Goal: Task Accomplishment & Management: Manage account settings

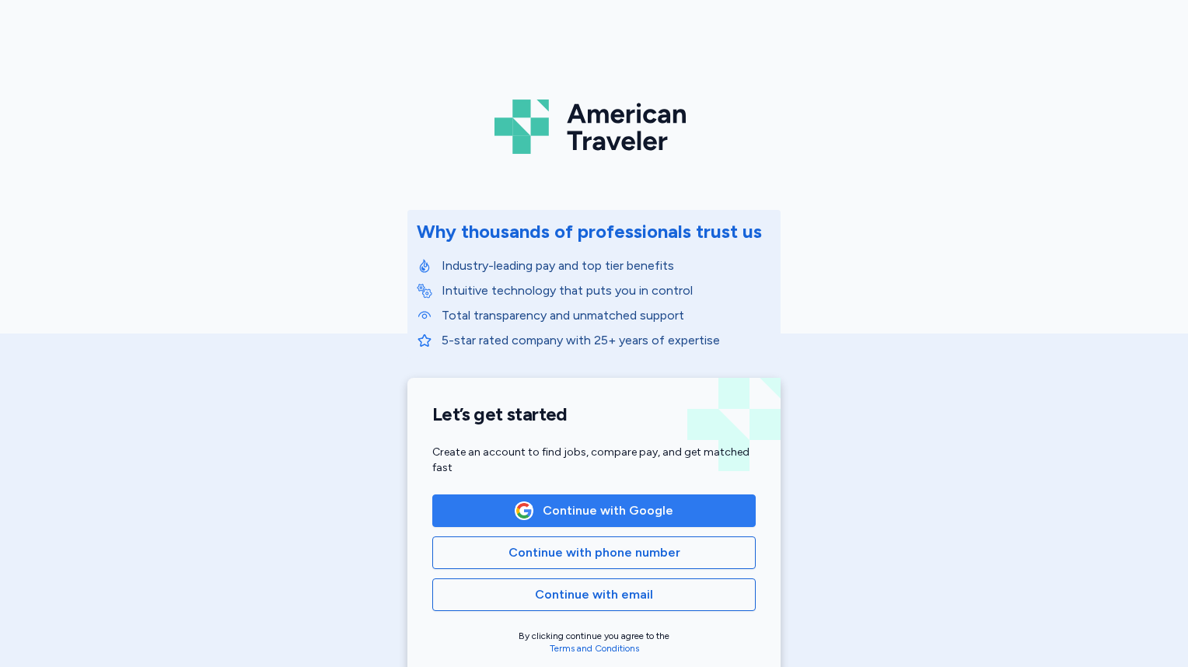
click at [624, 511] on span "Continue with Google" at bounding box center [608, 510] width 131 height 19
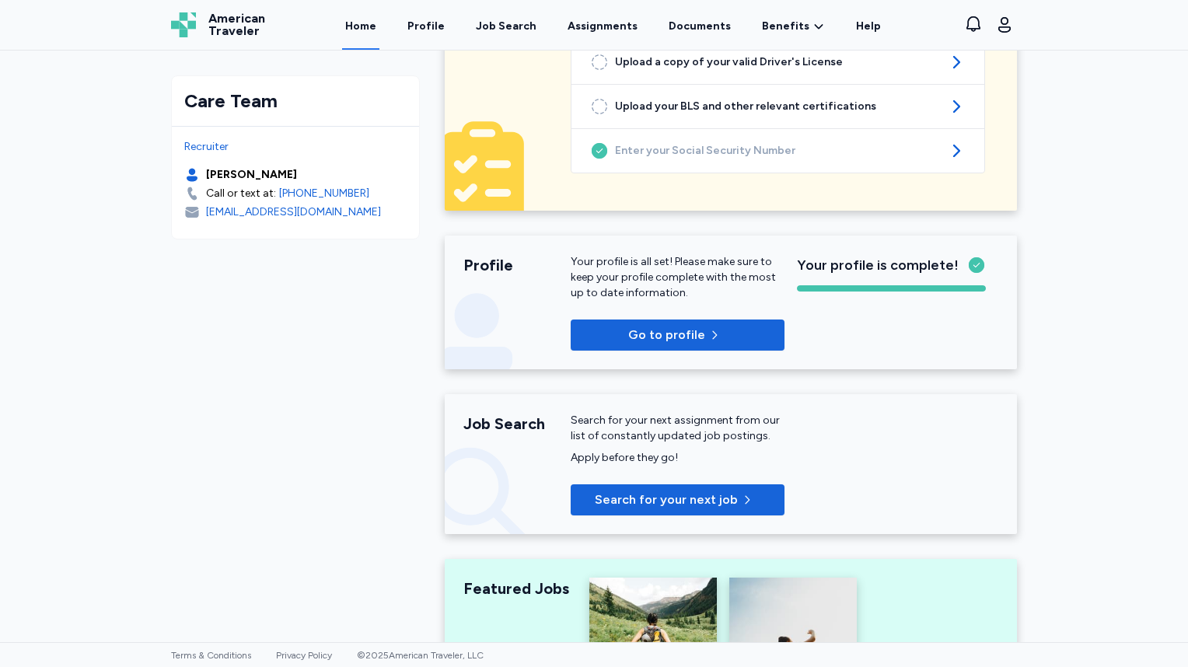
scroll to position [233, 0]
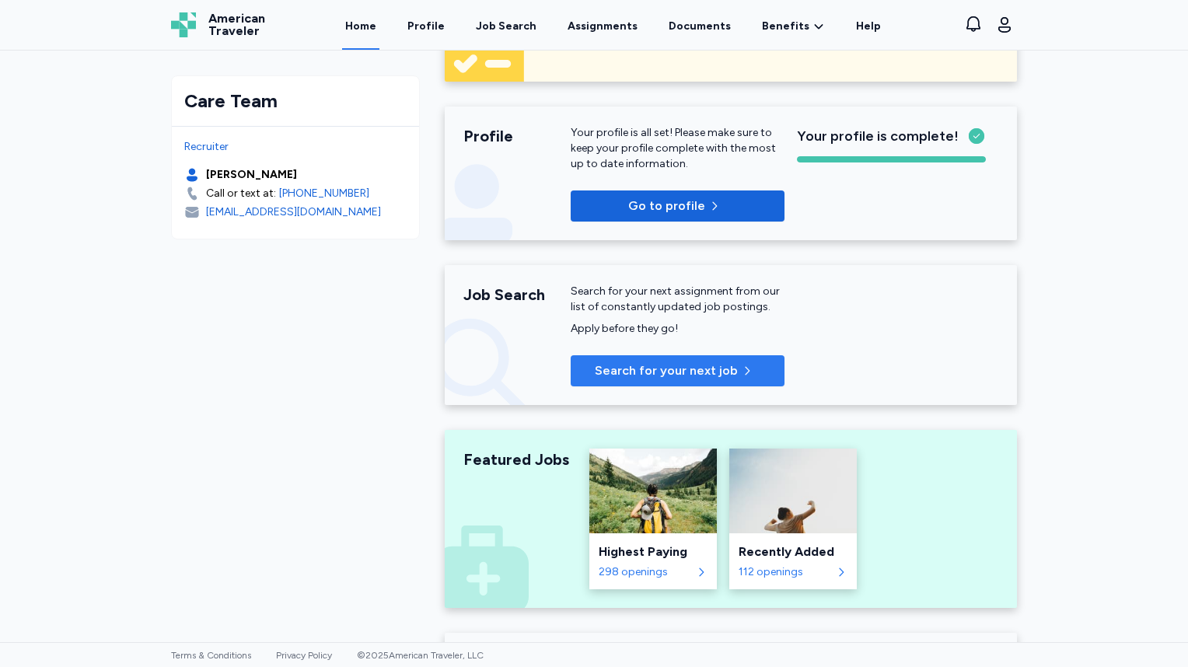
click at [705, 378] on span "Search for your next job" at bounding box center [666, 370] width 143 height 19
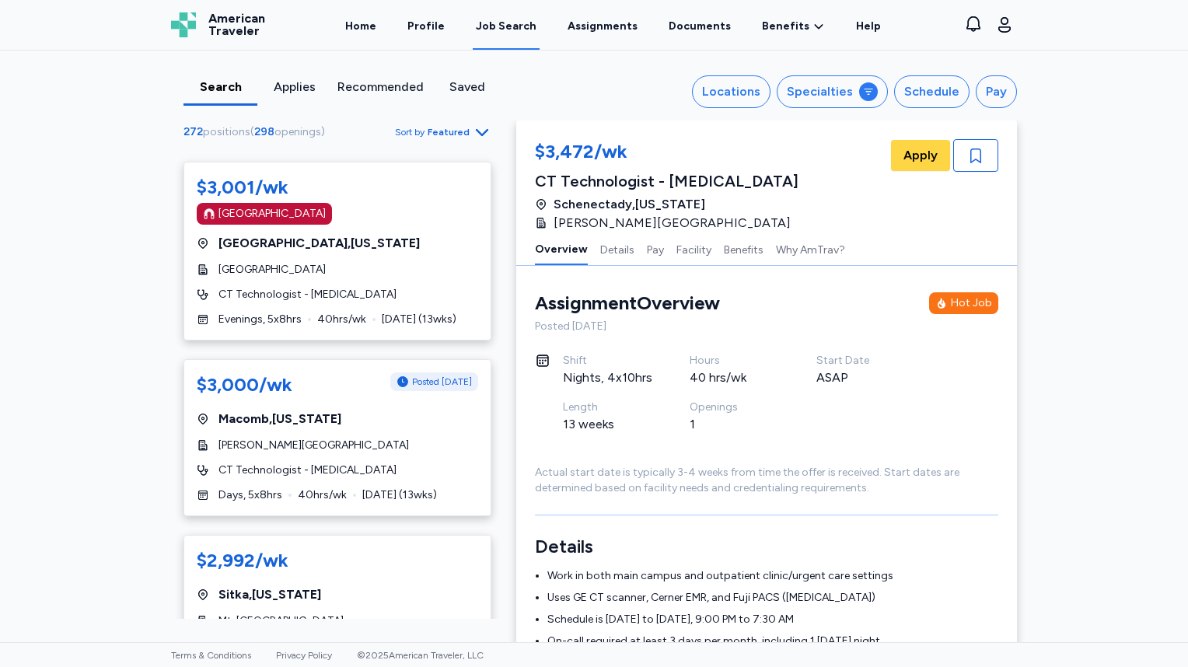
scroll to position [9003, 0]
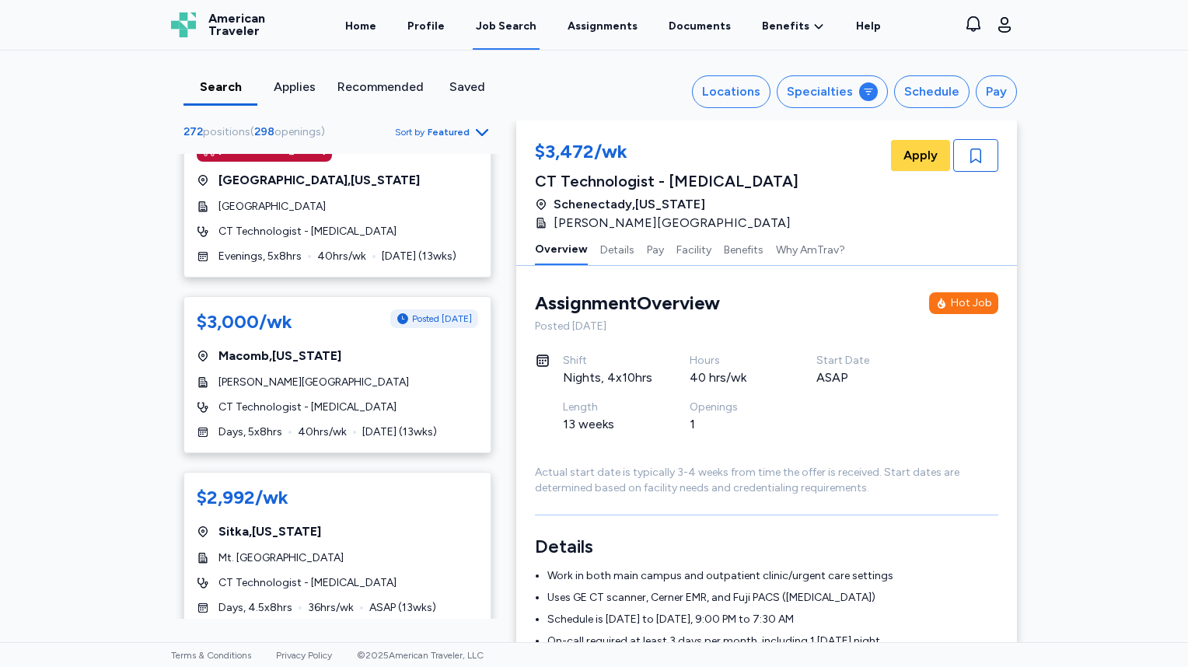
click at [473, 648] on icon "Go to next 50 jobs" at bounding box center [482, 657] width 19 height 19
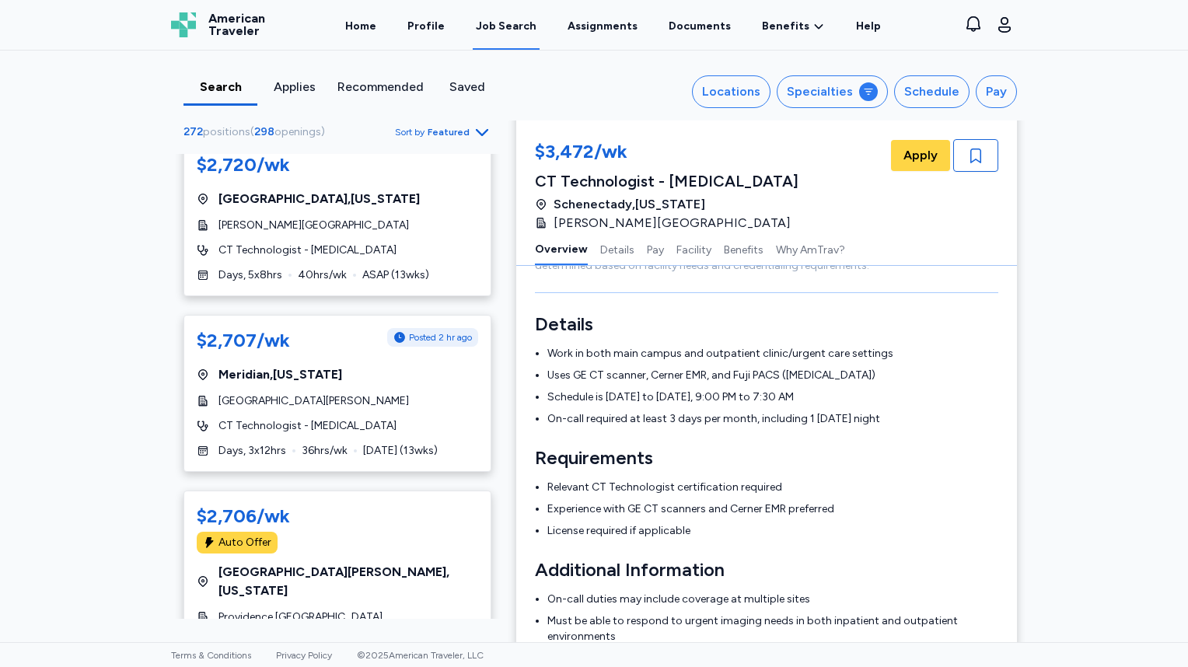
scroll to position [233, 0]
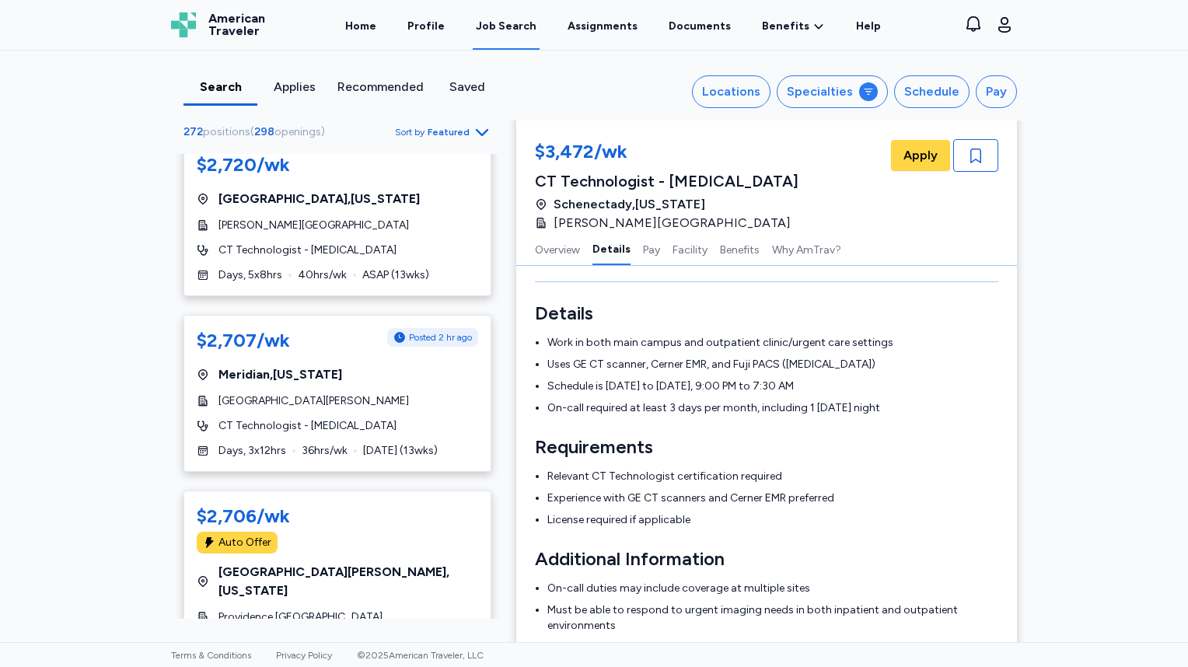
click at [474, 592] on div "$2,985/wk Posted 1 hr ago [GEOGRAPHIC_DATA] , [US_STATE] [GEOGRAPHIC_DATA] at […" at bounding box center [337, 386] width 333 height 465
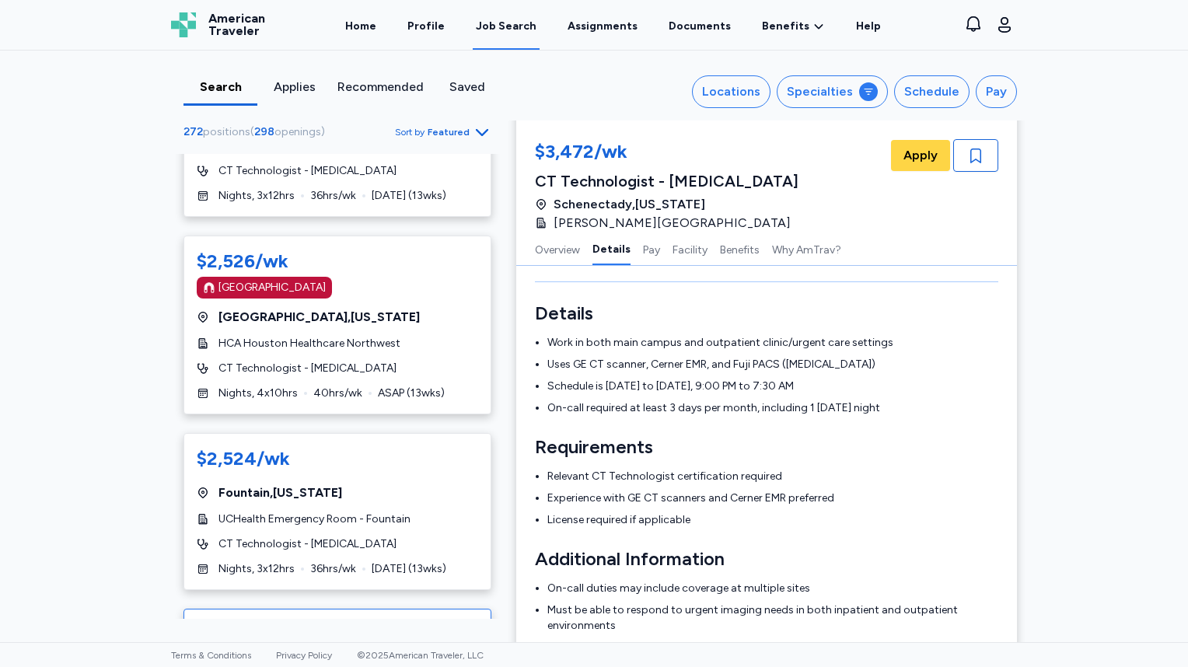
scroll to position [389, 0]
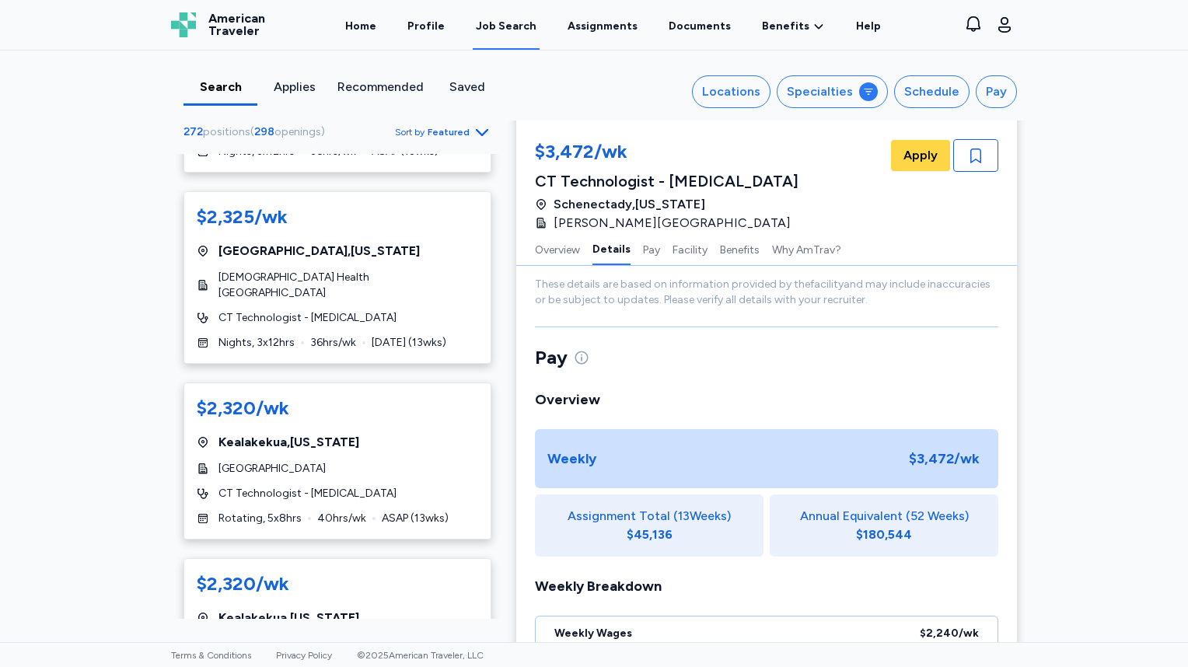
scroll to position [8732, 0]
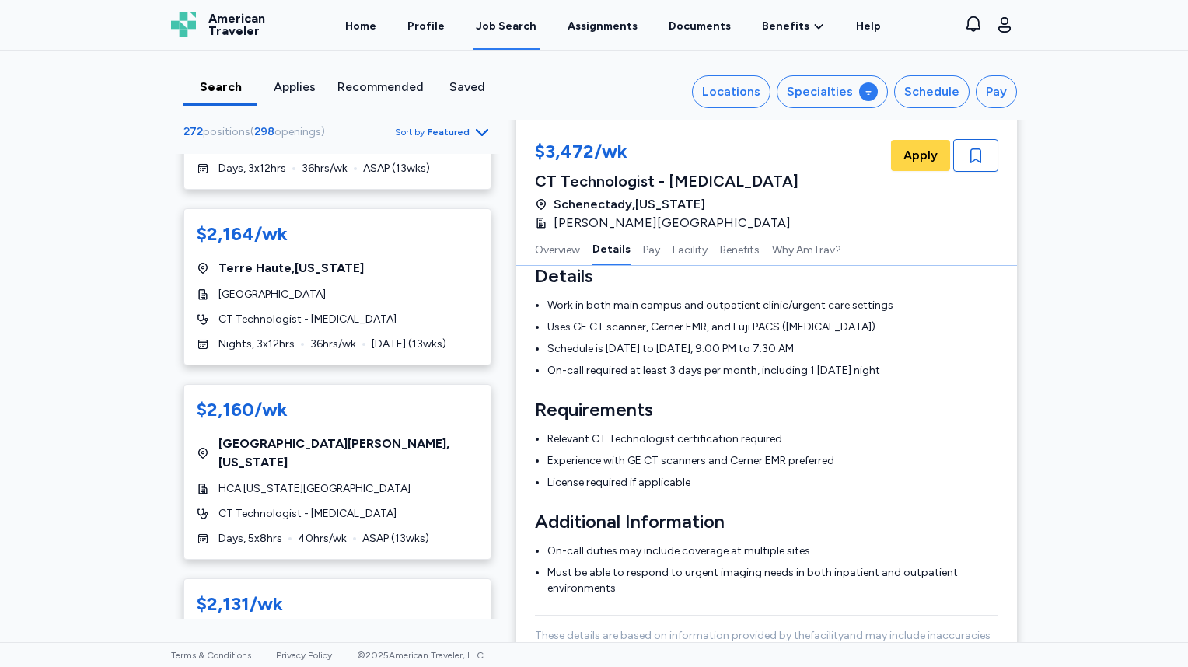
scroll to position [233, 0]
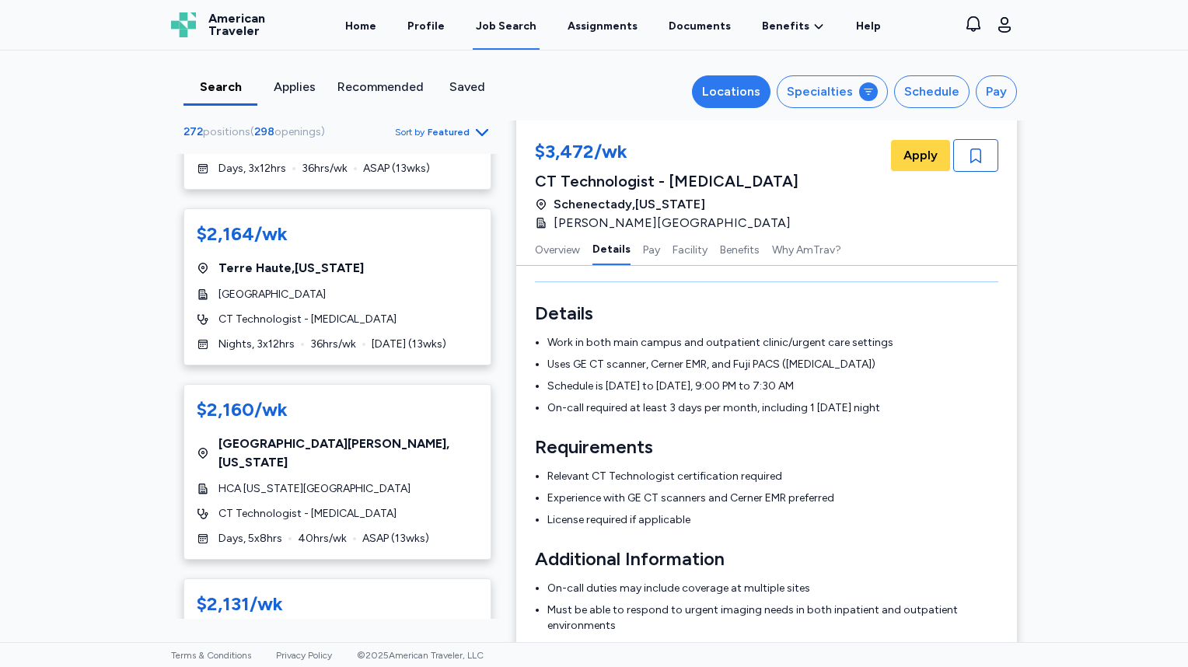
click at [760, 100] on div "Locations" at bounding box center [731, 91] width 58 height 19
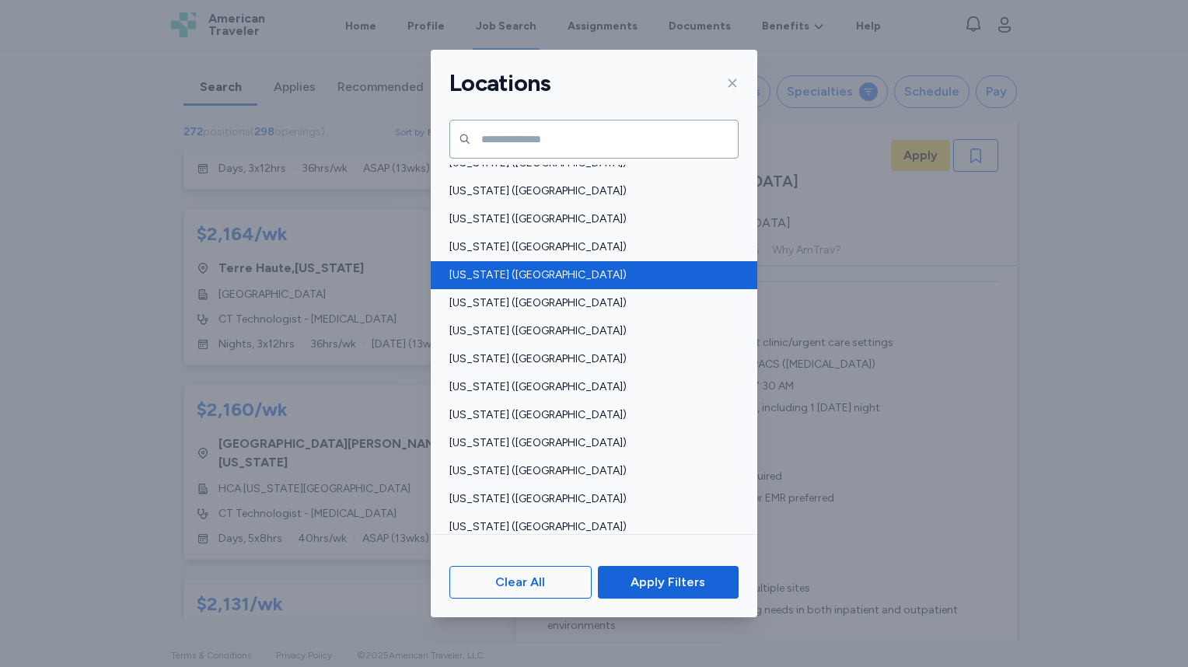
scroll to position [1056, 0]
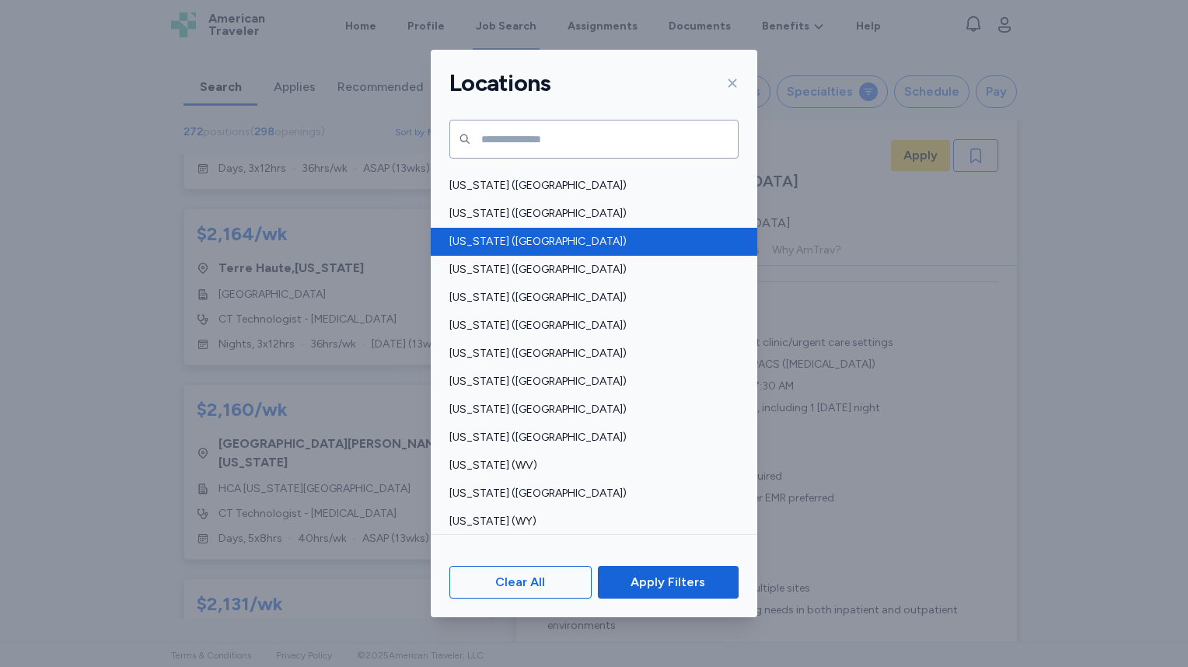
click at [599, 250] on div "[US_STATE] ([GEOGRAPHIC_DATA])" at bounding box center [594, 242] width 326 height 28
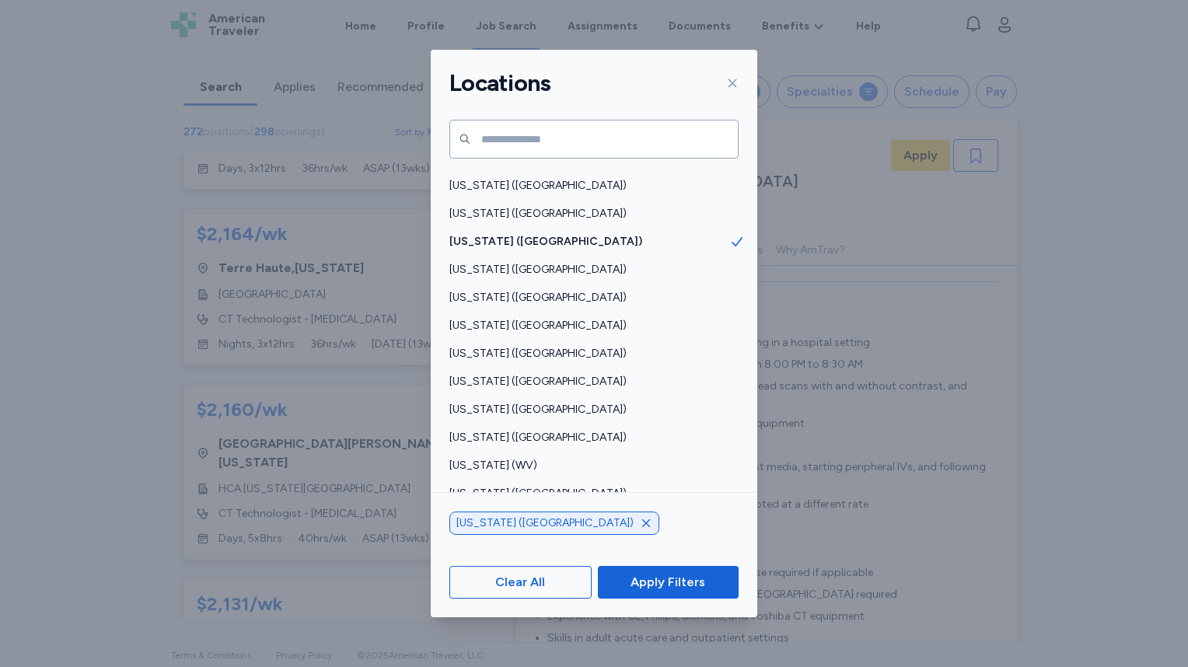
scroll to position [2, 0]
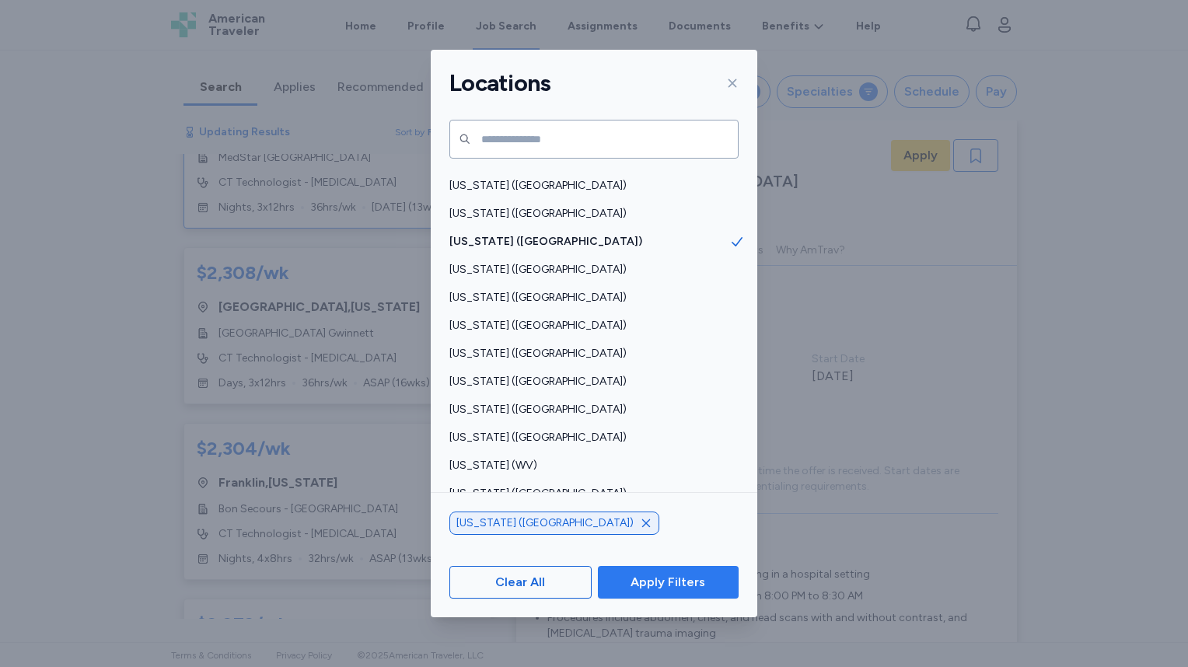
click at [669, 581] on span "Apply Filters" at bounding box center [667, 582] width 75 height 19
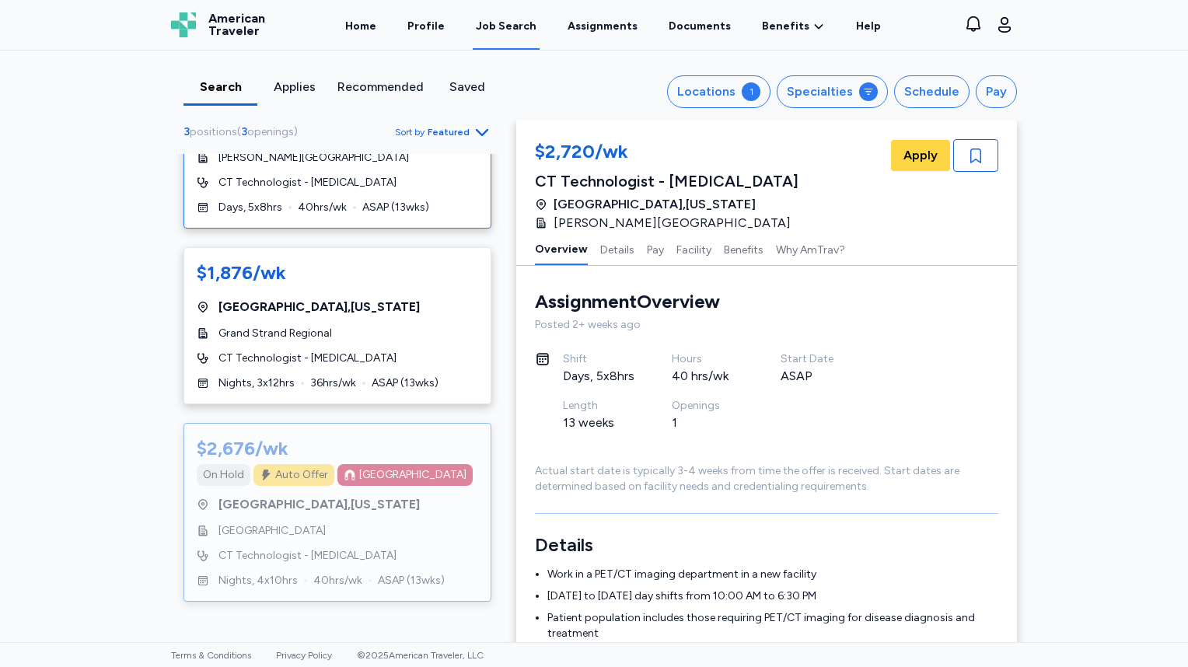
click at [326, 533] on span "[GEOGRAPHIC_DATA]" at bounding box center [271, 531] width 107 height 16
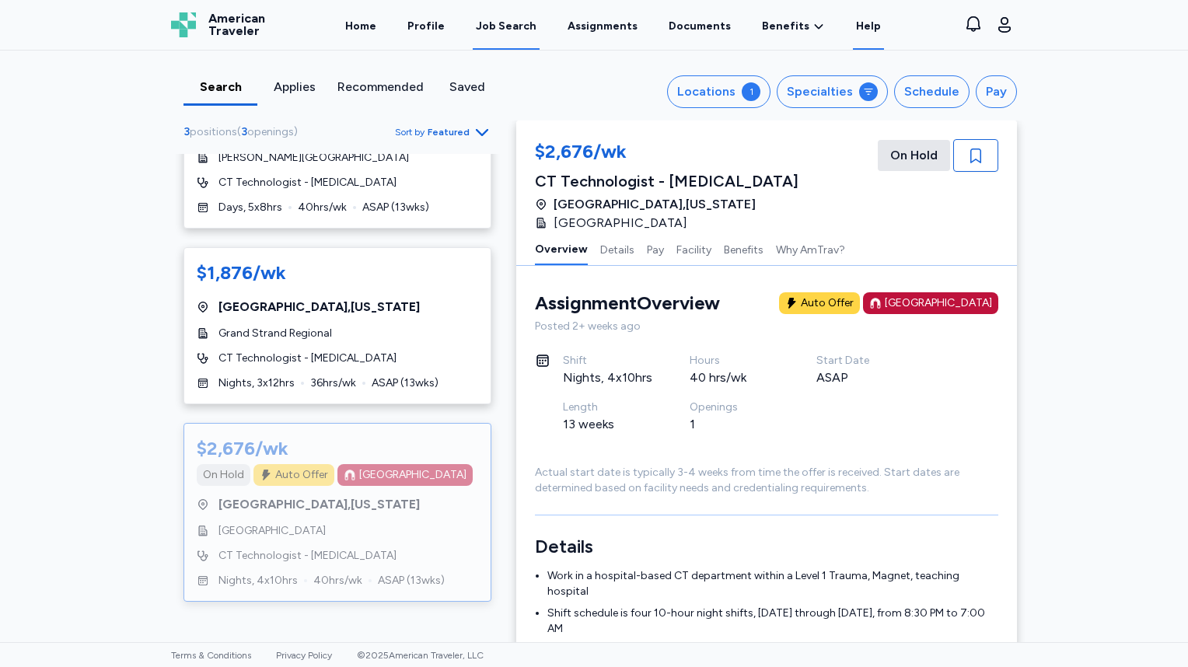
click at [856, 22] on link "Help" at bounding box center [868, 26] width 31 height 48
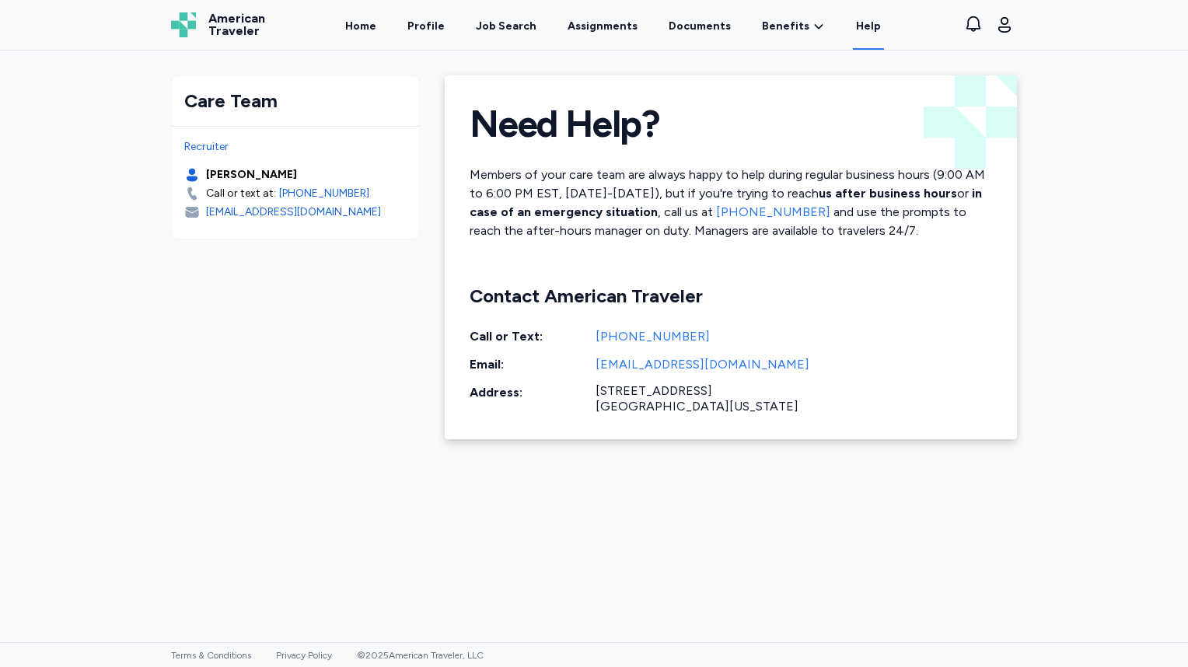
click at [1063, 201] on div "Care Team Recruiter [PERSON_NAME] Call or text at: [PHONE_NUMBER] [EMAIL_ADDRES…" at bounding box center [594, 347] width 1188 height 592
click at [379, 24] on link "Home" at bounding box center [360, 26] width 37 height 48
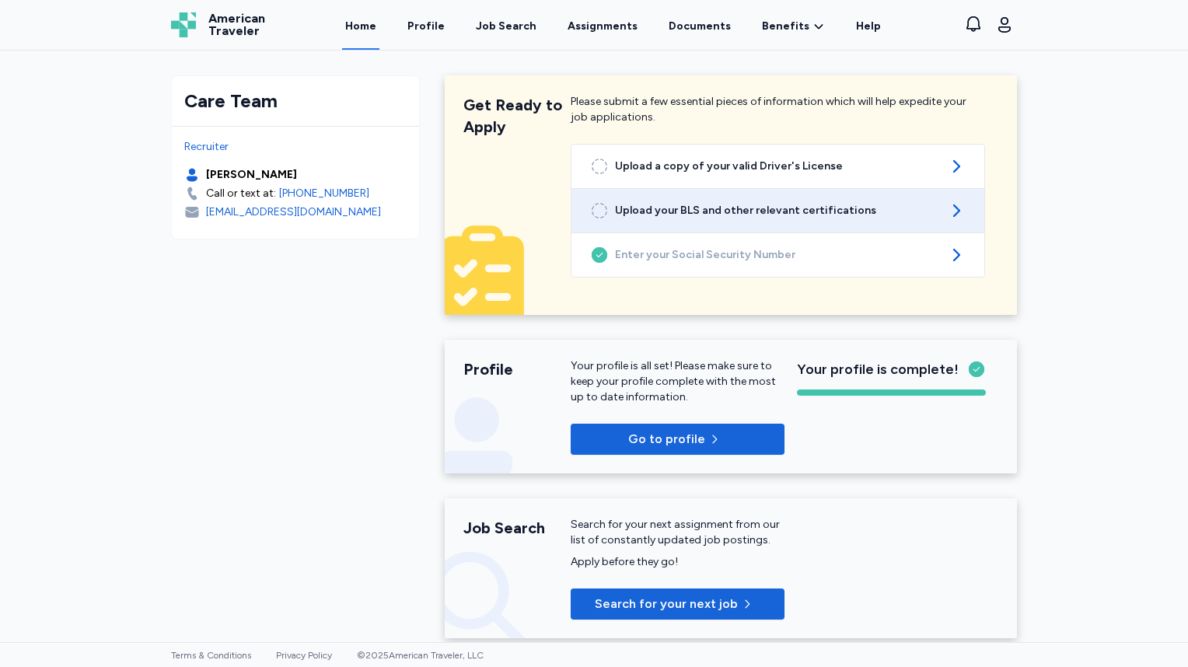
click at [839, 213] on span "Upload your BLS and other relevant certifications" at bounding box center [778, 211] width 326 height 16
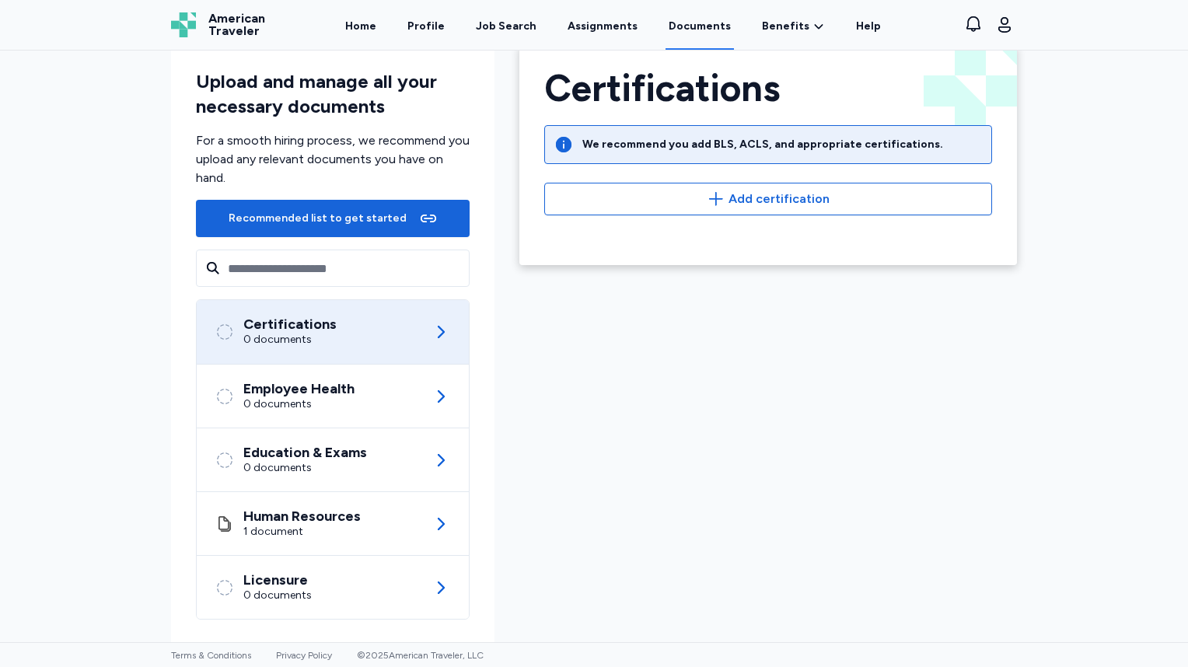
scroll to position [45, 0]
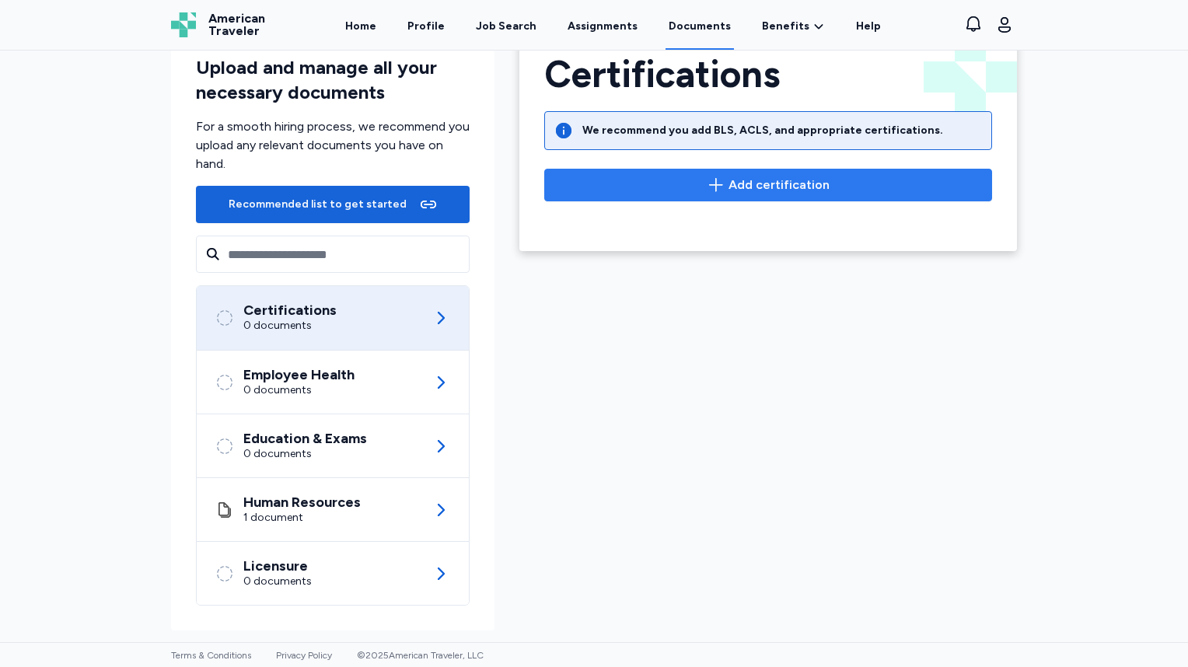
click at [805, 187] on span "Add certification" at bounding box center [778, 185] width 101 height 19
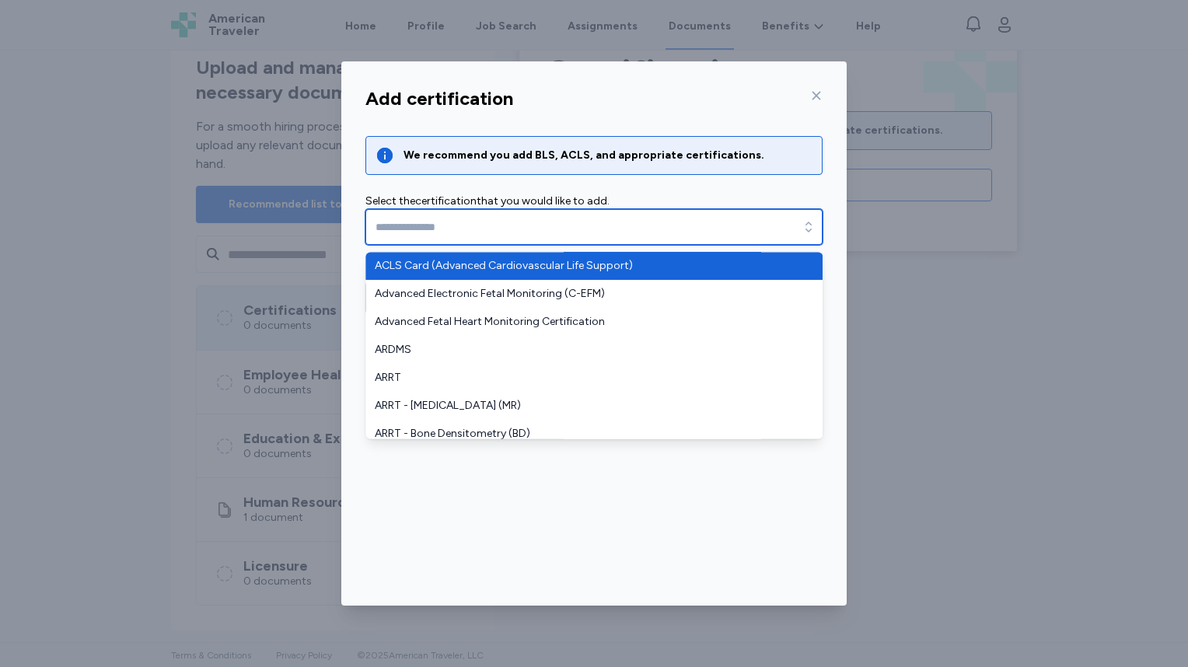
click at [505, 229] on input "text" at bounding box center [593, 227] width 457 height 36
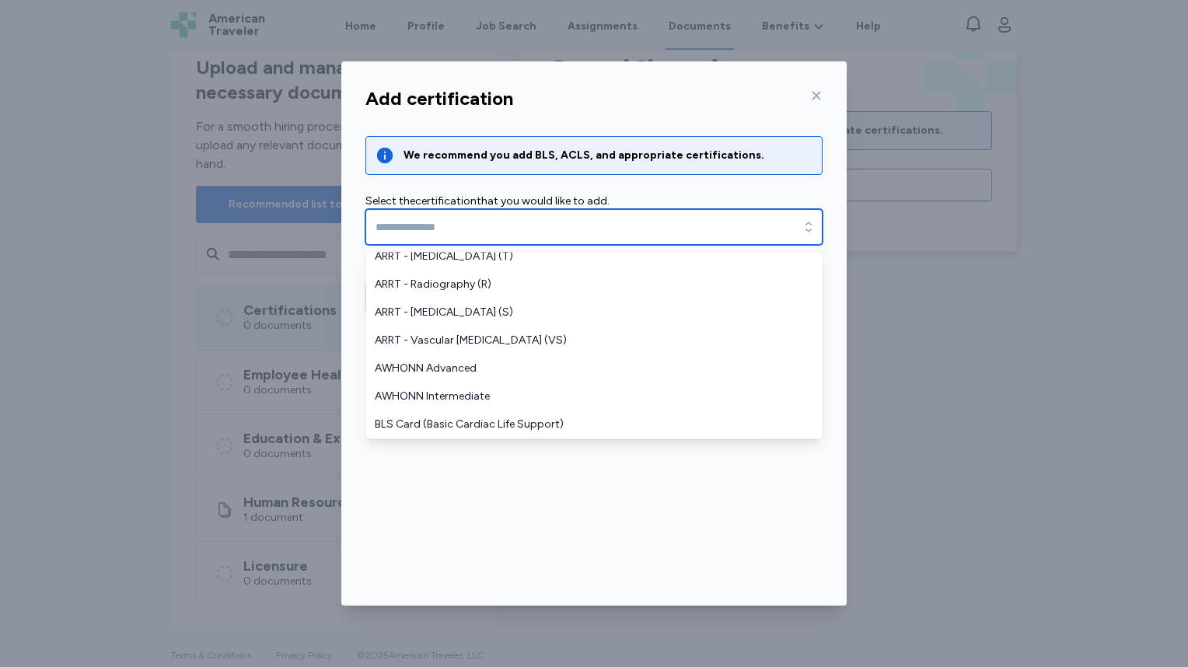
scroll to position [389, 0]
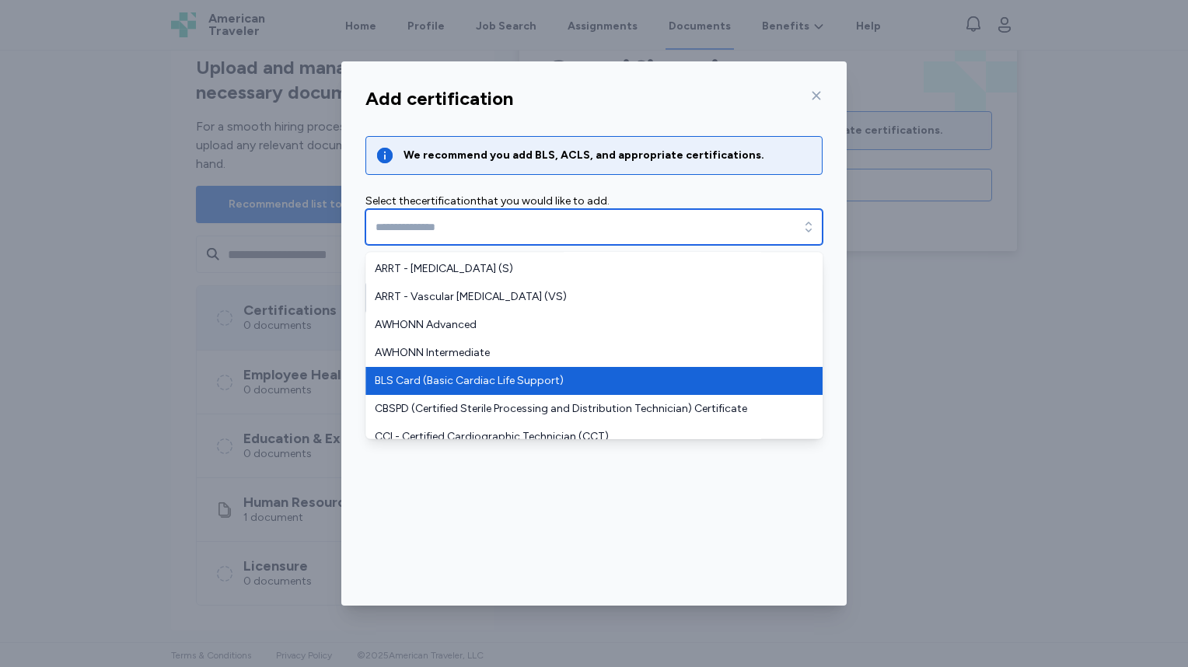
type input "**********"
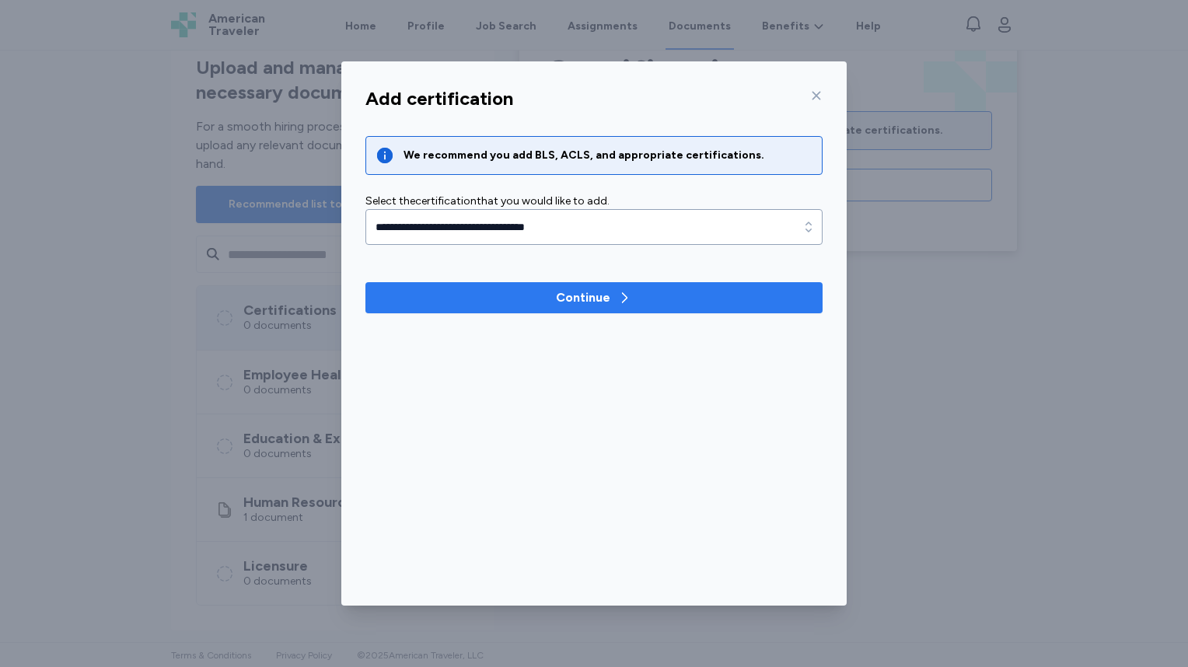
click at [544, 295] on span "Continue" at bounding box center [594, 297] width 432 height 19
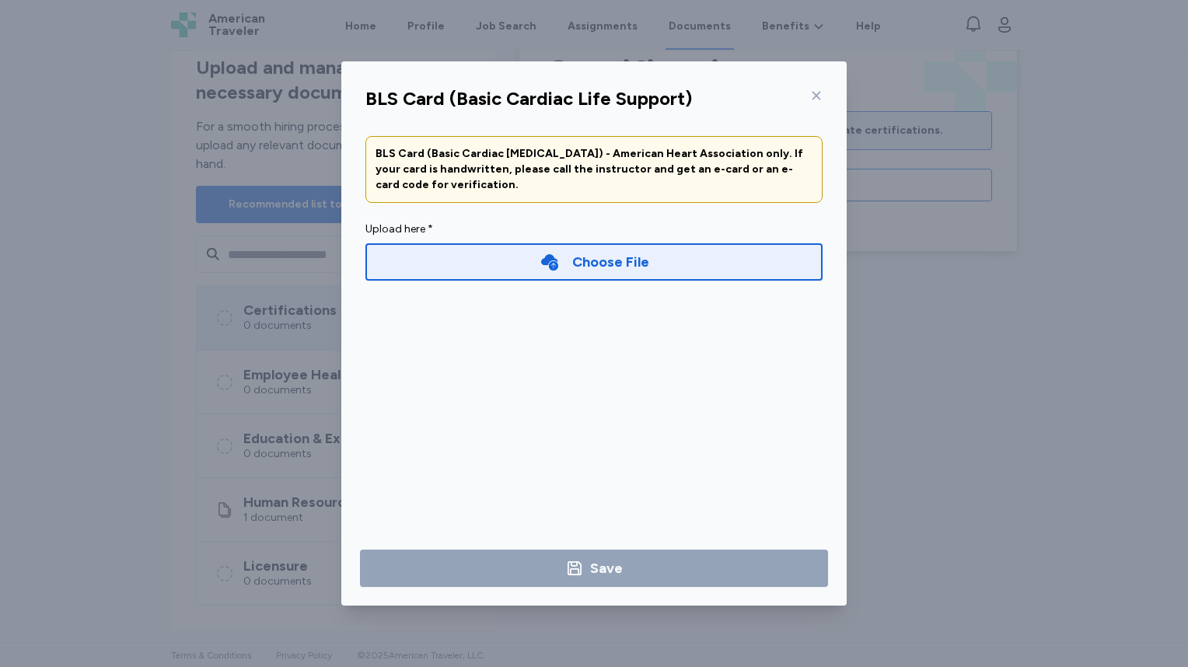
click at [543, 262] on icon at bounding box center [549, 262] width 17 height 16
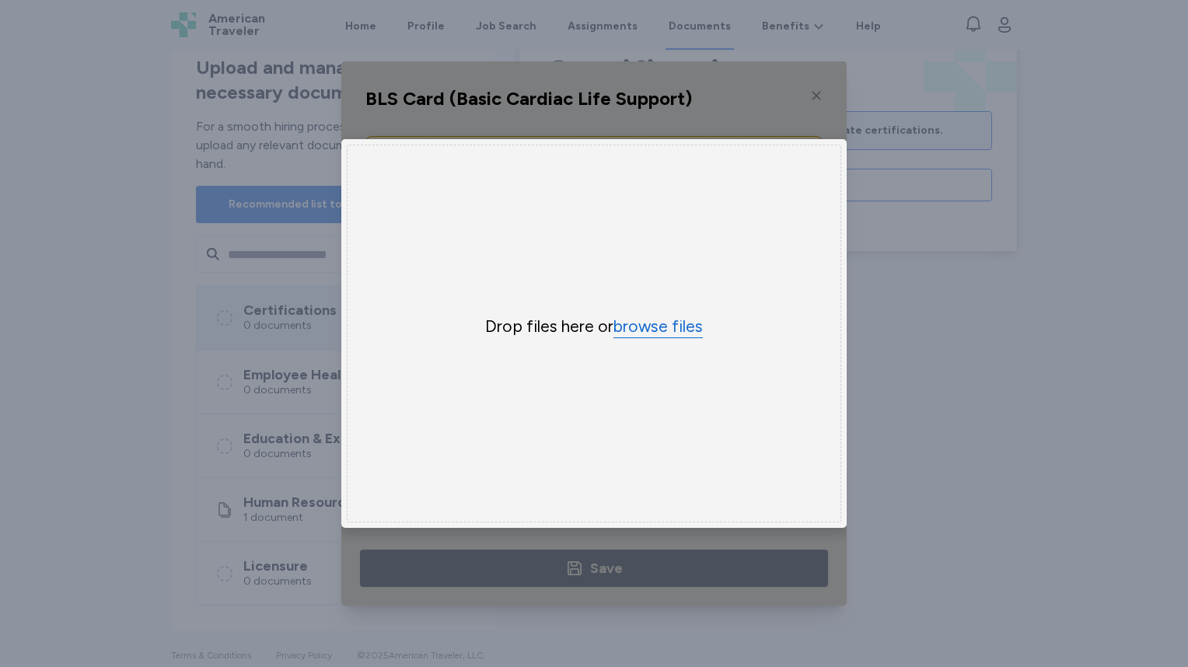
click at [651, 316] on button "browse files" at bounding box center [657, 327] width 89 height 23
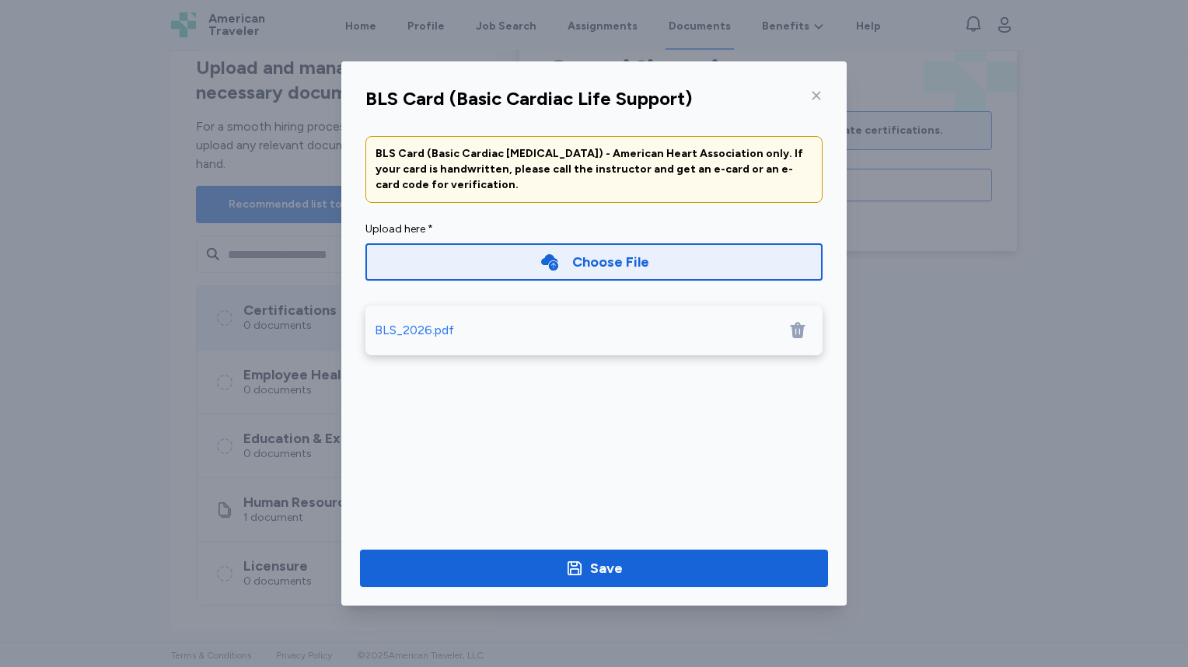
click at [386, 332] on div "BLS_2026.pdf" at bounding box center [414, 330] width 79 height 19
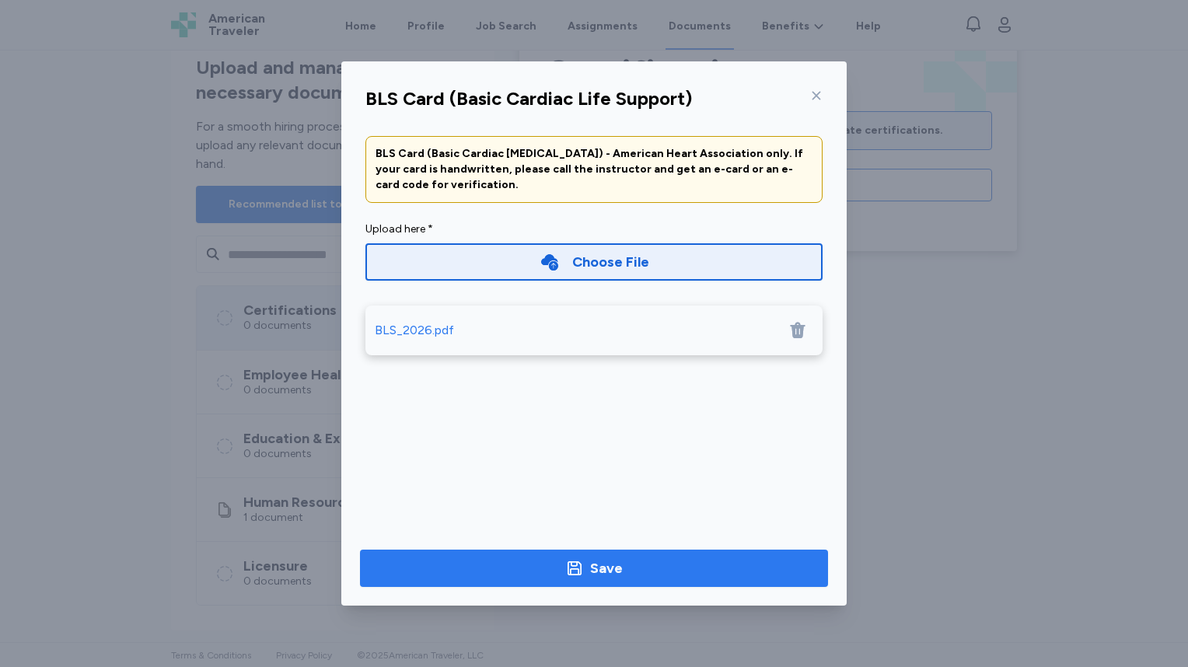
click at [597, 562] on div "Save" at bounding box center [606, 568] width 33 height 22
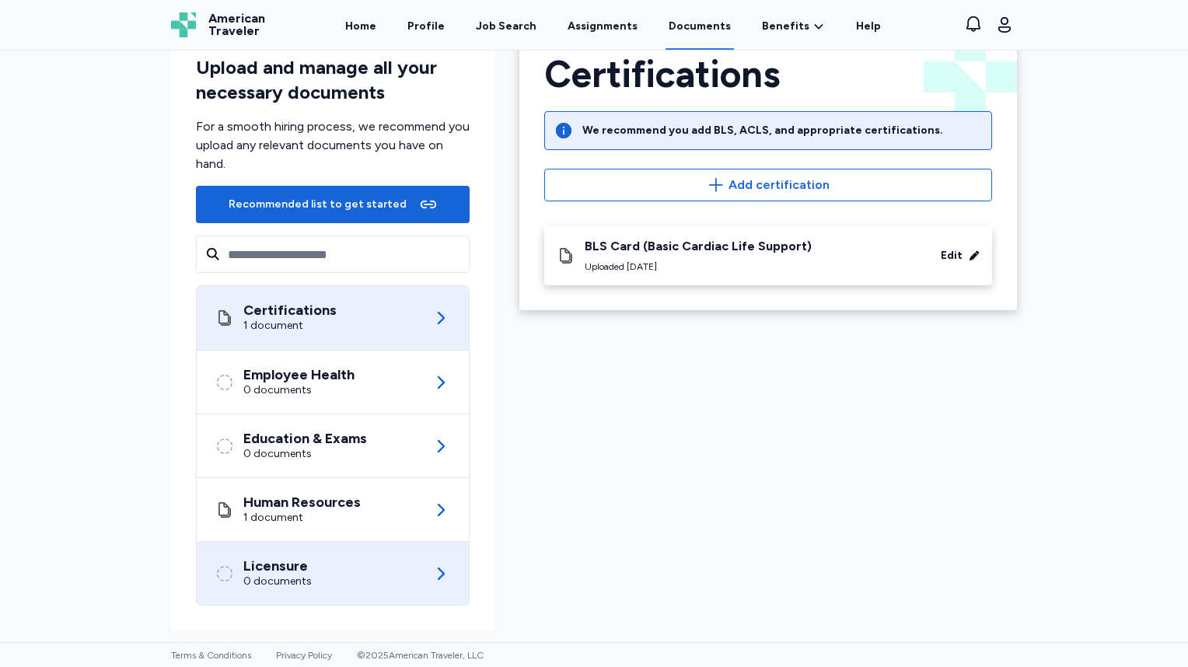
click at [299, 559] on div "Licensure" at bounding box center [277, 566] width 68 height 16
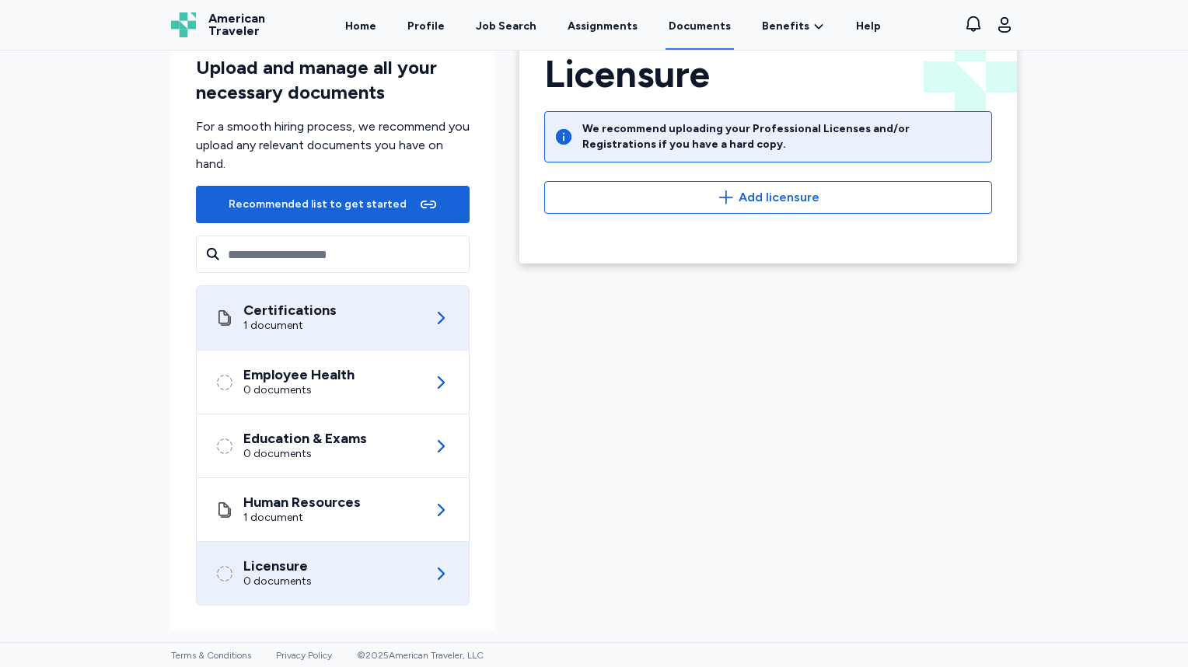
click at [318, 312] on div "Certifications" at bounding box center [289, 310] width 93 height 16
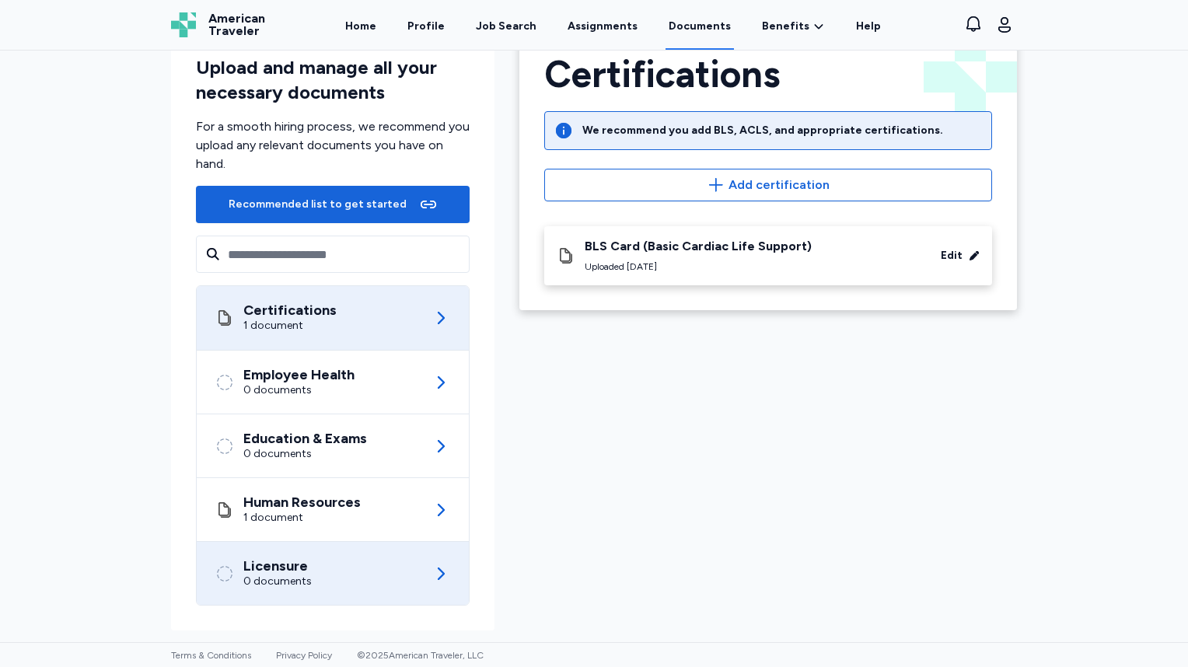
click at [302, 565] on div "Licensure 0 documents" at bounding box center [332, 573] width 235 height 63
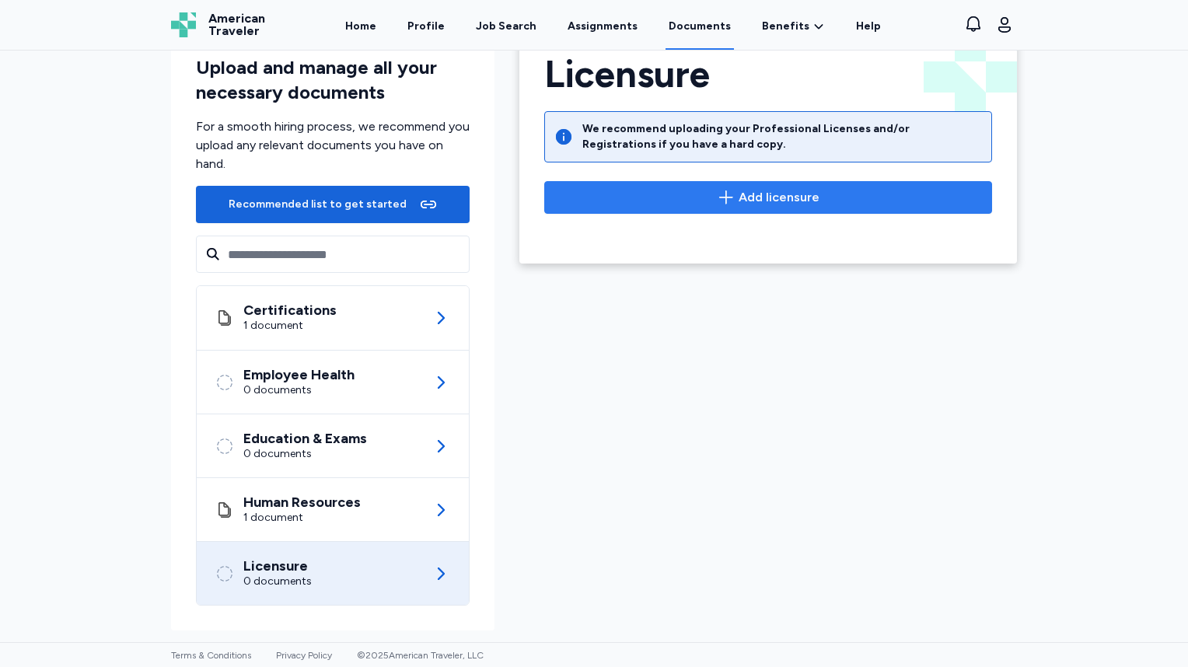
click at [759, 198] on span "Add licensure" at bounding box center [778, 197] width 81 height 19
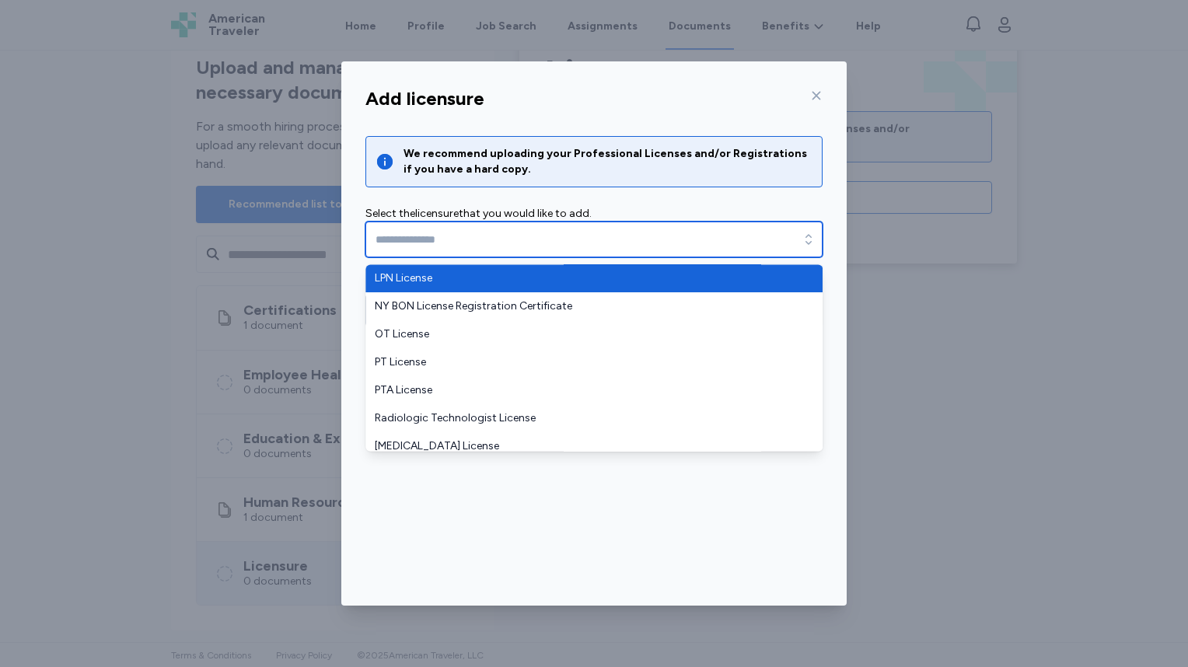
click at [519, 236] on input "text" at bounding box center [593, 240] width 457 height 36
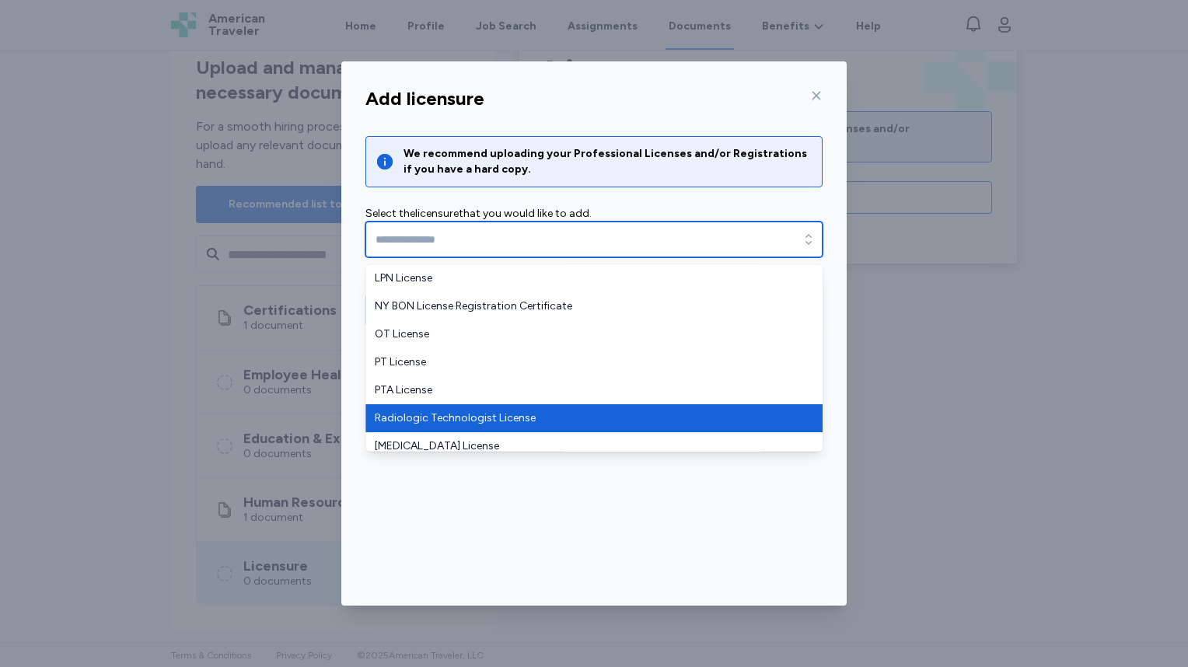
scroll to position [65, 0]
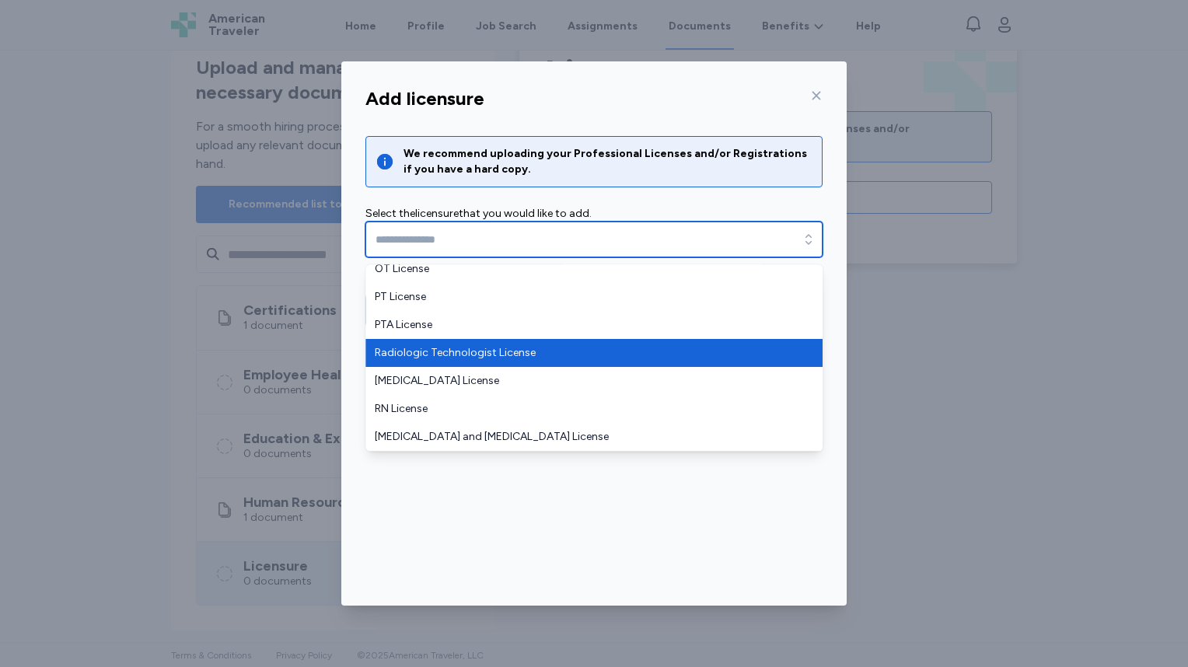
type input "**********"
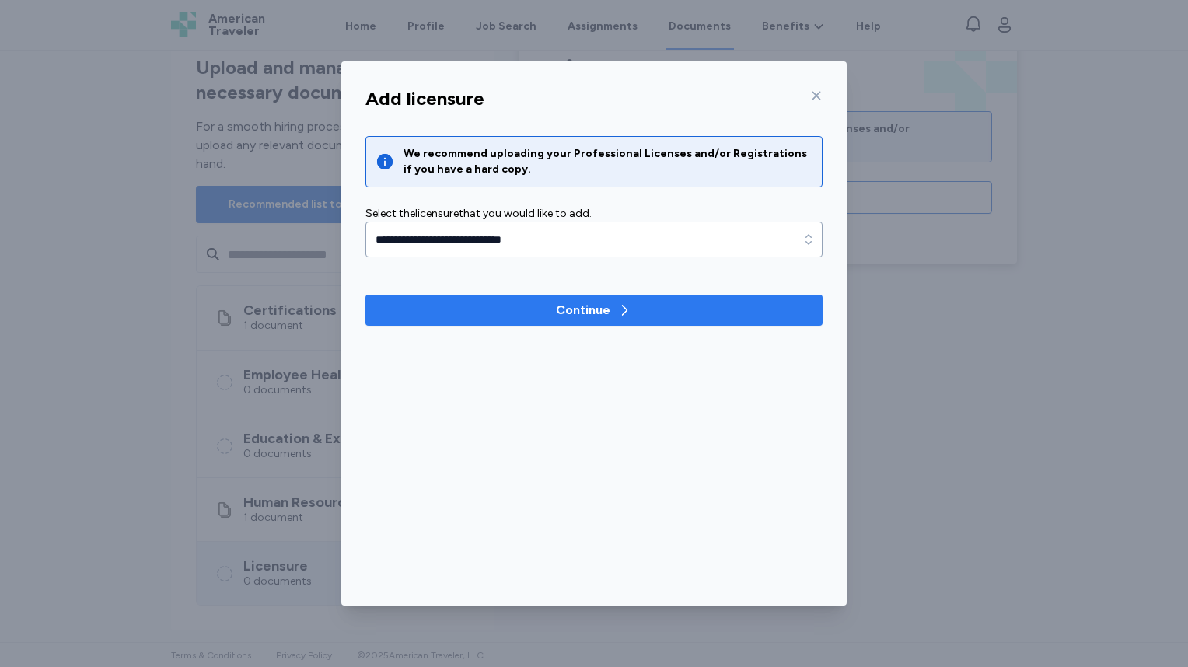
click at [549, 312] on span "Continue" at bounding box center [594, 310] width 432 height 19
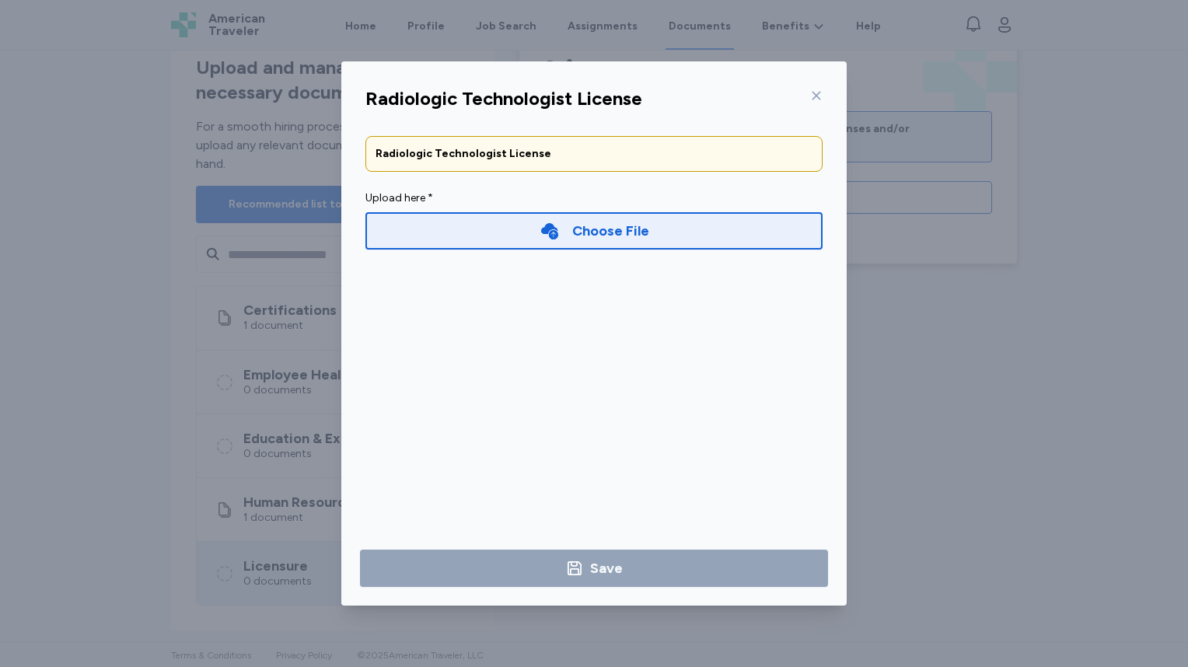
click at [574, 223] on div "Choose File" at bounding box center [610, 231] width 77 height 22
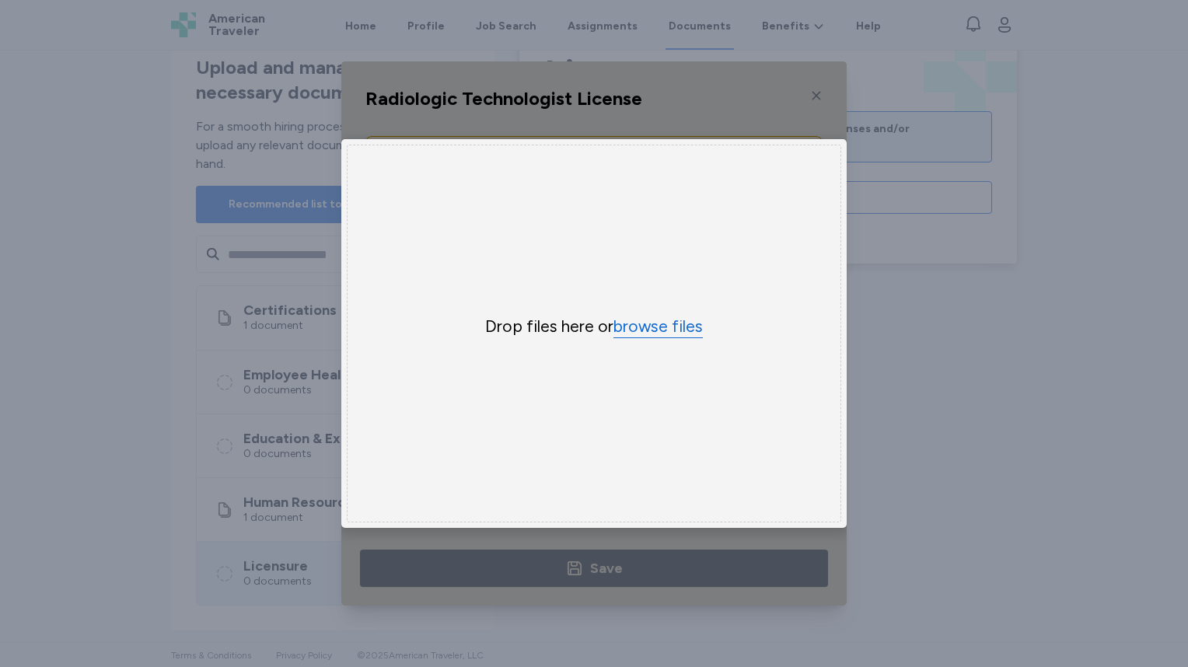
click at [657, 324] on button "browse files" at bounding box center [657, 327] width 89 height 23
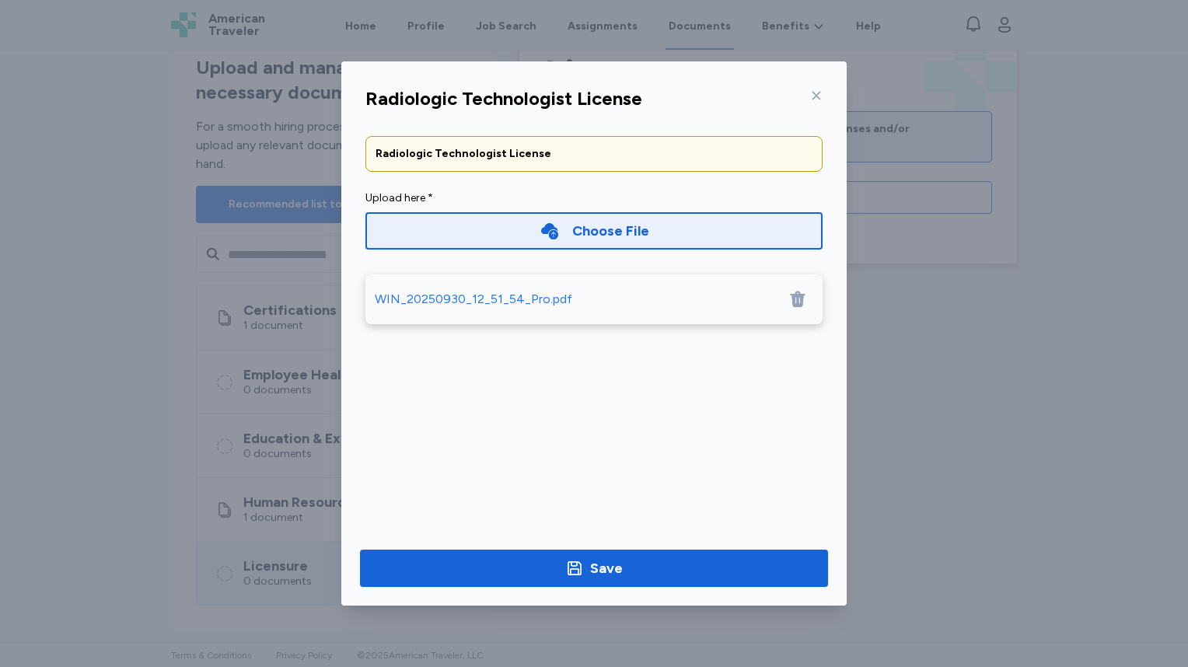
click at [522, 302] on div "WIN_20250930_12_51_54_Pro.pdf" at bounding box center [473, 299] width 197 height 19
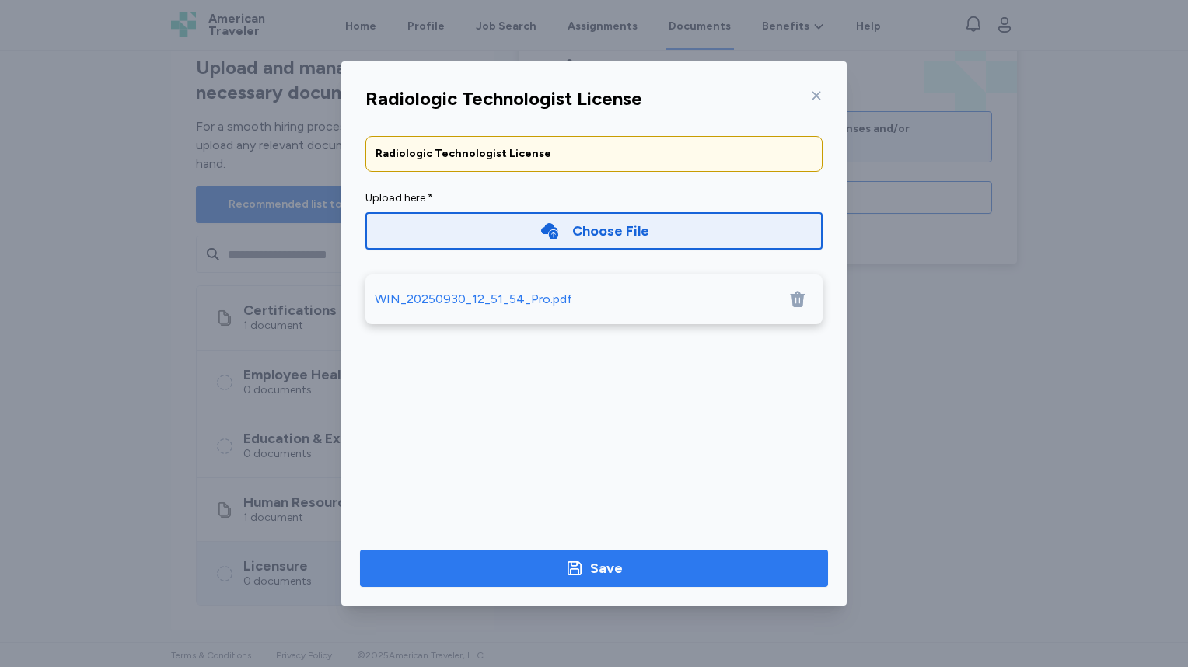
click at [585, 567] on div "Save" at bounding box center [594, 568] width 58 height 22
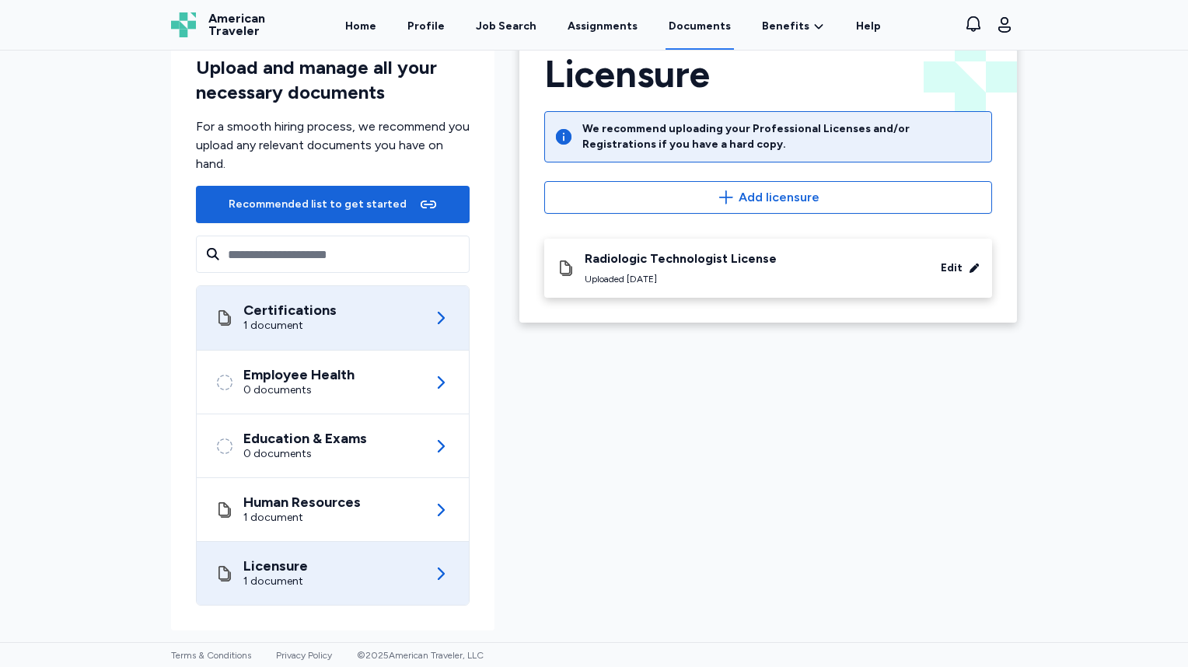
click at [354, 315] on div "Certifications 1 document" at bounding box center [332, 318] width 235 height 64
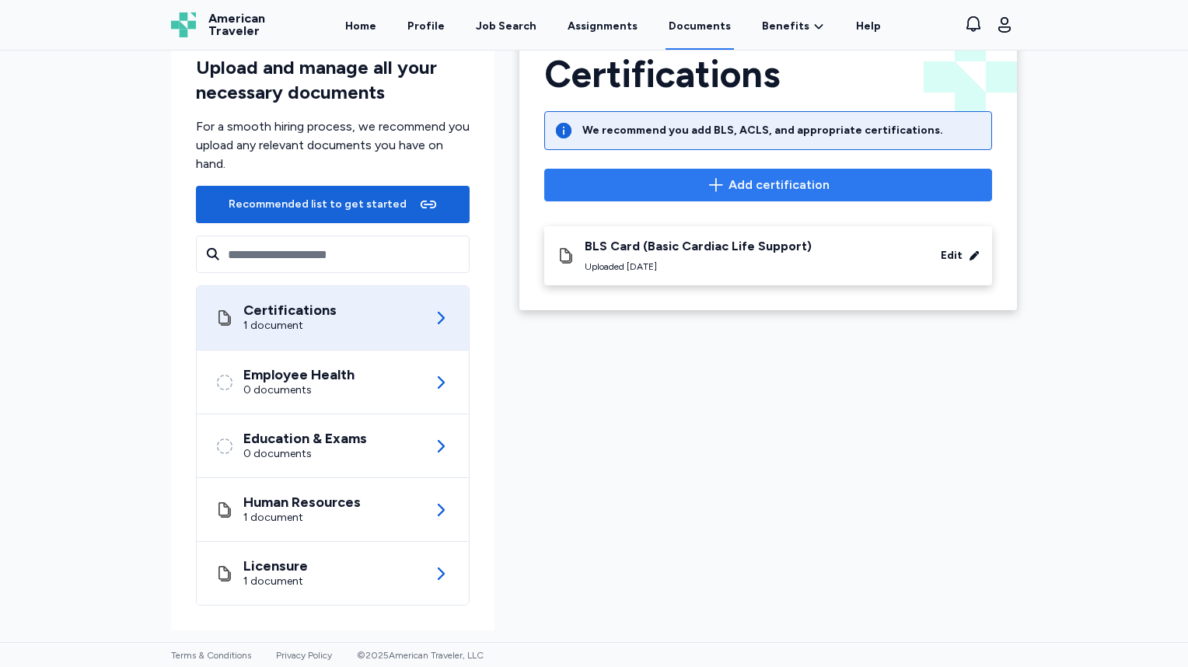
click at [806, 176] on span "Add certification" at bounding box center [778, 185] width 101 height 19
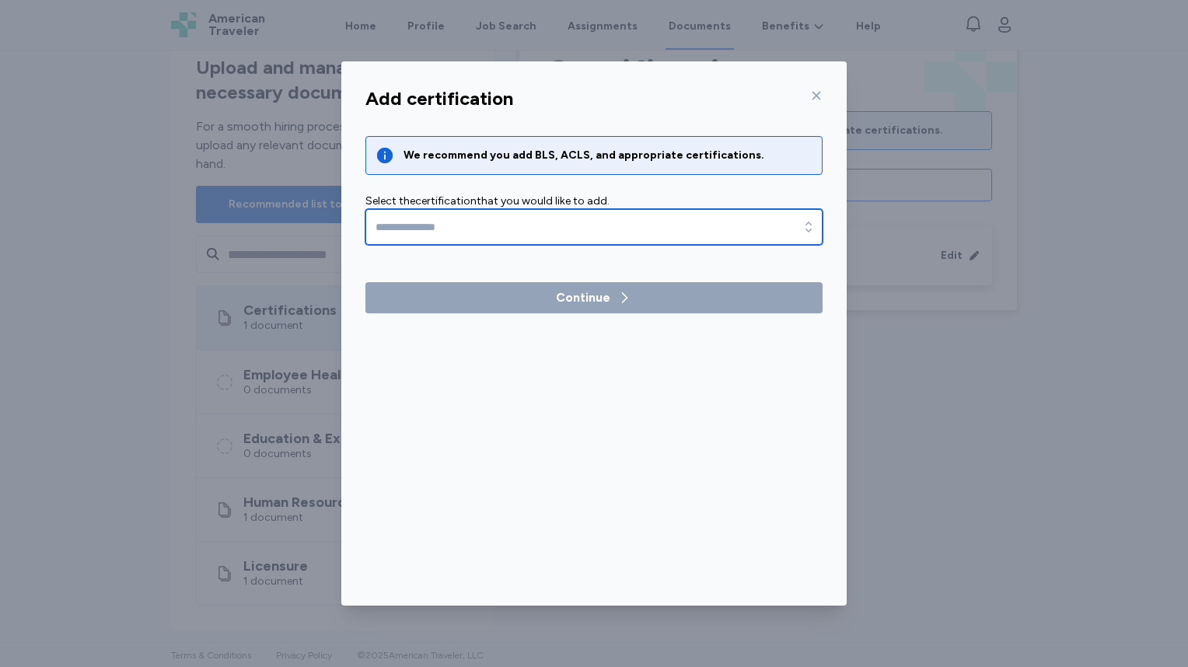
click at [529, 229] on input "text" at bounding box center [593, 227] width 457 height 36
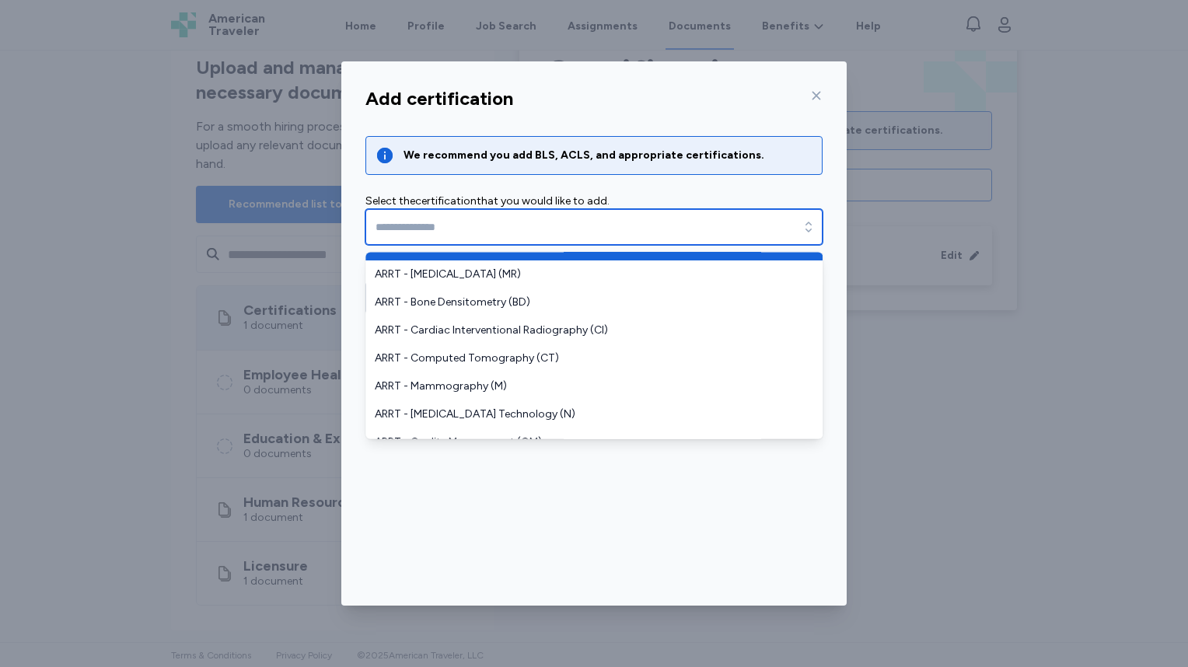
scroll to position [155, 0]
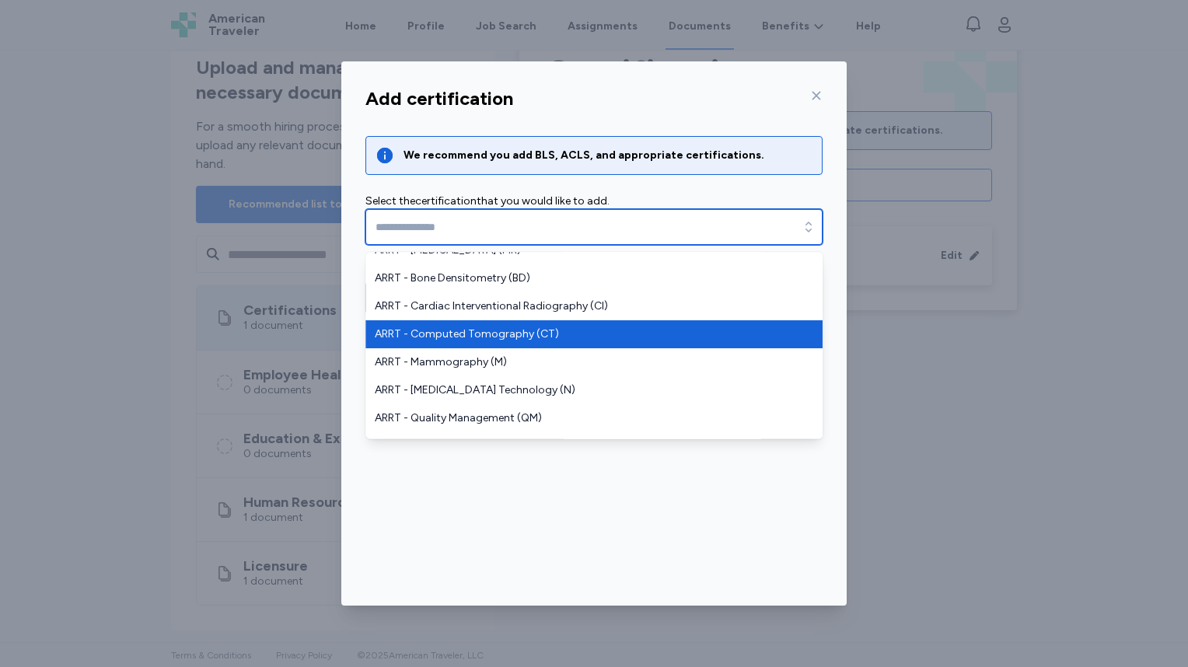
type input "**********"
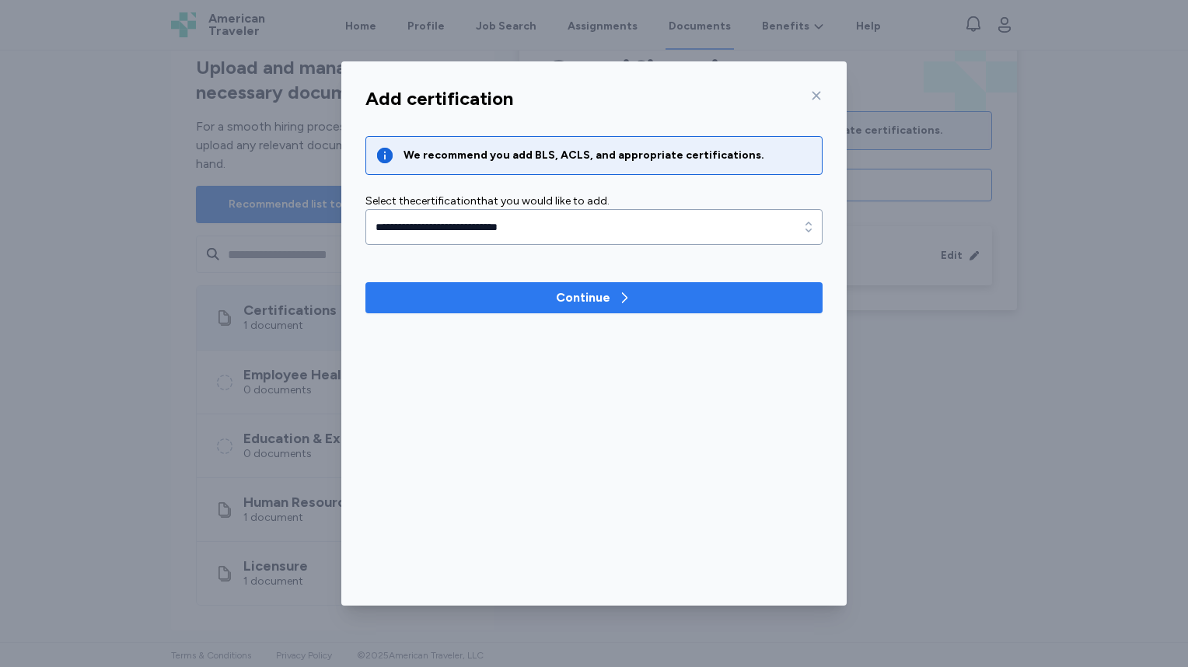
click at [536, 303] on span "Continue" at bounding box center [594, 297] width 432 height 19
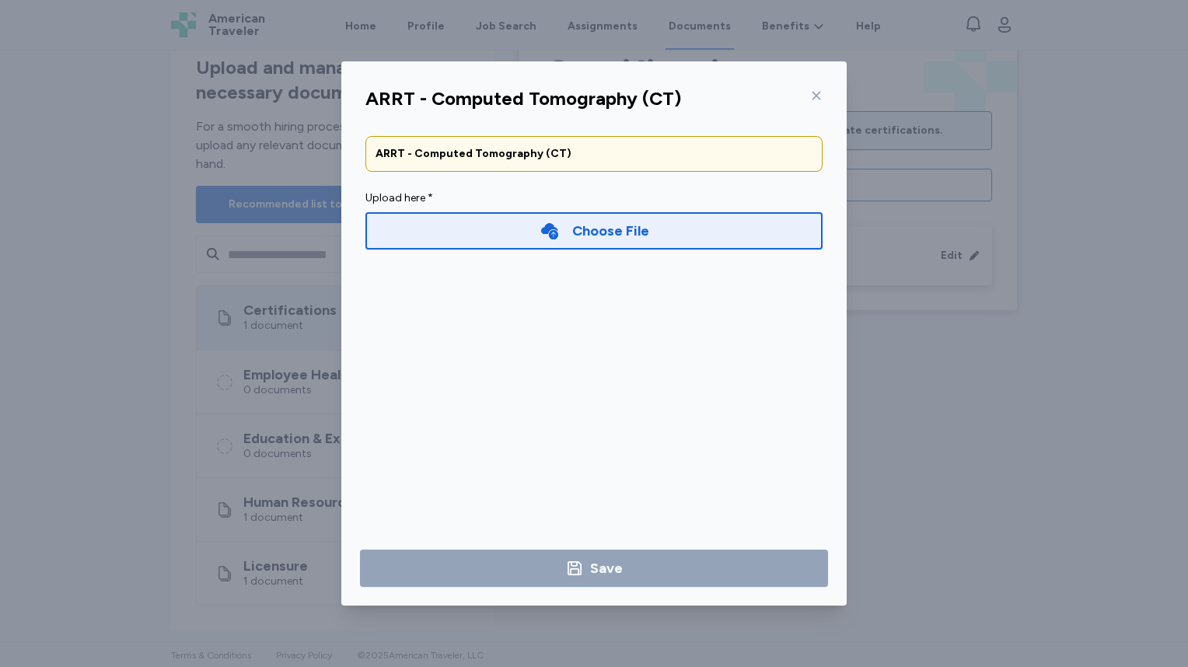
click at [598, 230] on div "Choose File" at bounding box center [610, 231] width 77 height 22
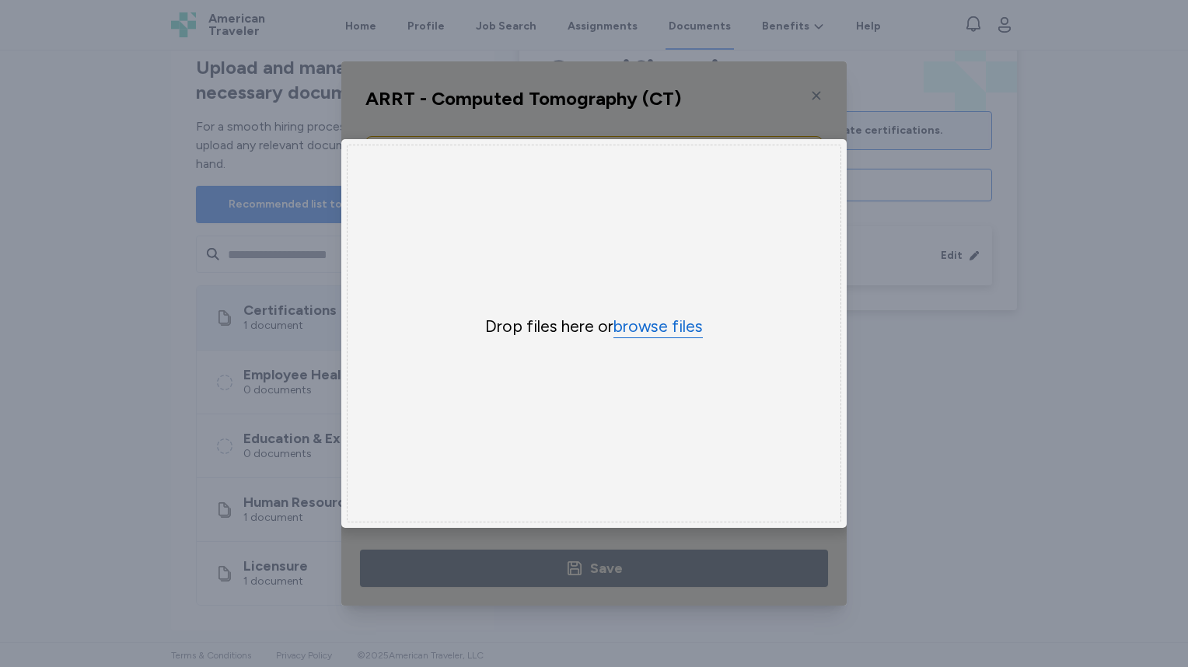
click at [656, 316] on button "browse files" at bounding box center [657, 327] width 89 height 23
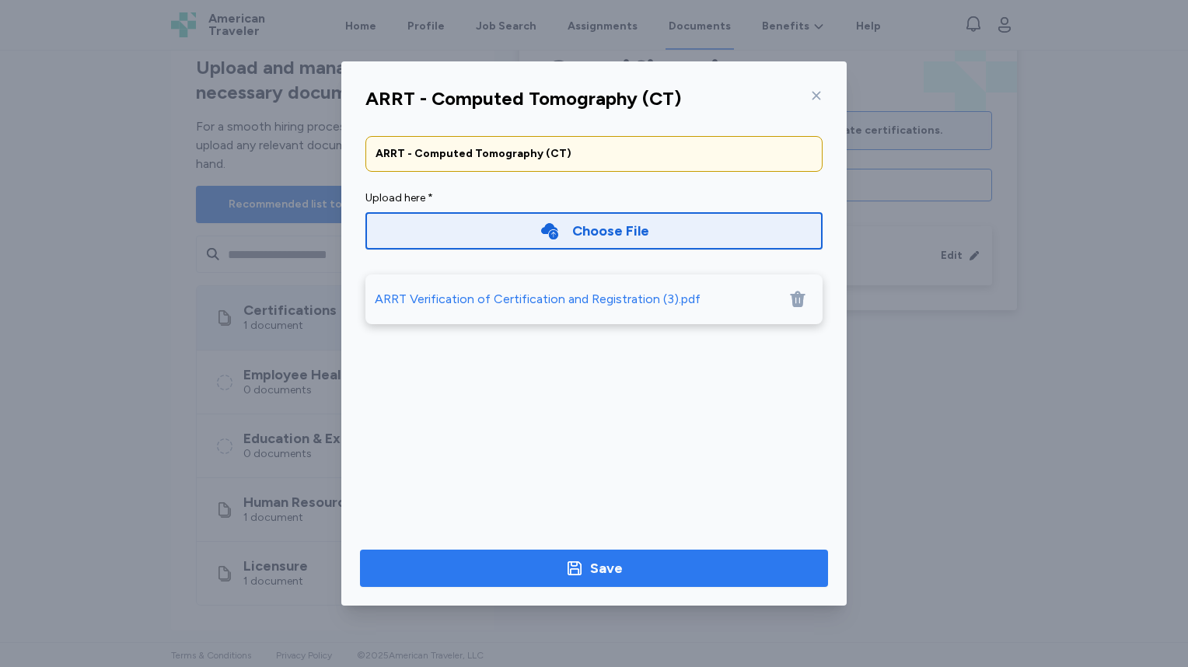
click at [591, 557] on div "Save" at bounding box center [606, 568] width 33 height 22
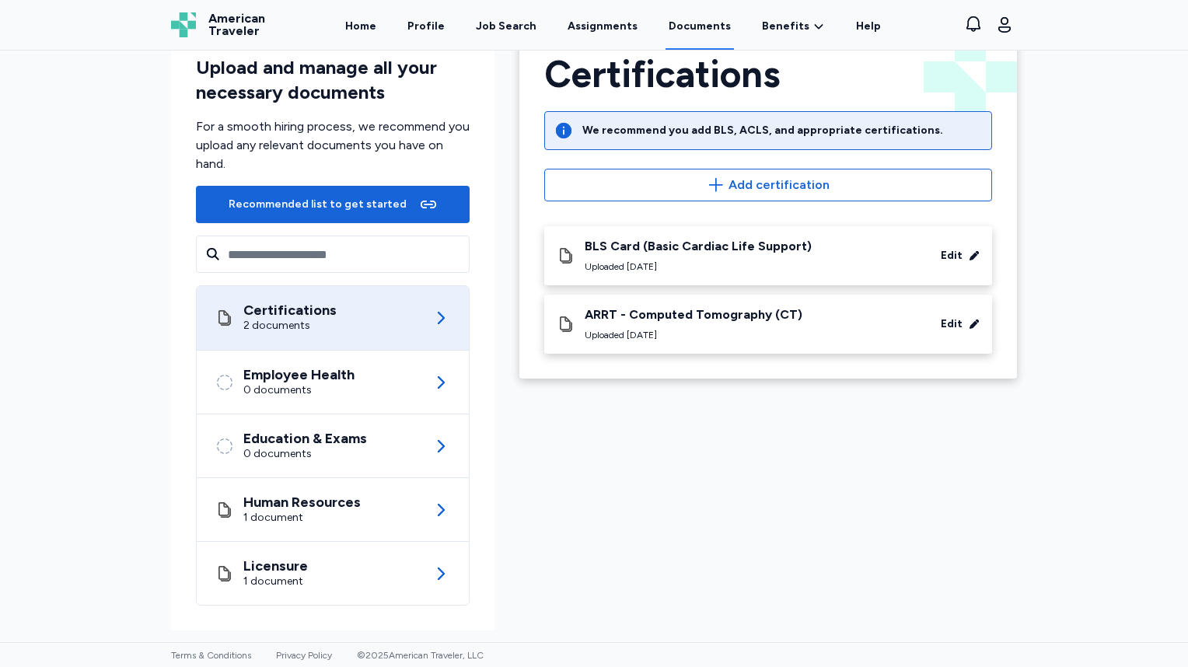
click at [736, 312] on div "ARRT - Computed Tomography (CT)" at bounding box center [694, 315] width 218 height 16
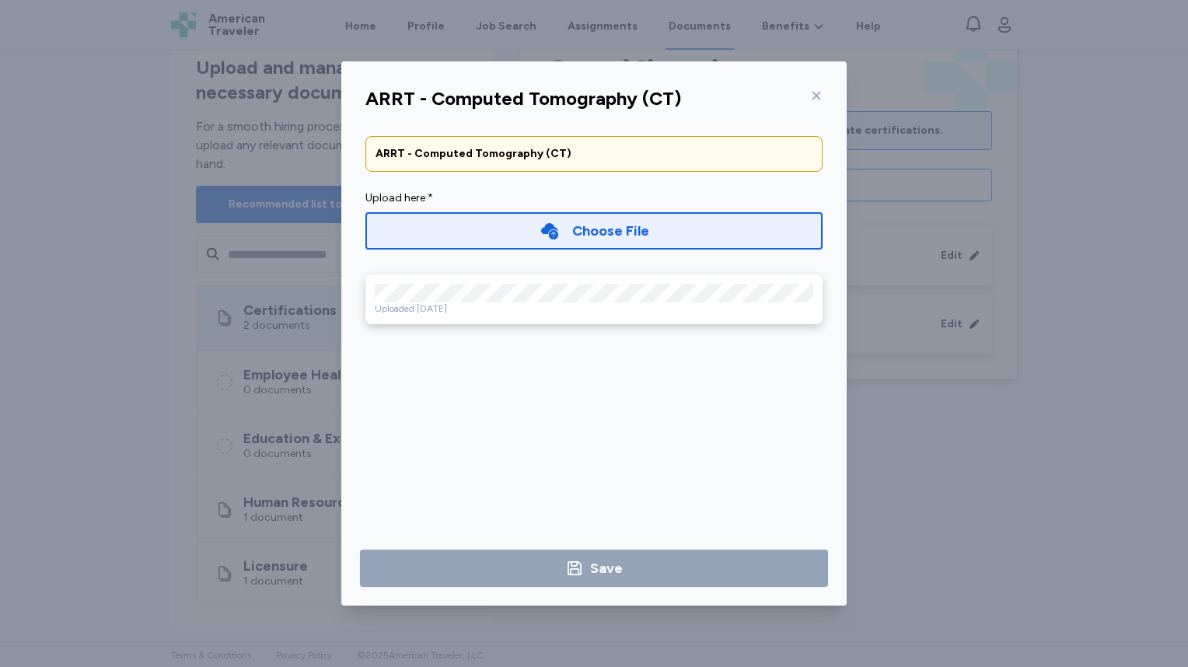
click at [974, 406] on div "ARRT - Computed Tomography (CT) ARRT - Computed Tomography (CT) Upload here * C…" at bounding box center [594, 333] width 1188 height 667
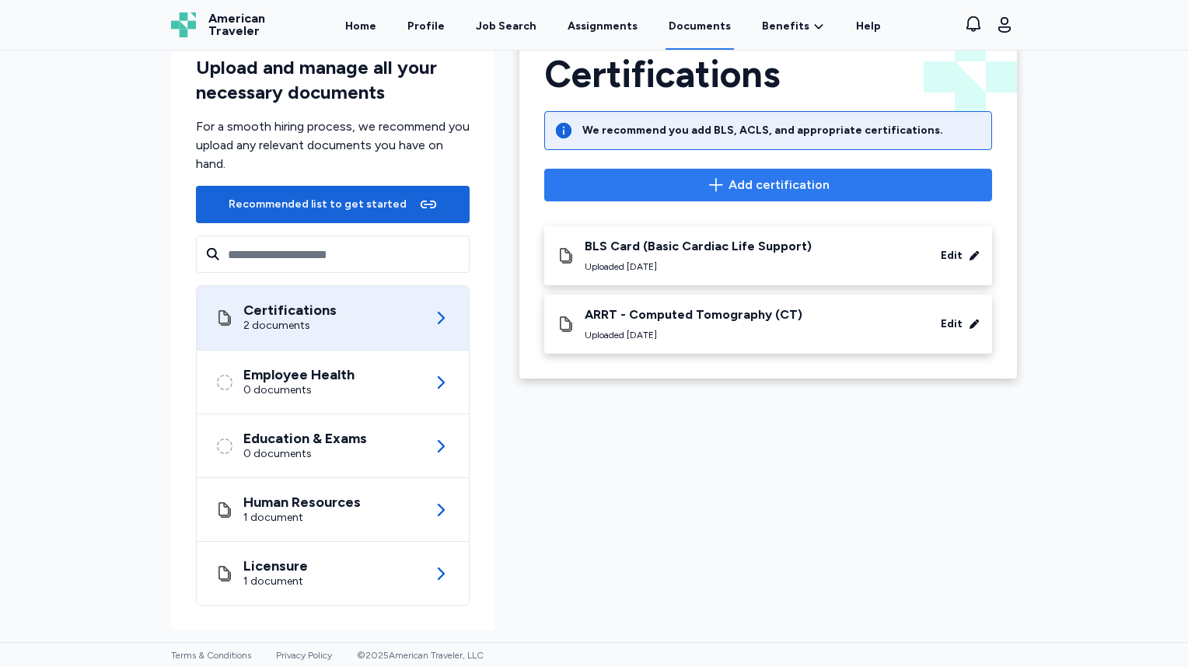
click at [768, 183] on span "Add certification" at bounding box center [778, 185] width 101 height 19
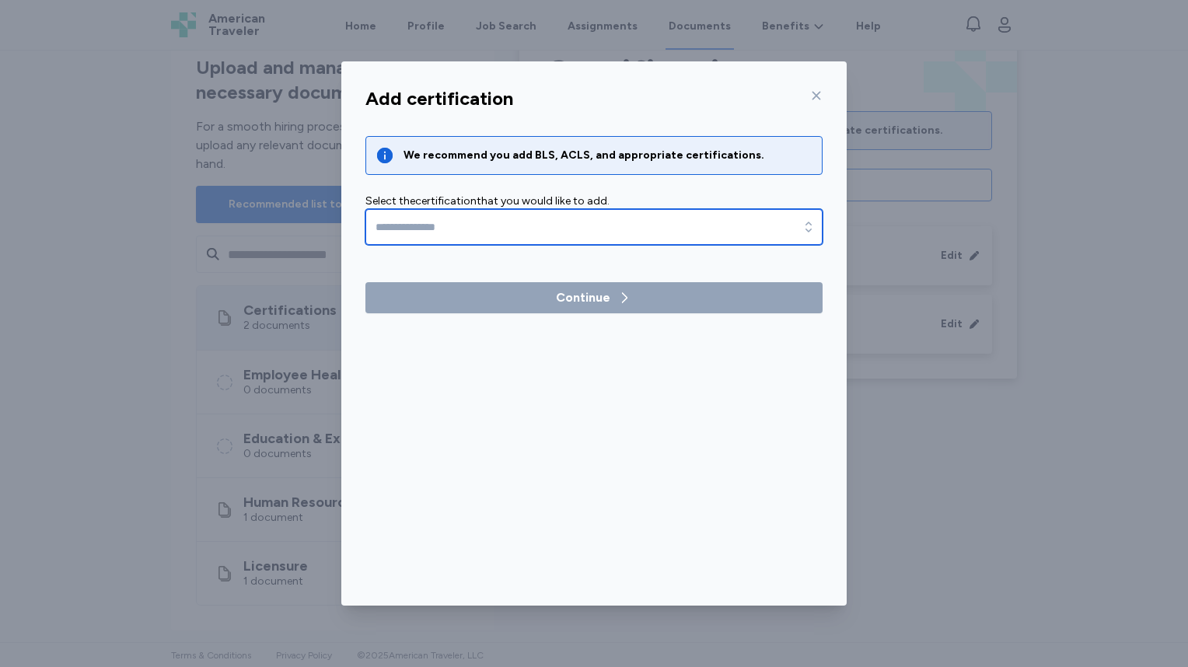
click at [580, 229] on input "text" at bounding box center [593, 227] width 457 height 36
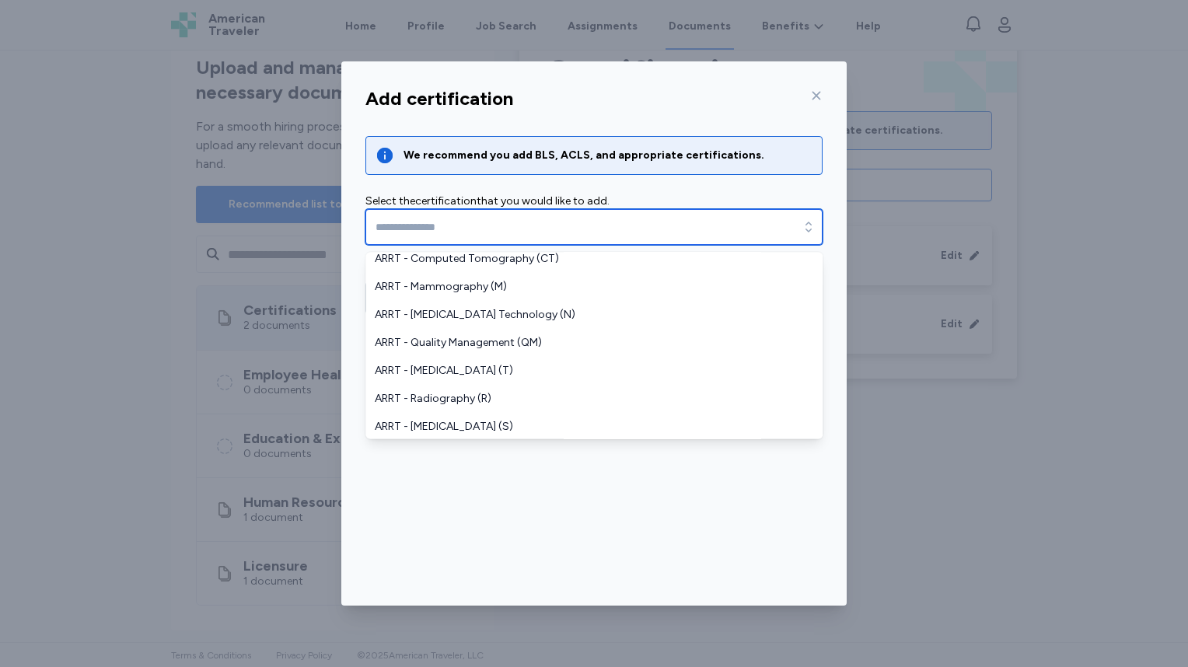
scroll to position [233, 0]
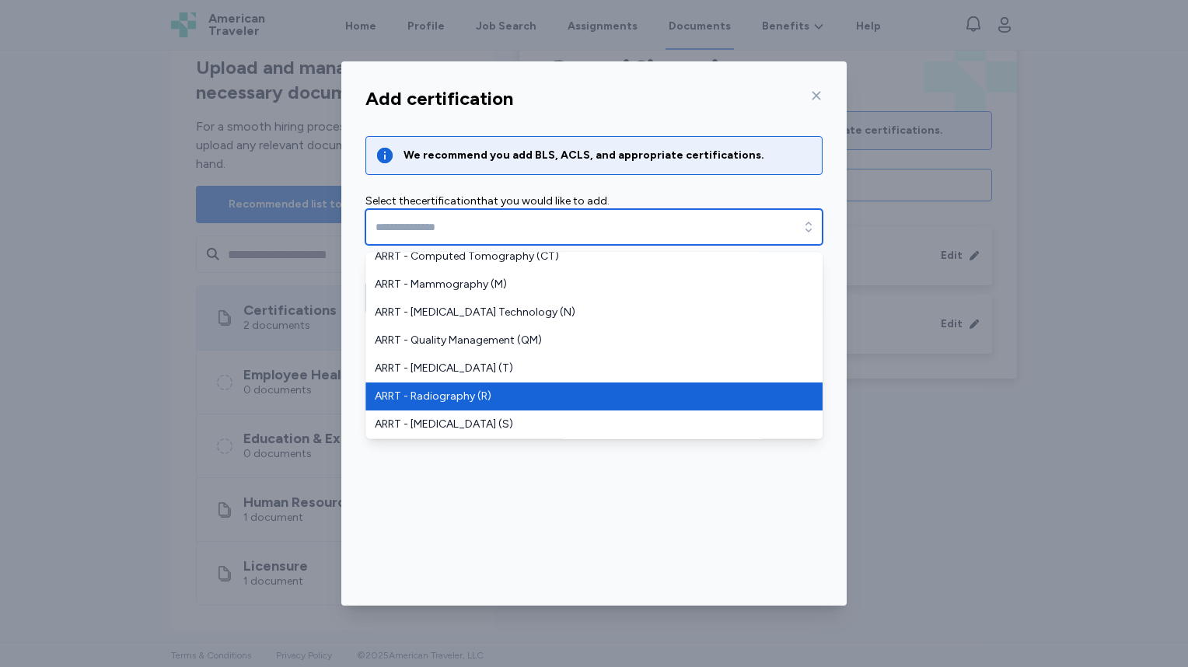
type input "**********"
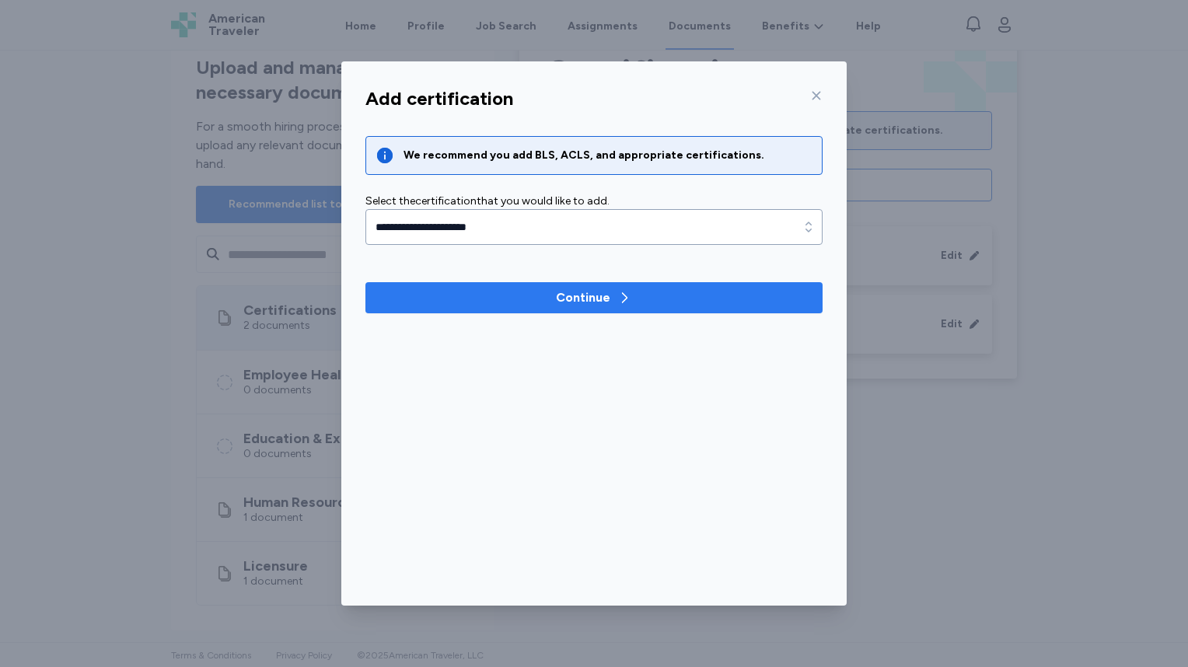
click at [573, 306] on div "Continue" at bounding box center [583, 297] width 54 height 19
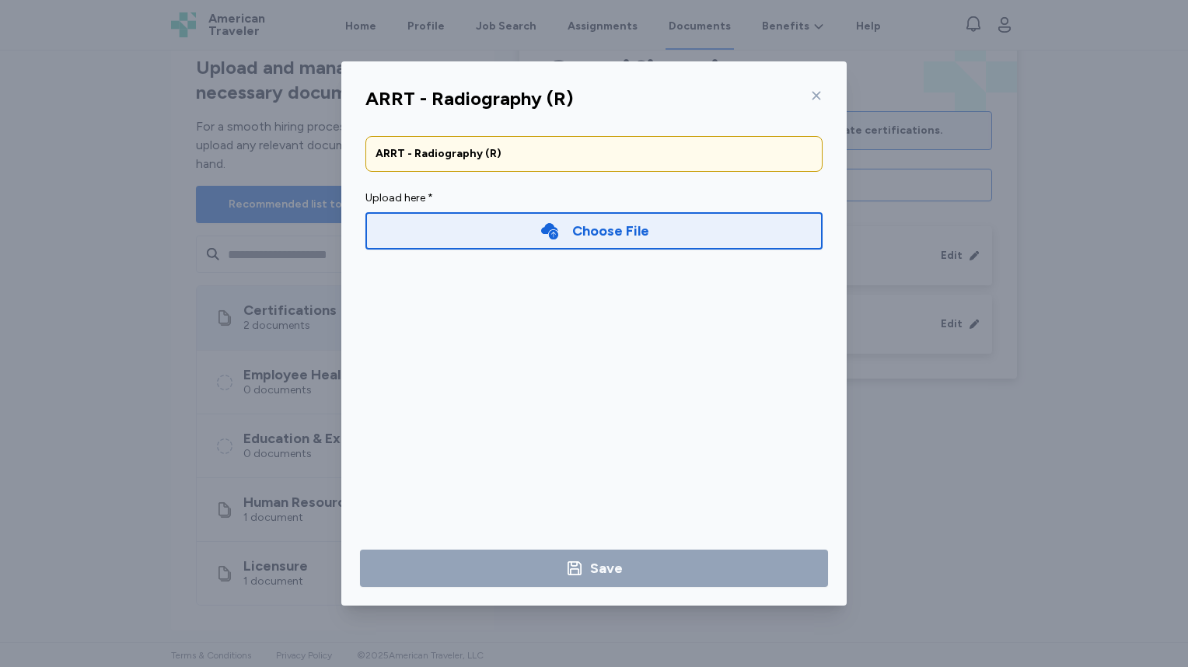
click at [591, 240] on div "Choose File" at bounding box center [610, 231] width 77 height 22
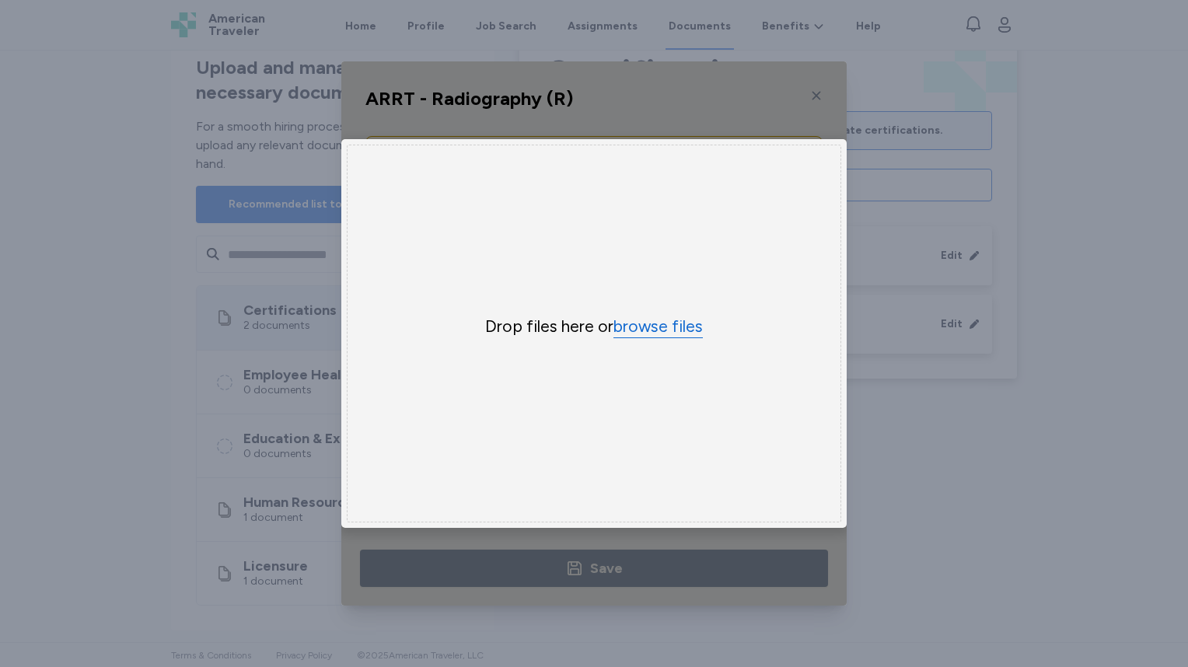
click at [641, 319] on button "browse files" at bounding box center [657, 327] width 89 height 23
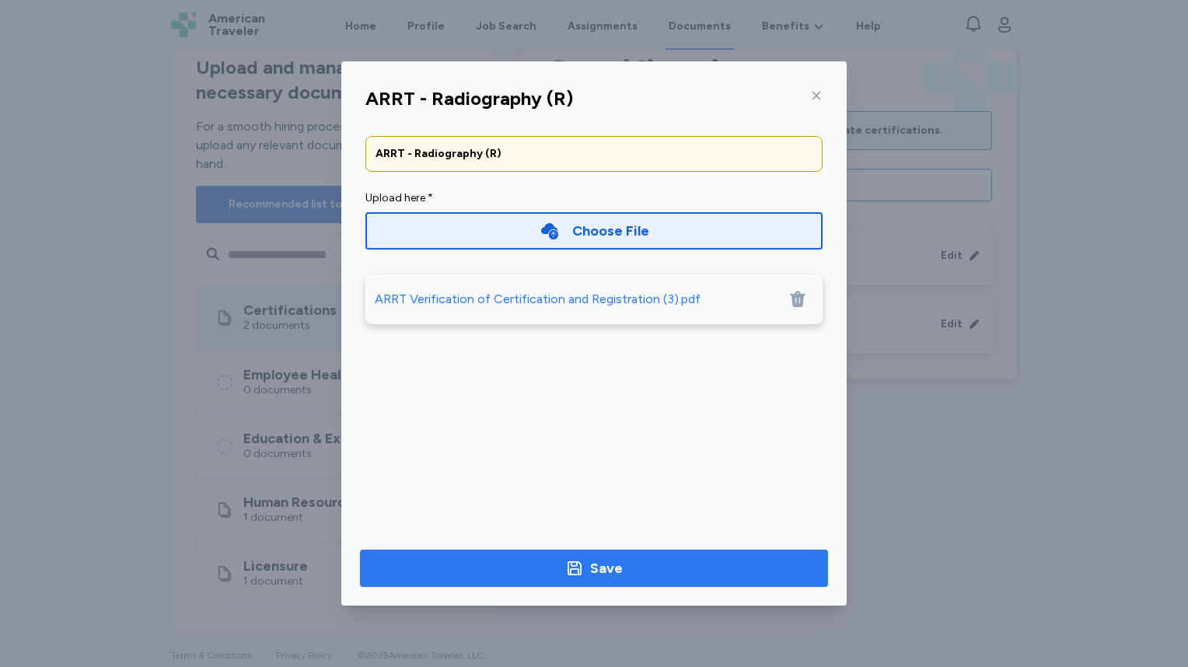
click at [570, 564] on icon "button" at bounding box center [574, 568] width 19 height 19
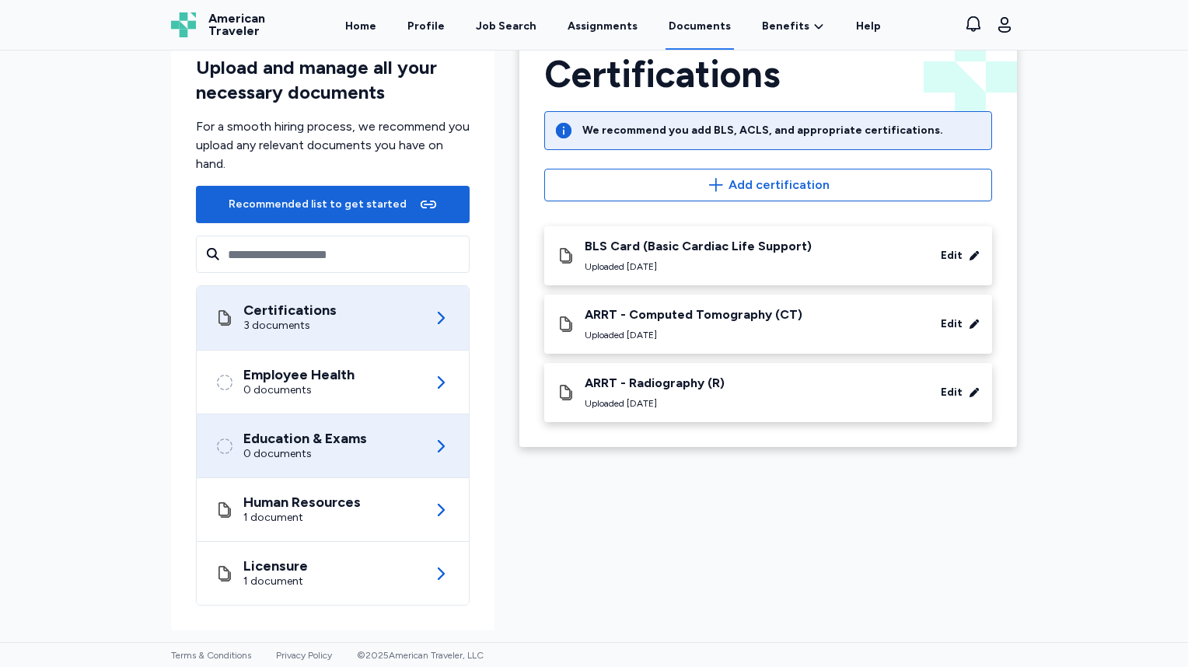
click at [392, 434] on div "Education & Exams 0 documents" at bounding box center [332, 445] width 235 height 63
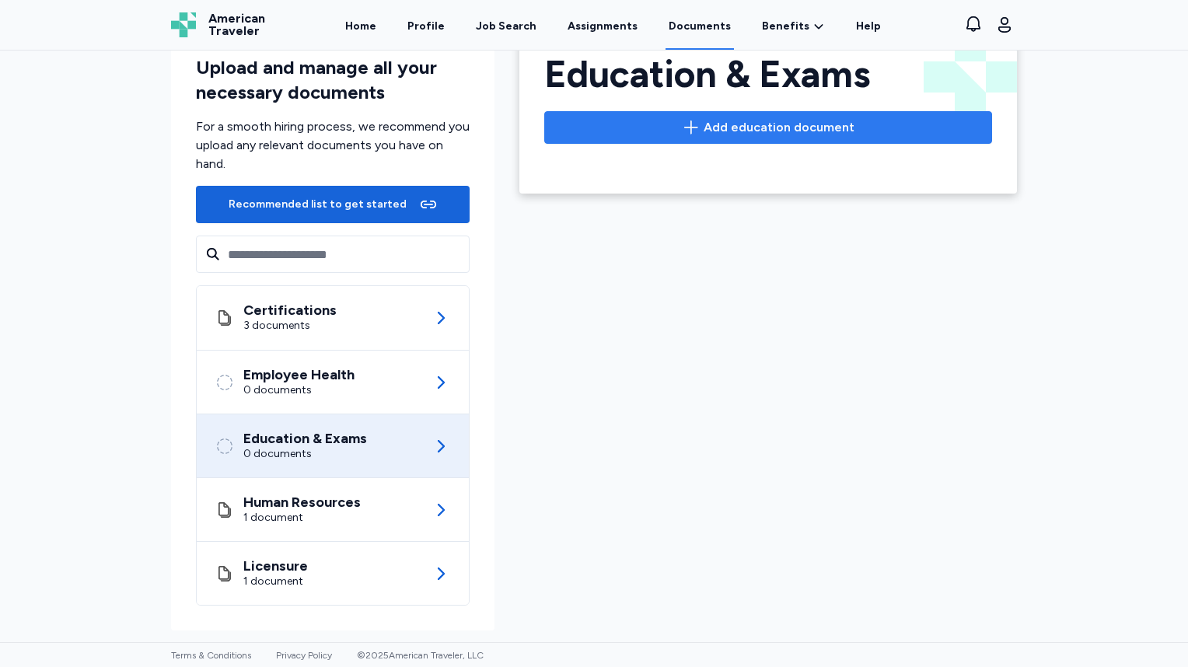
click at [772, 123] on span "Add education document" at bounding box center [779, 127] width 151 height 19
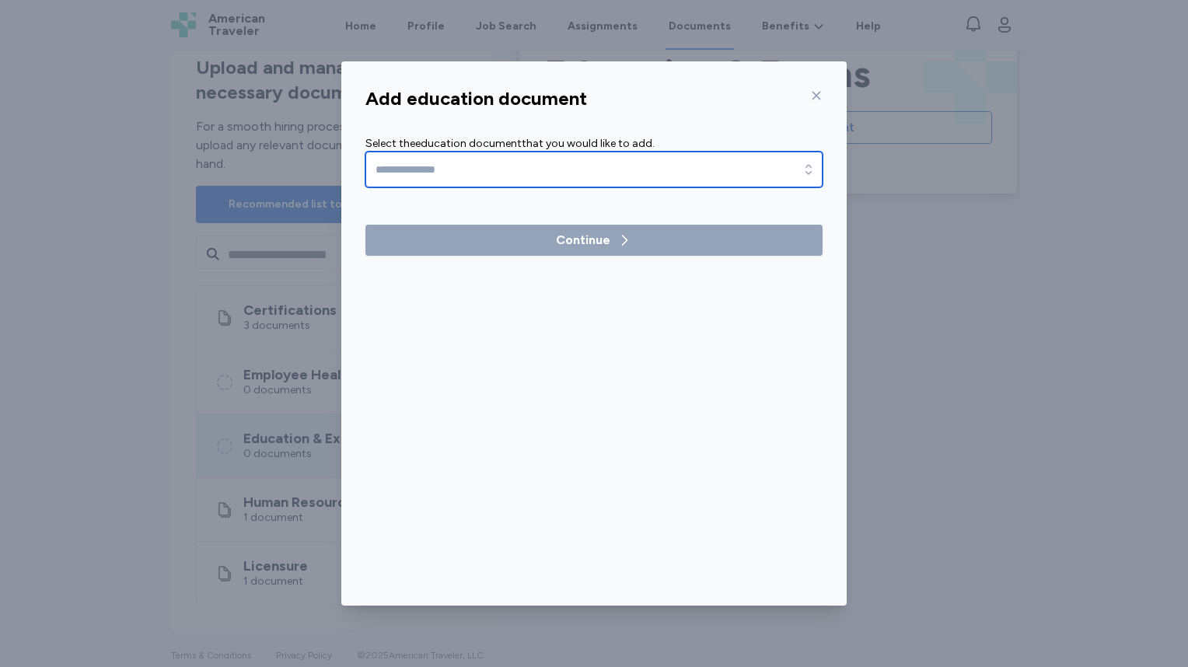
click at [678, 170] on input "text" at bounding box center [593, 170] width 457 height 36
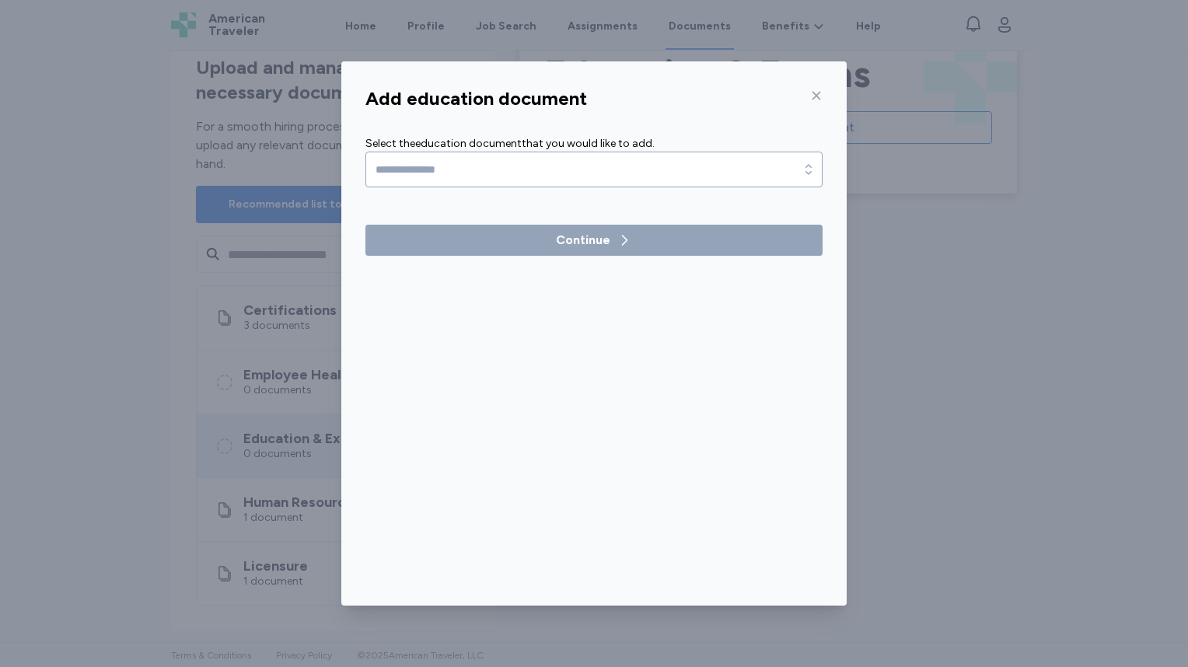
click at [1057, 229] on div "Add education document Select the education document that you would like to add…" at bounding box center [594, 333] width 1188 height 667
click at [816, 95] on icon at bounding box center [816, 96] width 9 height 9
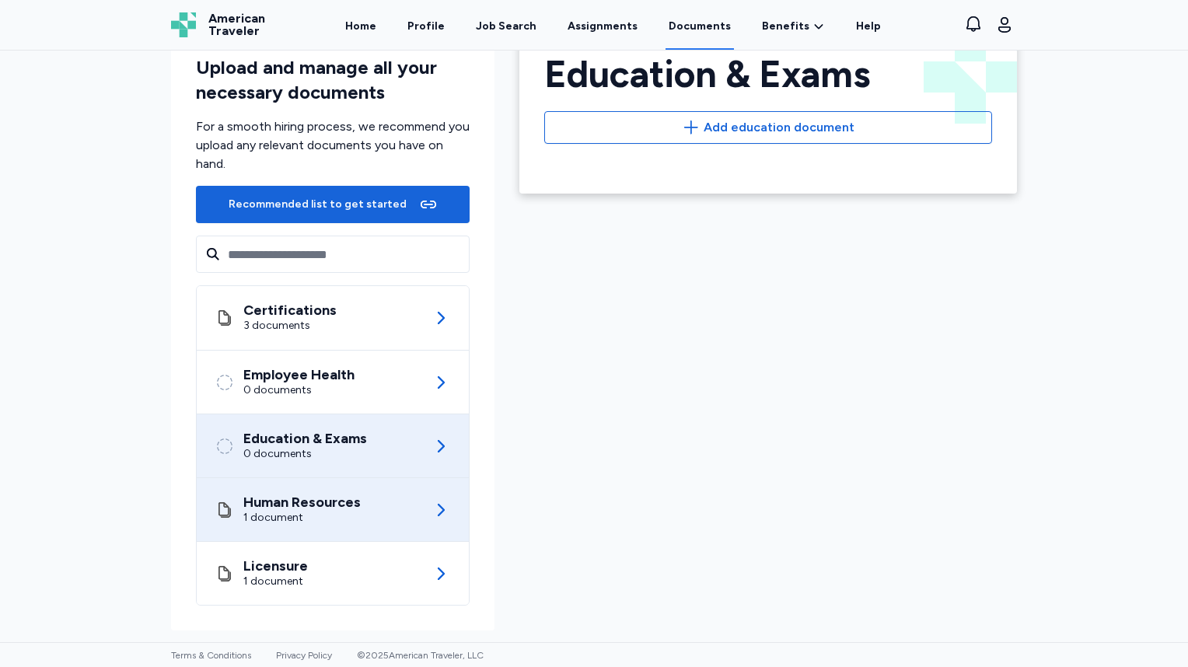
click at [343, 510] on div "1 document" at bounding box center [301, 518] width 117 height 16
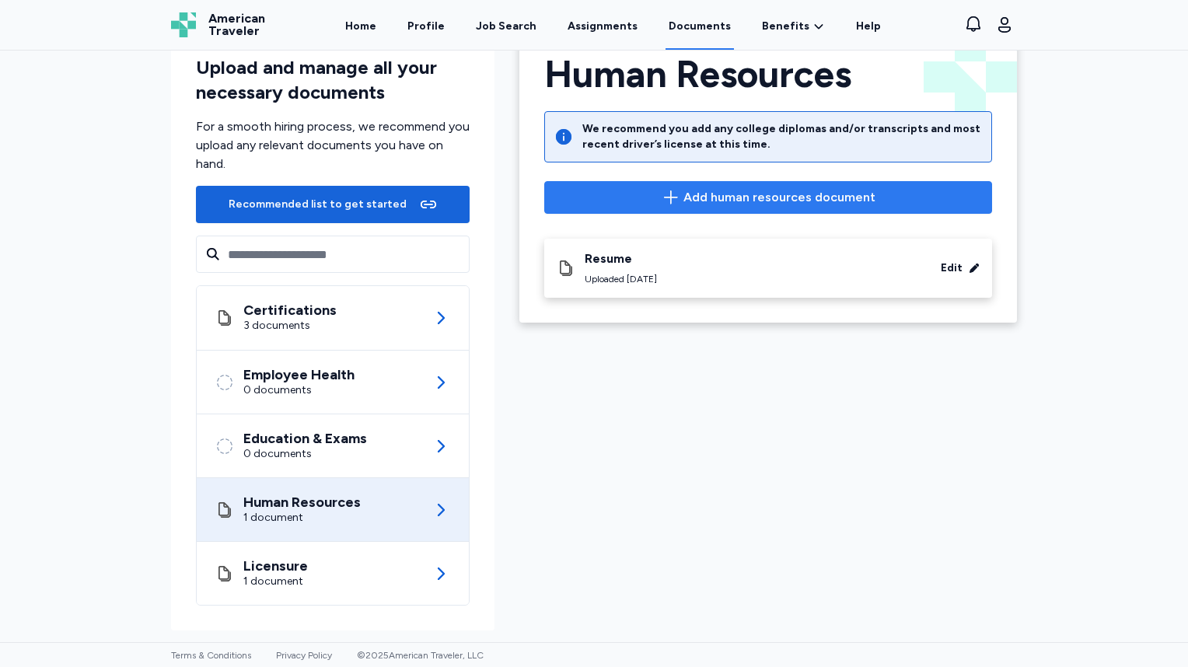
click at [758, 195] on span "Add human resources document" at bounding box center [779, 197] width 192 height 19
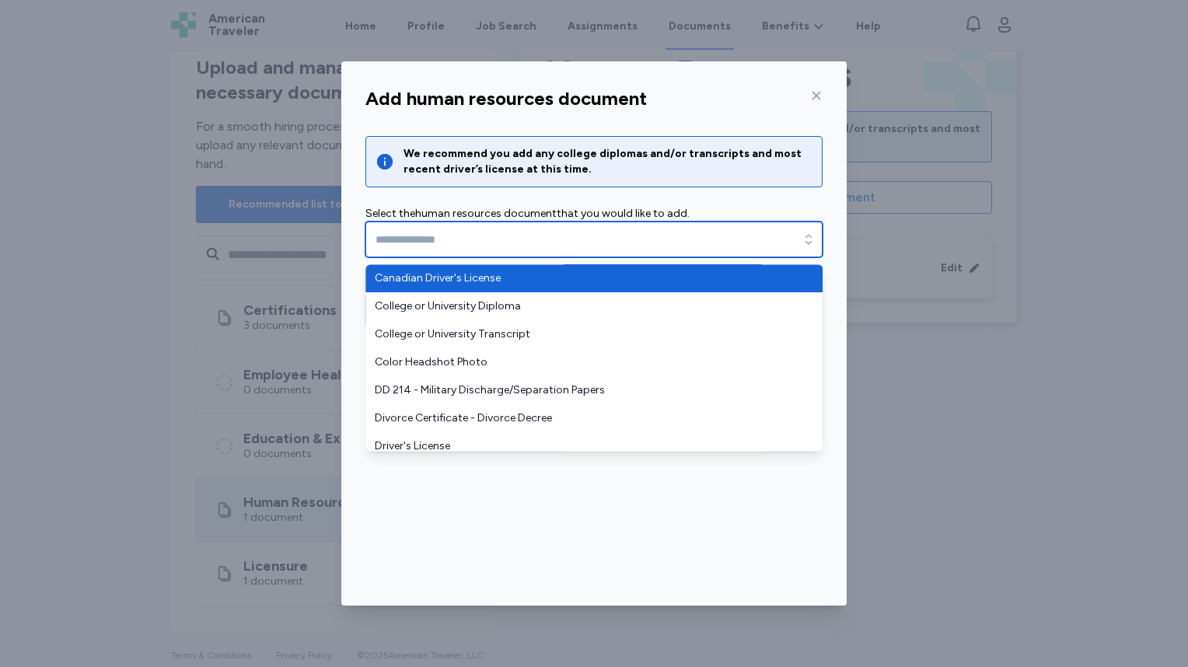
click at [650, 249] on input "text" at bounding box center [593, 240] width 457 height 36
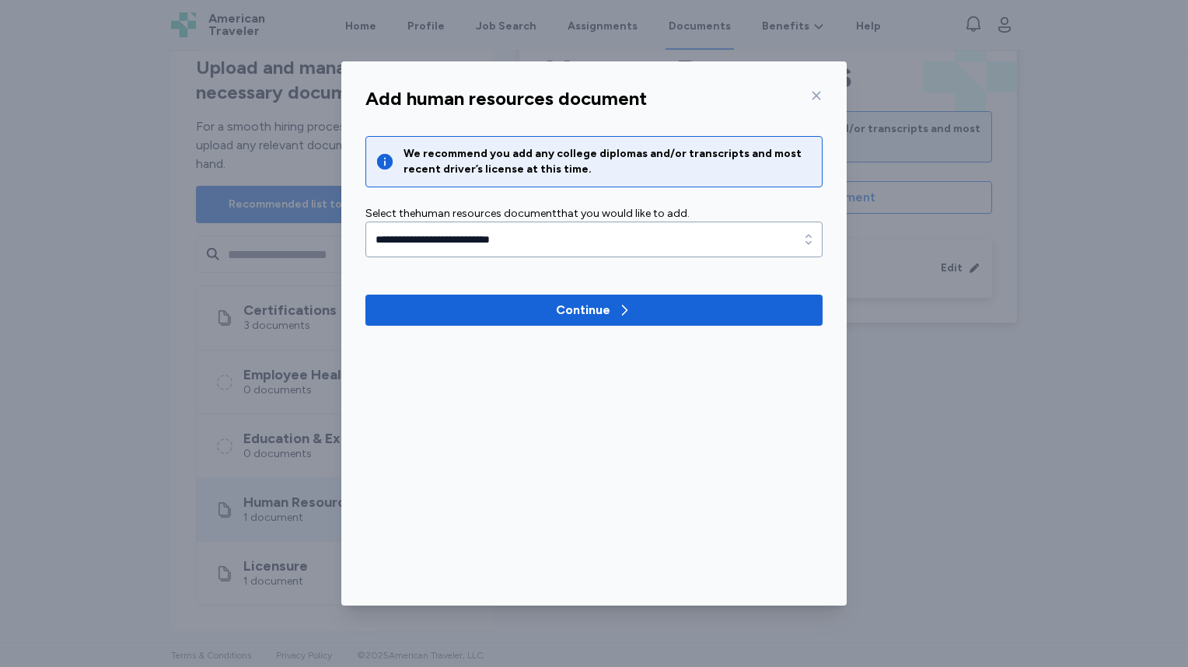
type input "**********"
click at [1113, 208] on div "**********" at bounding box center [594, 333] width 1188 height 667
click at [1145, 173] on div "**********" at bounding box center [594, 333] width 1188 height 667
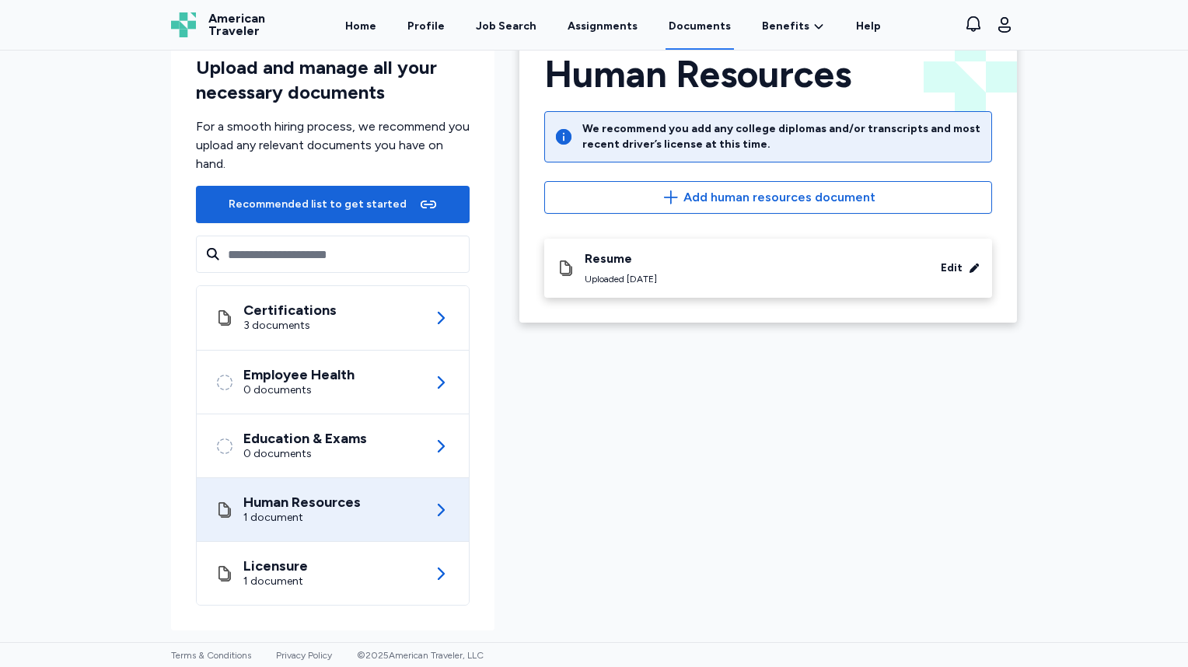
click at [847, 219] on div "Human Resources We recommend you add any college diplomas and/or transcripts an…" at bounding box center [768, 176] width 498 height 292
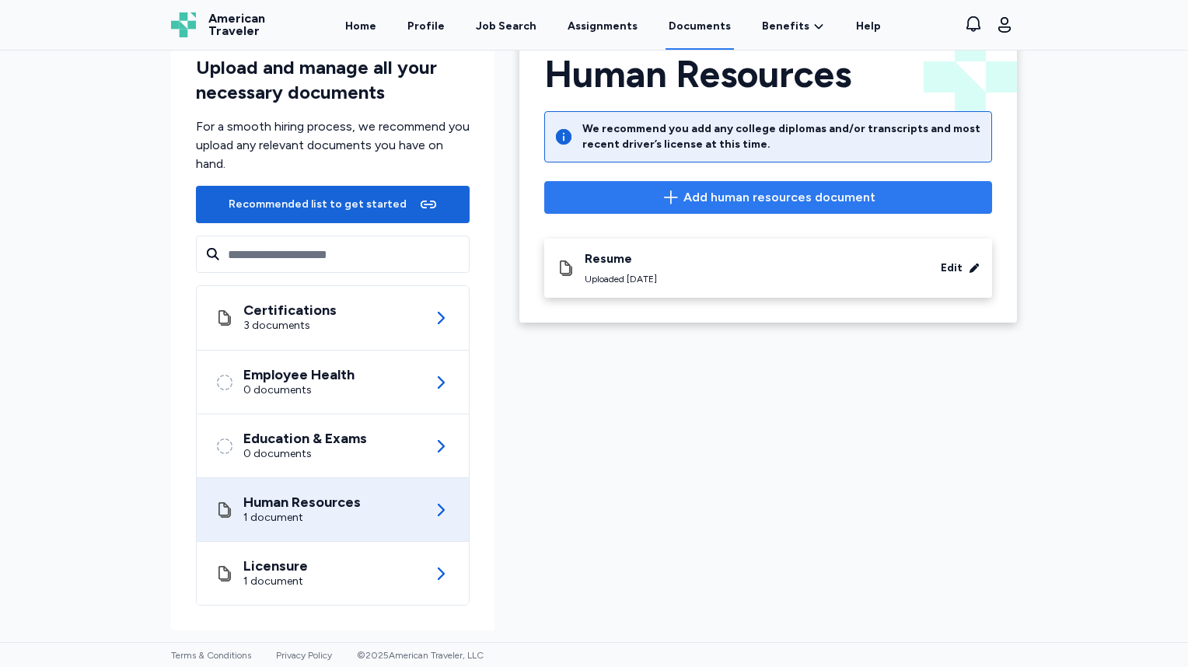
click at [852, 195] on span "Add human resources document" at bounding box center [779, 197] width 192 height 19
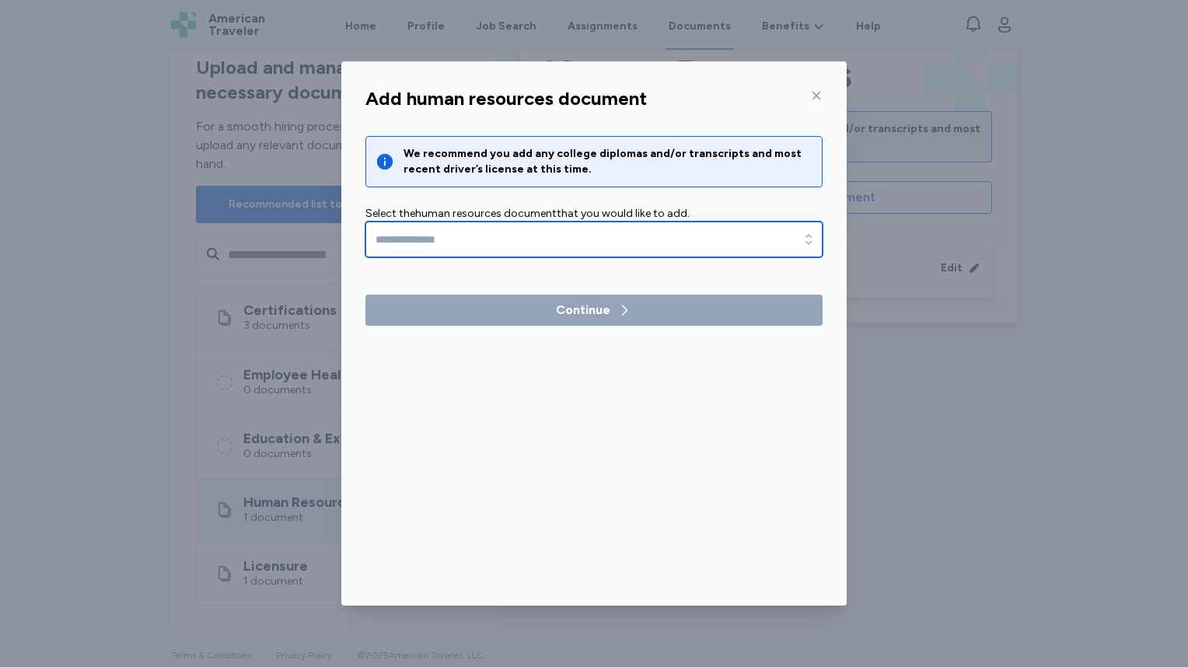
click at [538, 227] on input "text" at bounding box center [593, 240] width 457 height 36
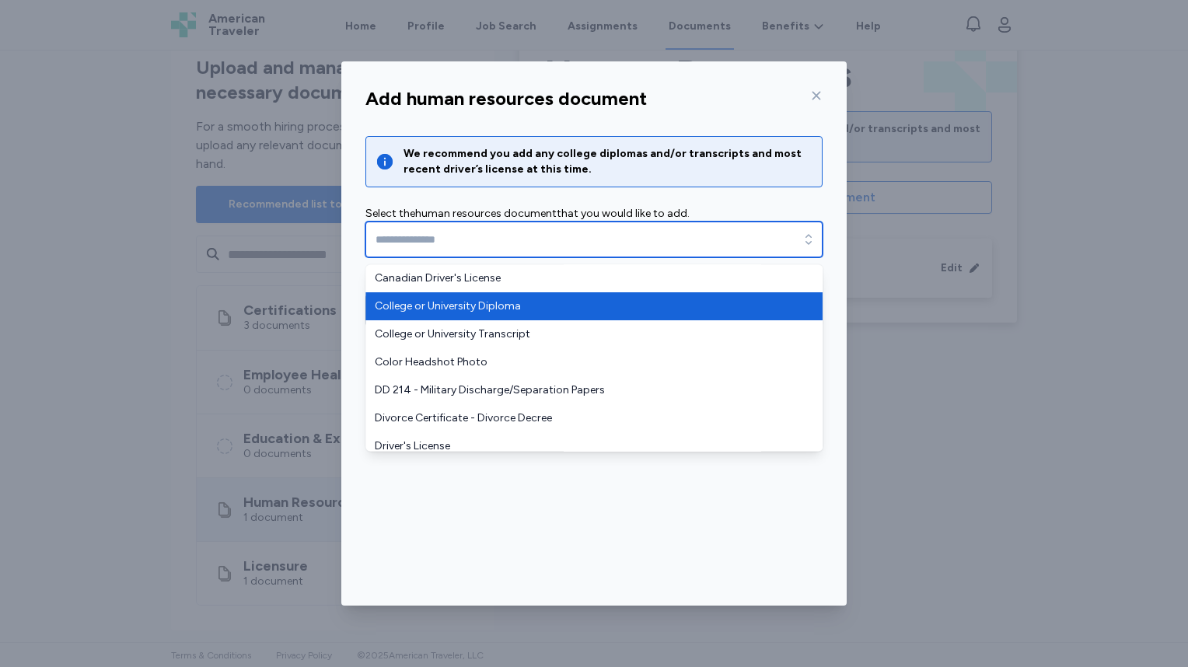
type input "**********"
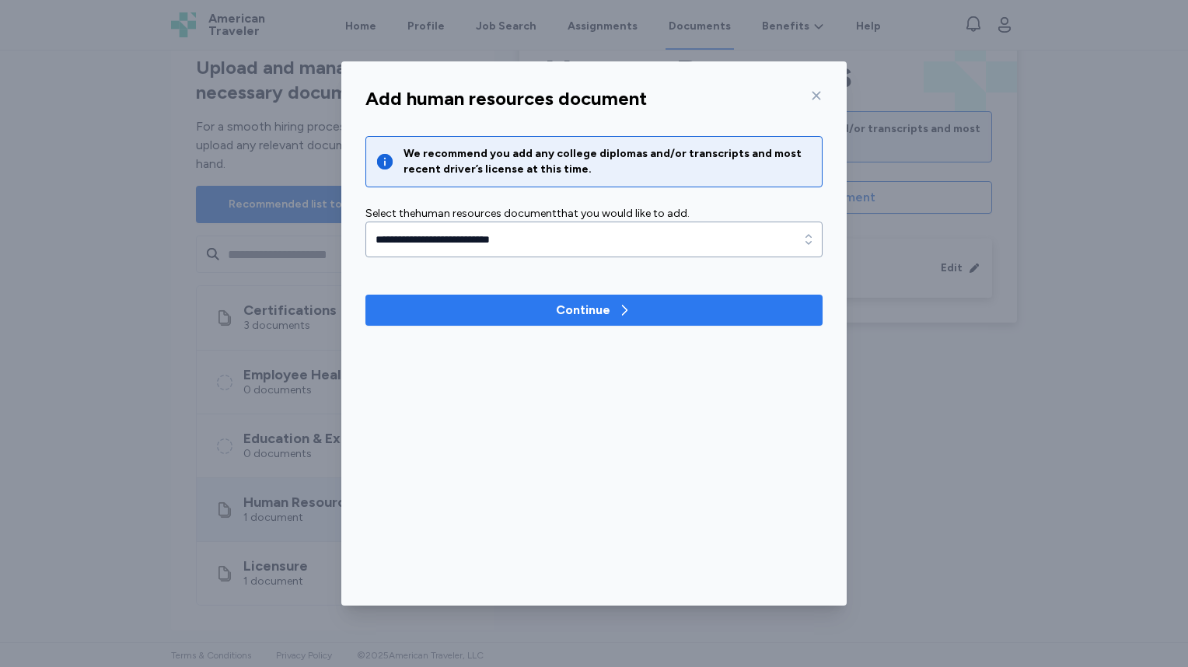
click at [501, 312] on span "Continue" at bounding box center [594, 310] width 432 height 19
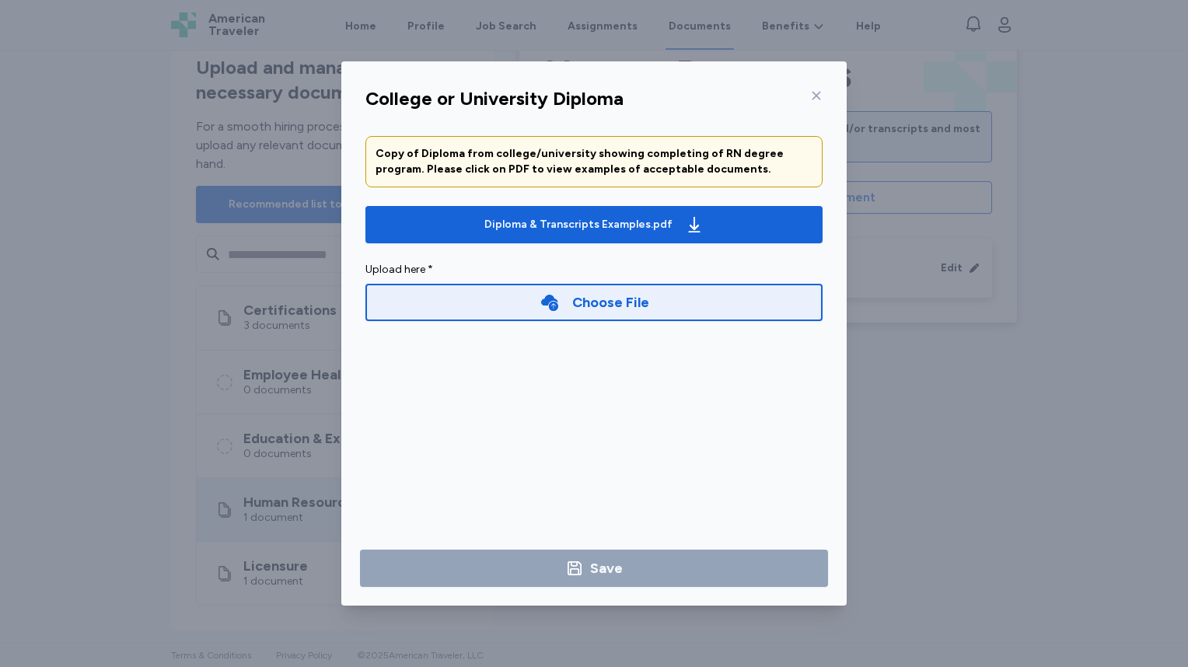
click at [521, 307] on div "Choose File" at bounding box center [593, 302] width 457 height 37
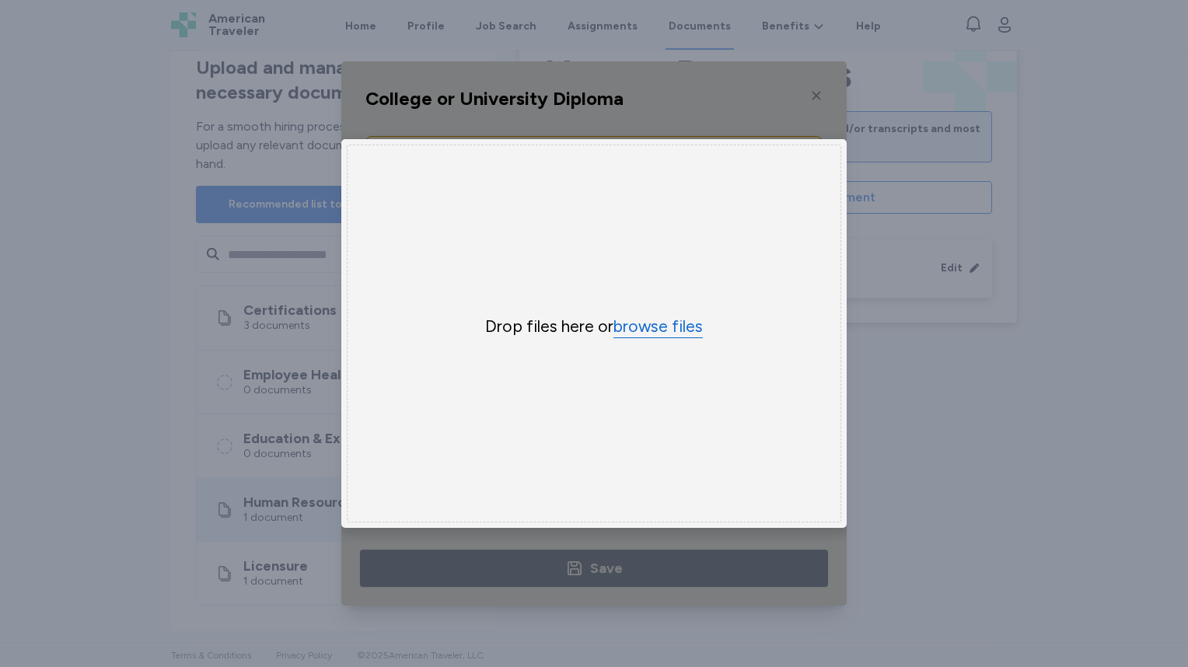
click at [651, 323] on button "browse files" at bounding box center [657, 327] width 89 height 23
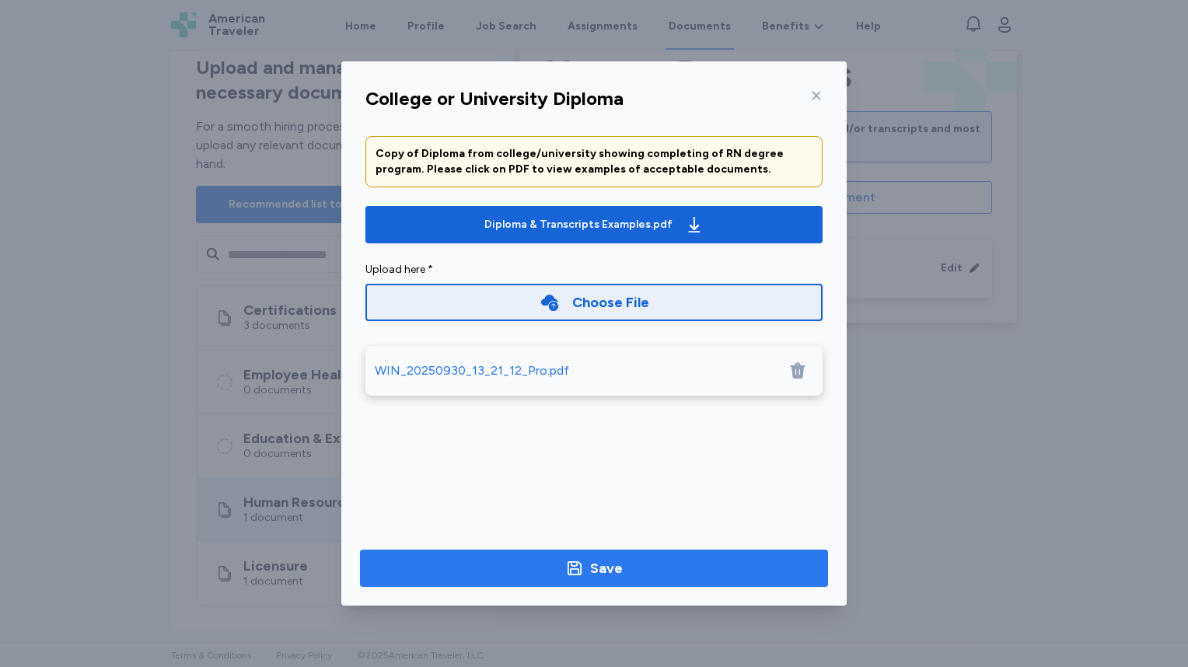
click at [630, 568] on span "Save" at bounding box center [593, 568] width 443 height 22
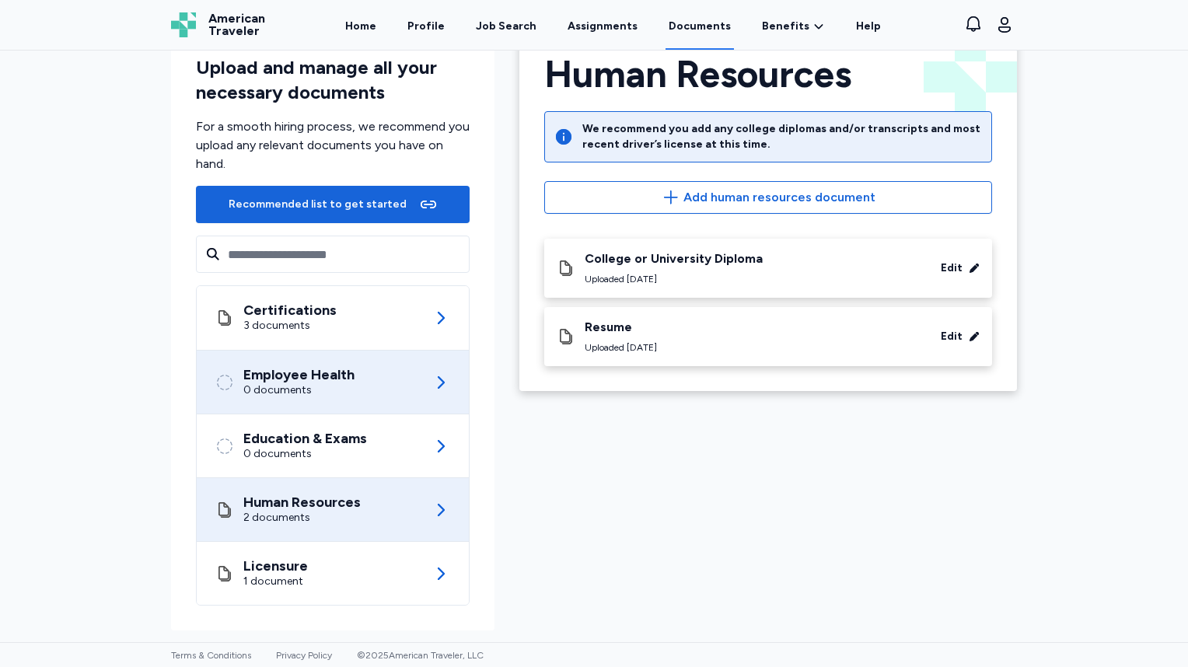
click at [305, 374] on div "Employee Health" at bounding box center [298, 375] width 111 height 16
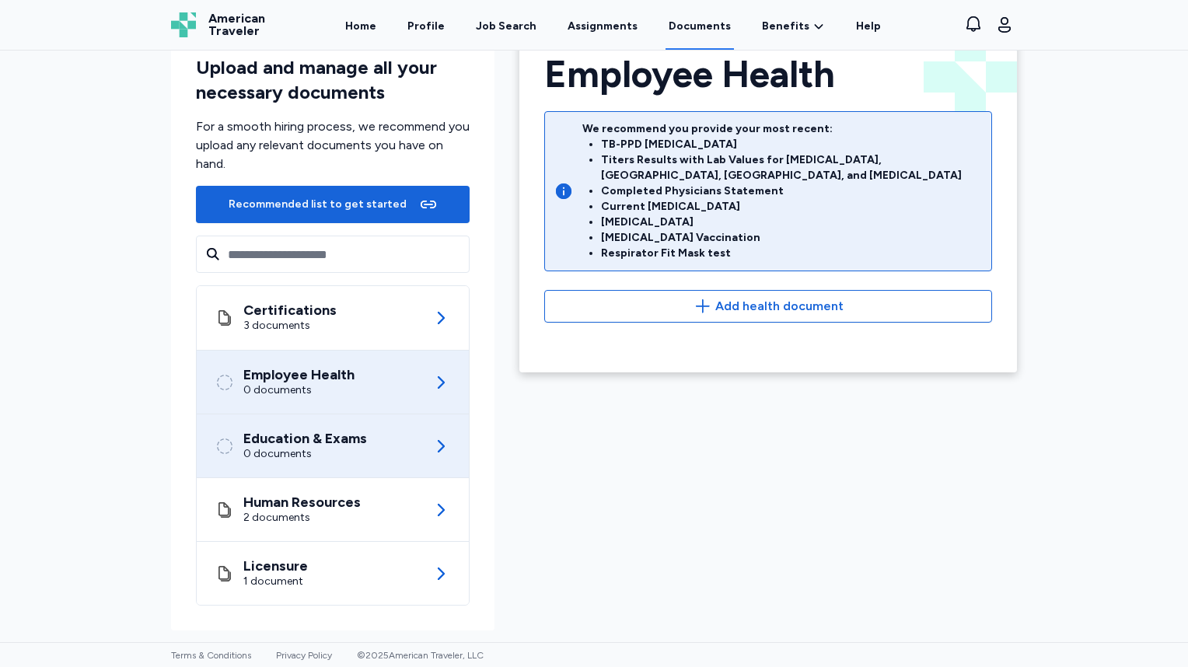
click at [333, 436] on div "Education & Exams" at bounding box center [305, 439] width 124 height 16
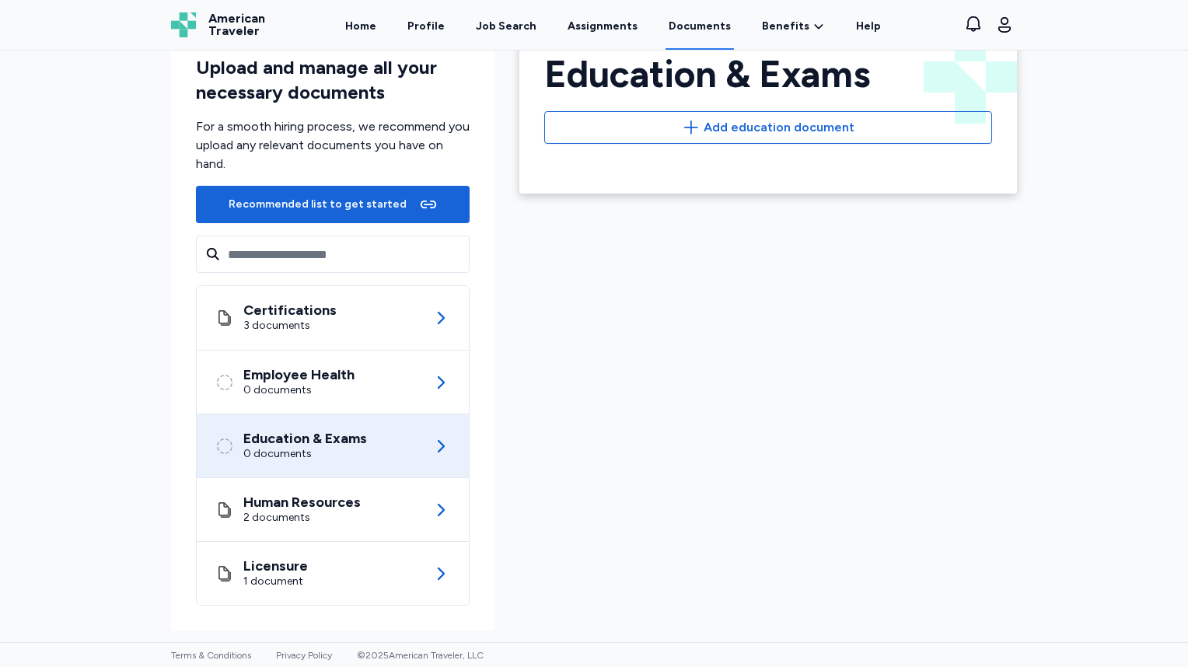
click at [771, 152] on div "Education & Exams Add education document" at bounding box center [768, 111] width 498 height 163
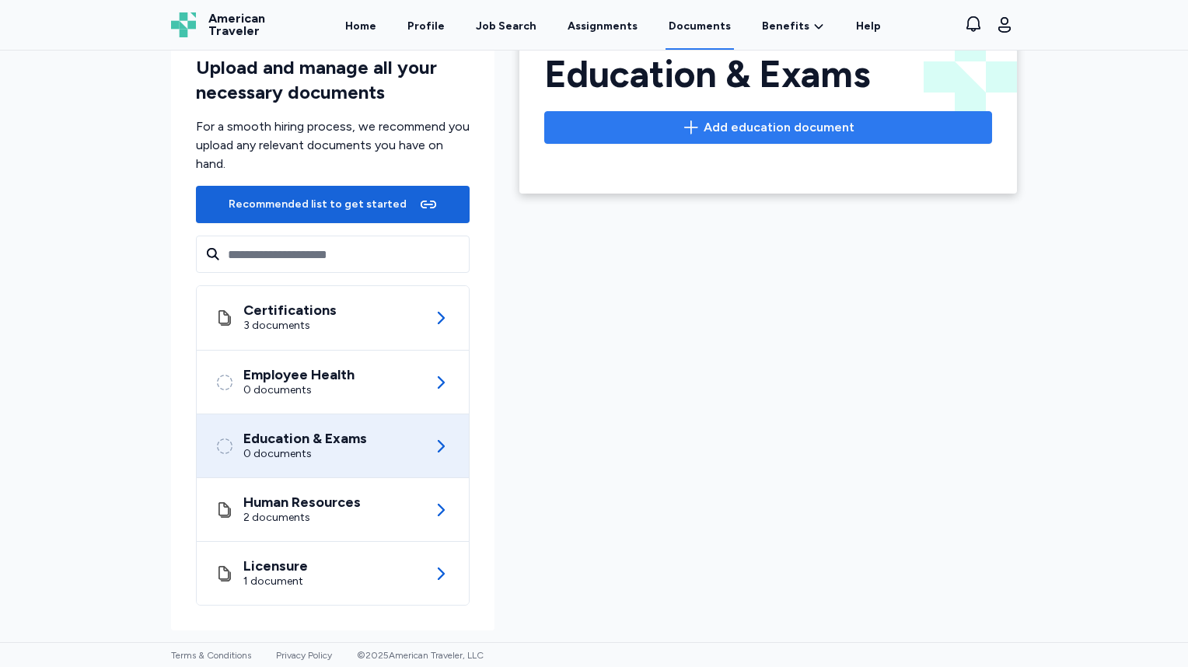
click at [774, 137] on button "Add education document" at bounding box center [768, 127] width 448 height 33
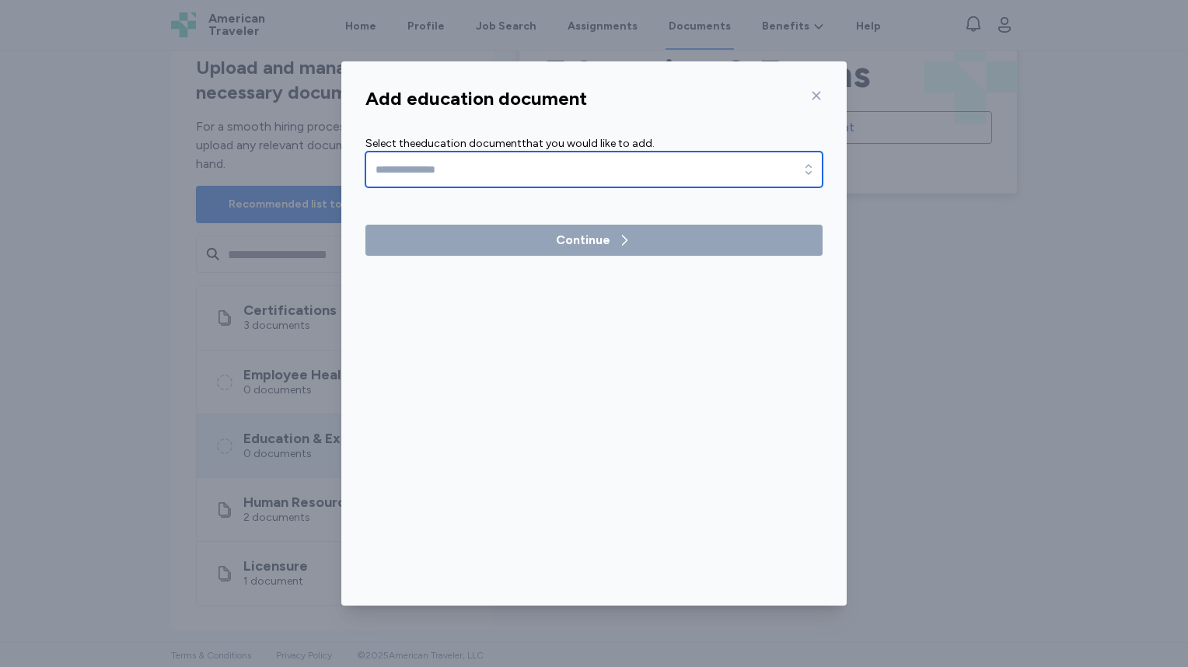
click at [748, 164] on input "text" at bounding box center [593, 170] width 457 height 36
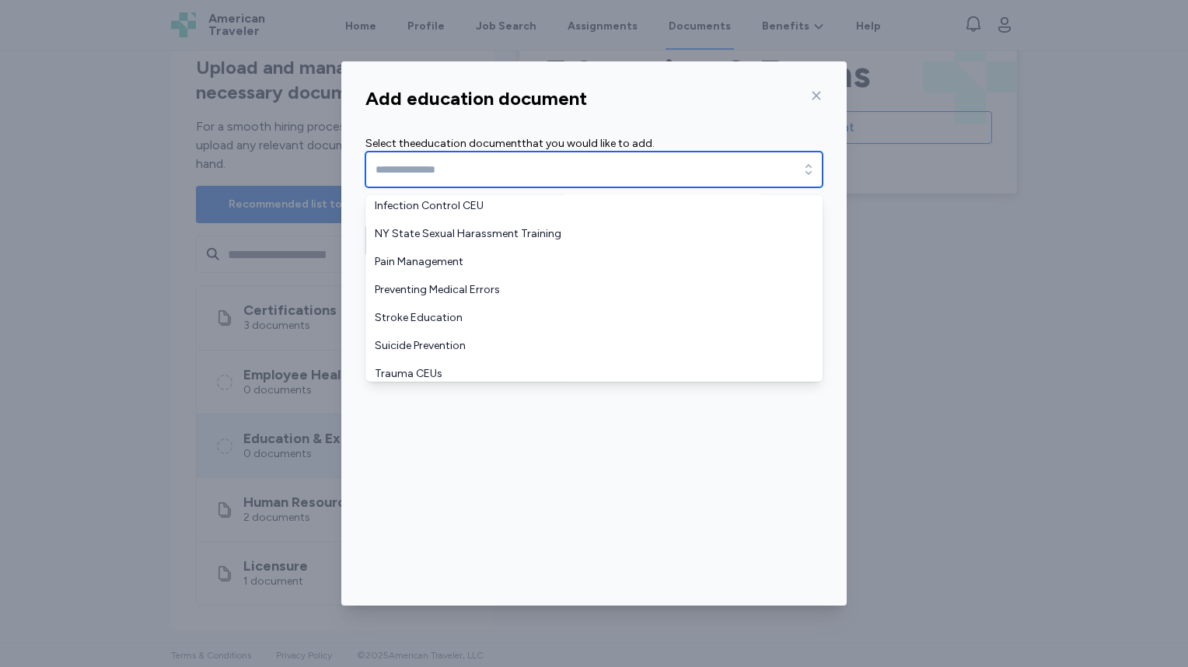
scroll to position [317, 0]
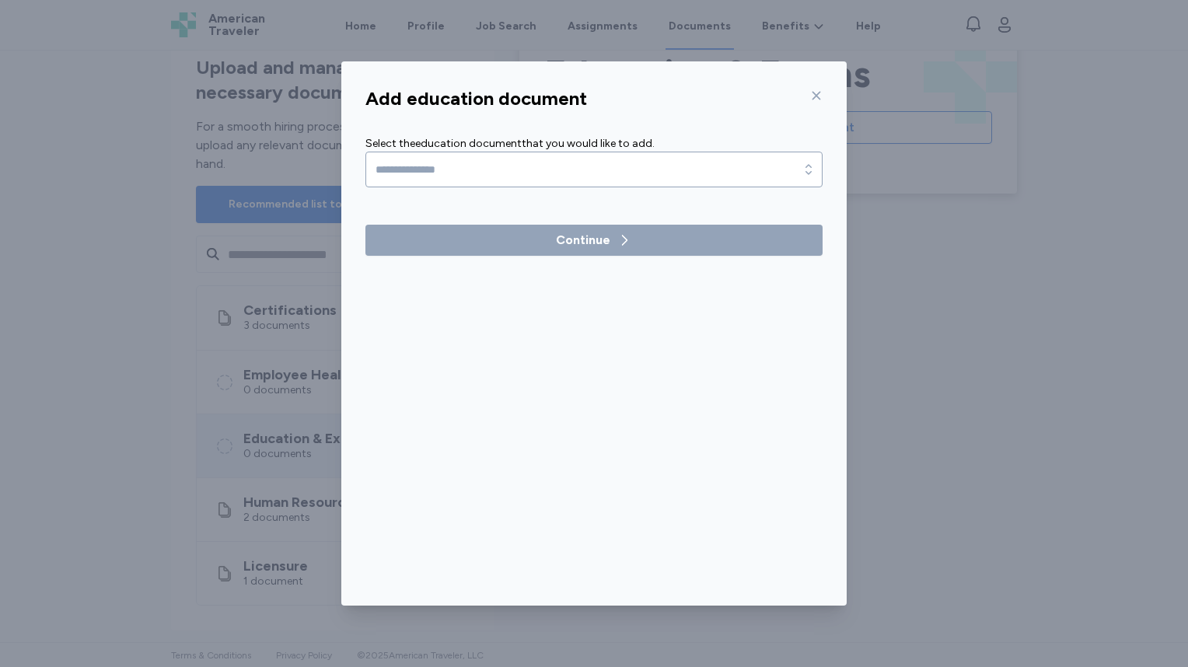
click at [1060, 204] on div "Add education document Select the education document that you would like to add…" at bounding box center [594, 333] width 1188 height 667
click at [814, 99] on icon at bounding box center [816, 95] width 12 height 12
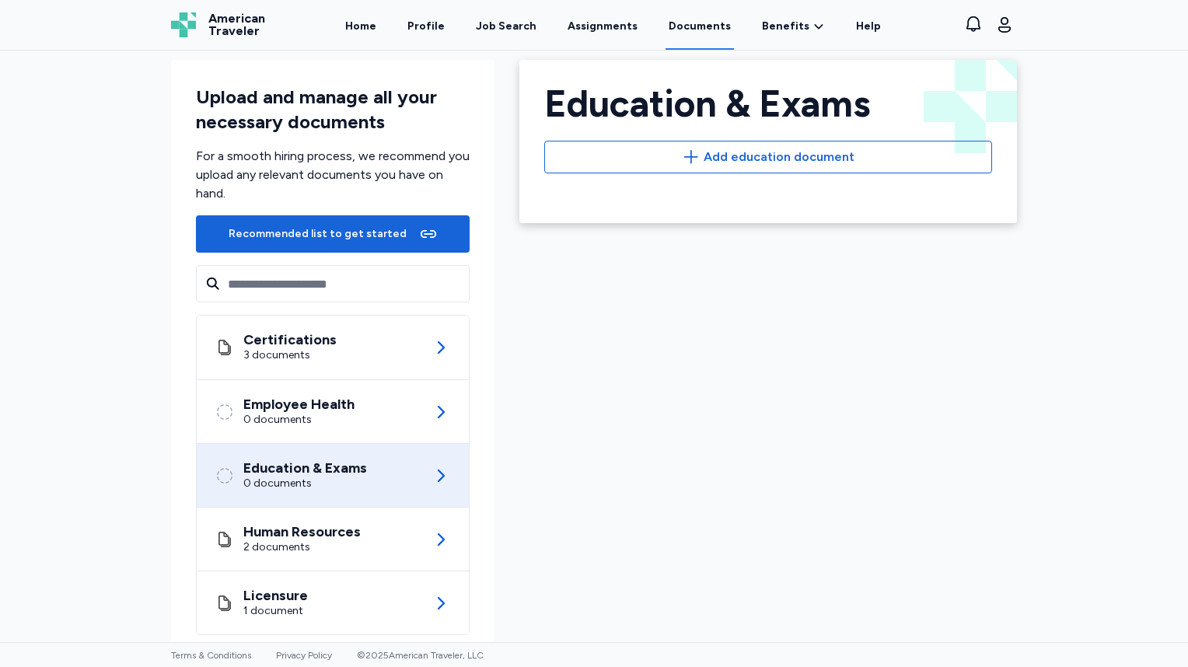
scroll to position [0, 0]
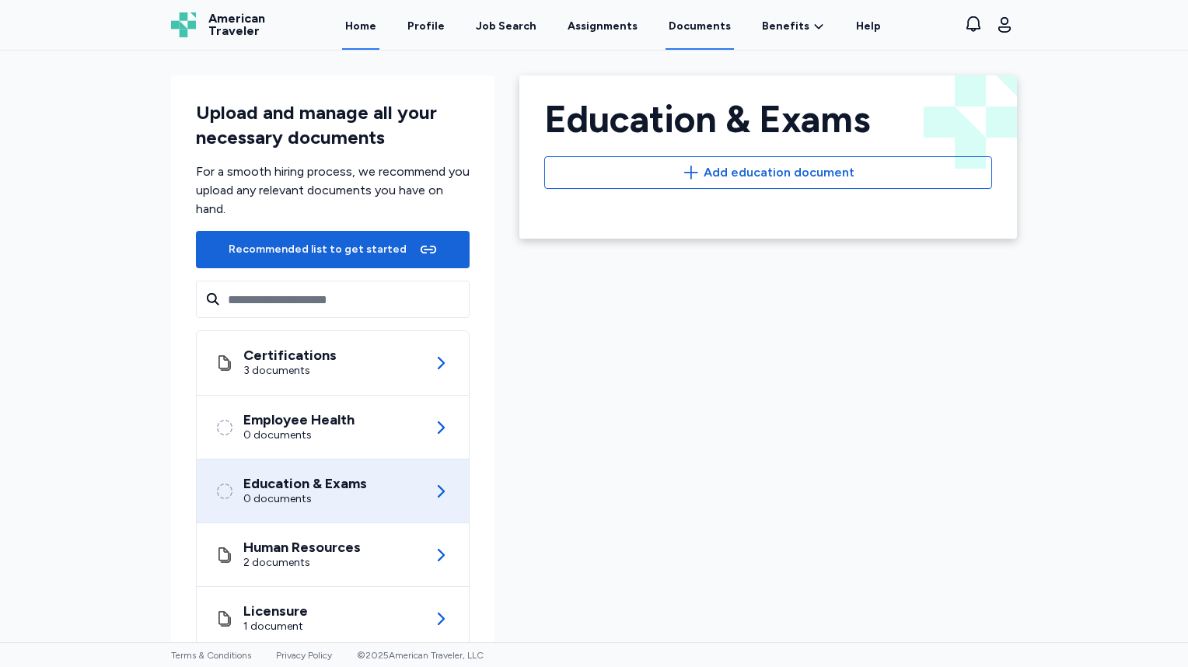
click at [374, 33] on link "Home" at bounding box center [360, 26] width 37 height 48
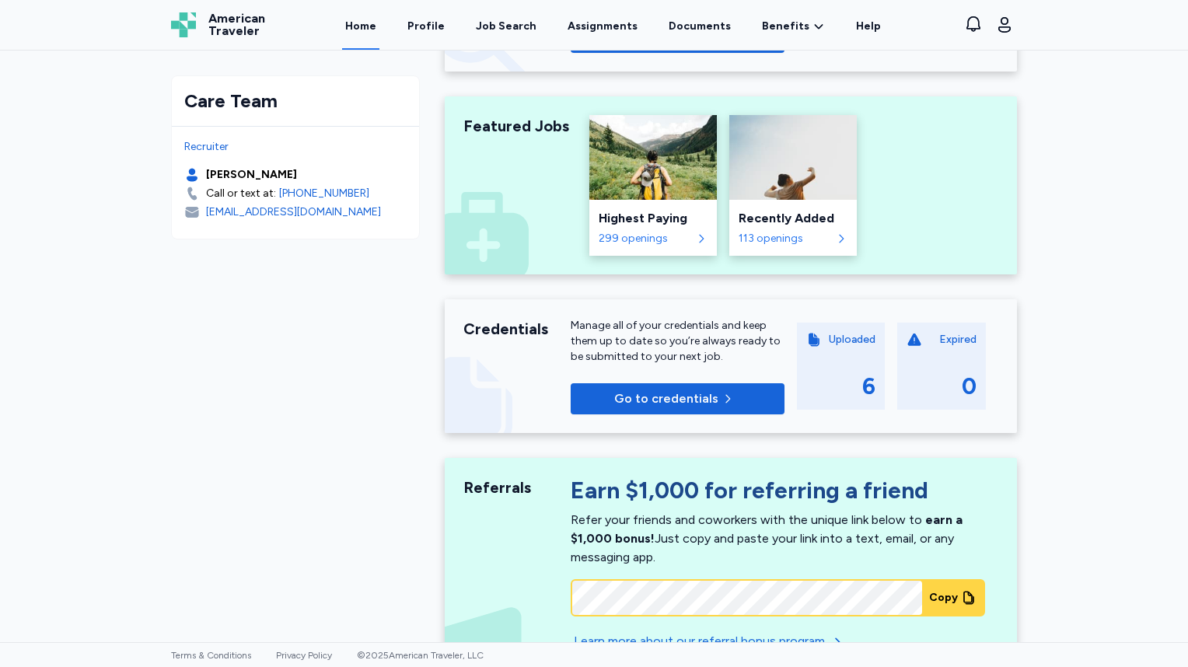
scroll to position [373, 0]
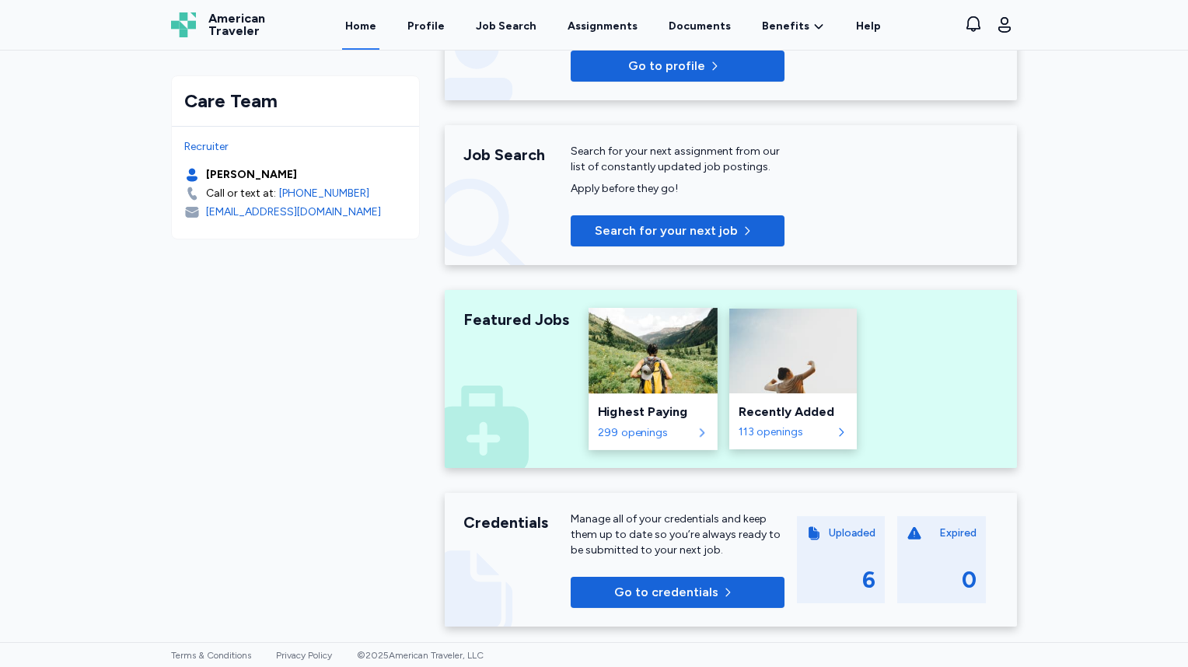
click at [641, 382] on img at bounding box center [652, 351] width 129 height 86
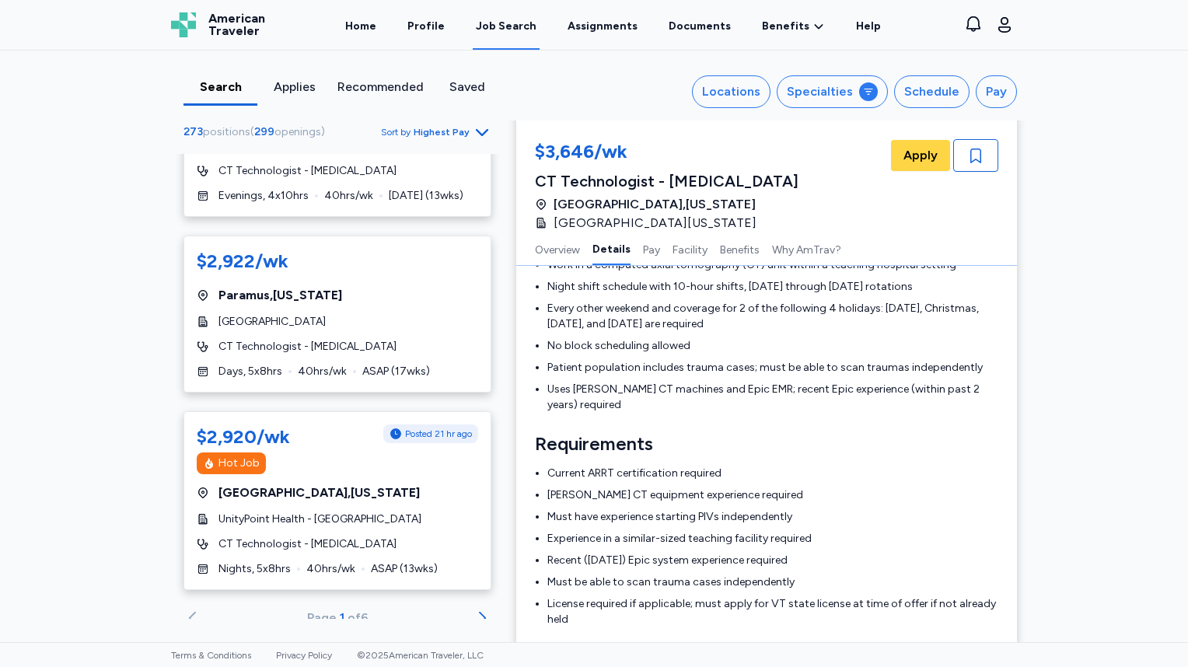
scroll to position [8894, 0]
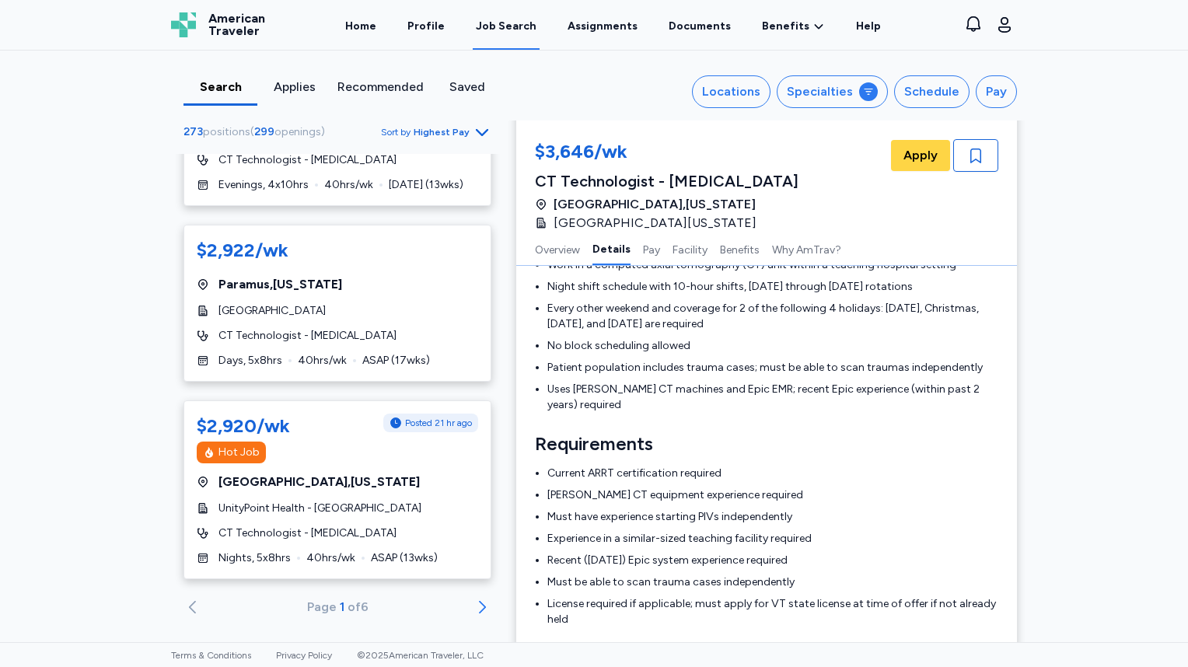
click at [473, 598] on icon "Go to next 50 jobs" at bounding box center [482, 607] width 19 height 19
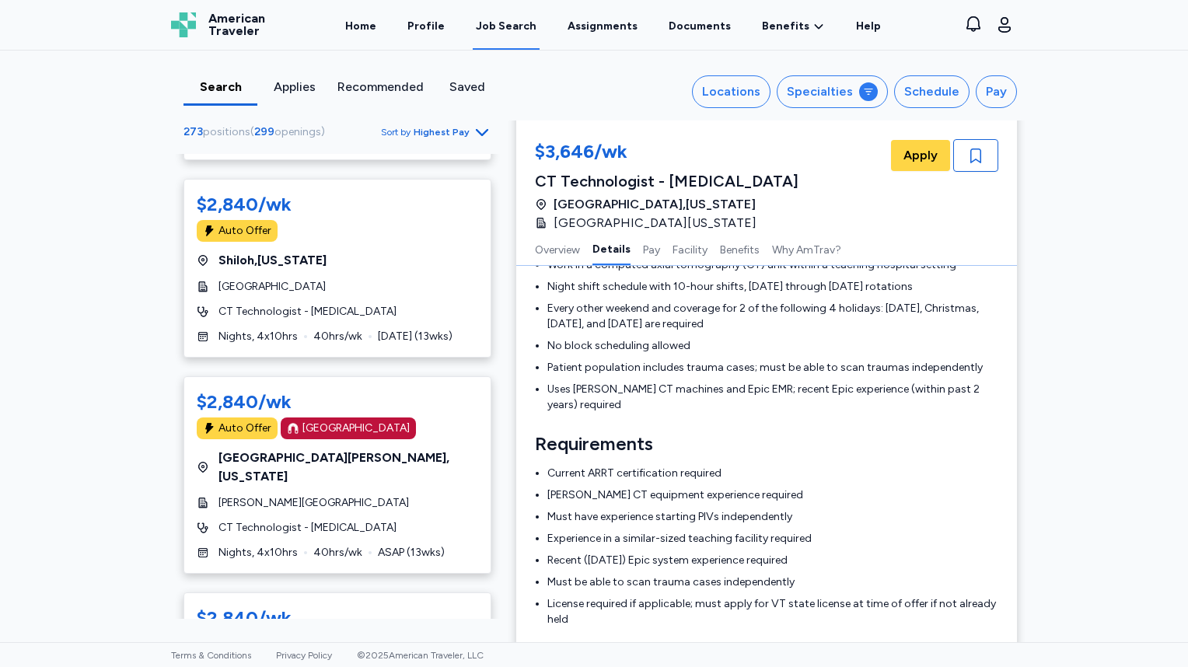
scroll to position [2798, 0]
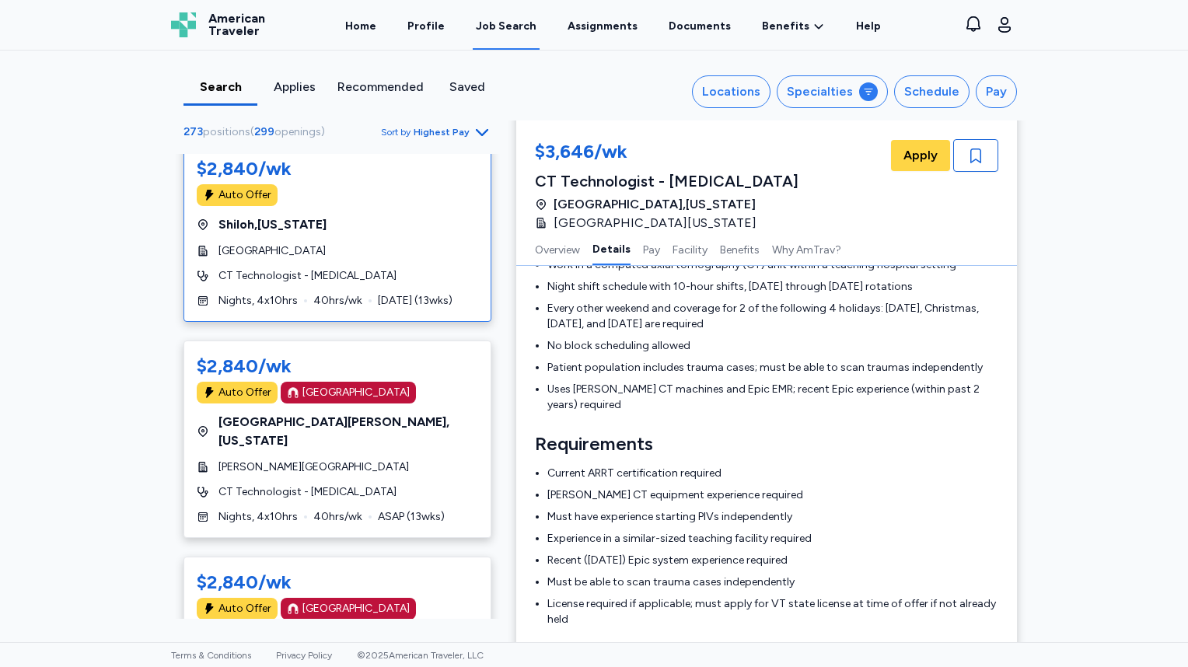
click at [238, 190] on div "Auto Offer" at bounding box center [244, 195] width 53 height 16
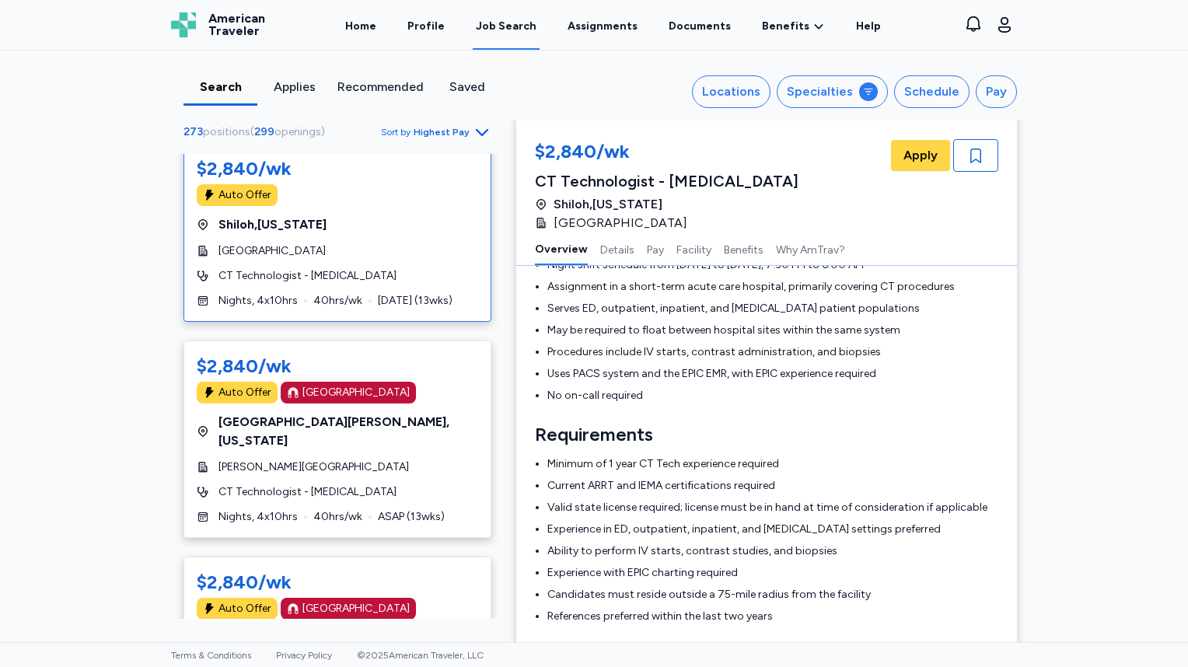
scroll to position [2, 0]
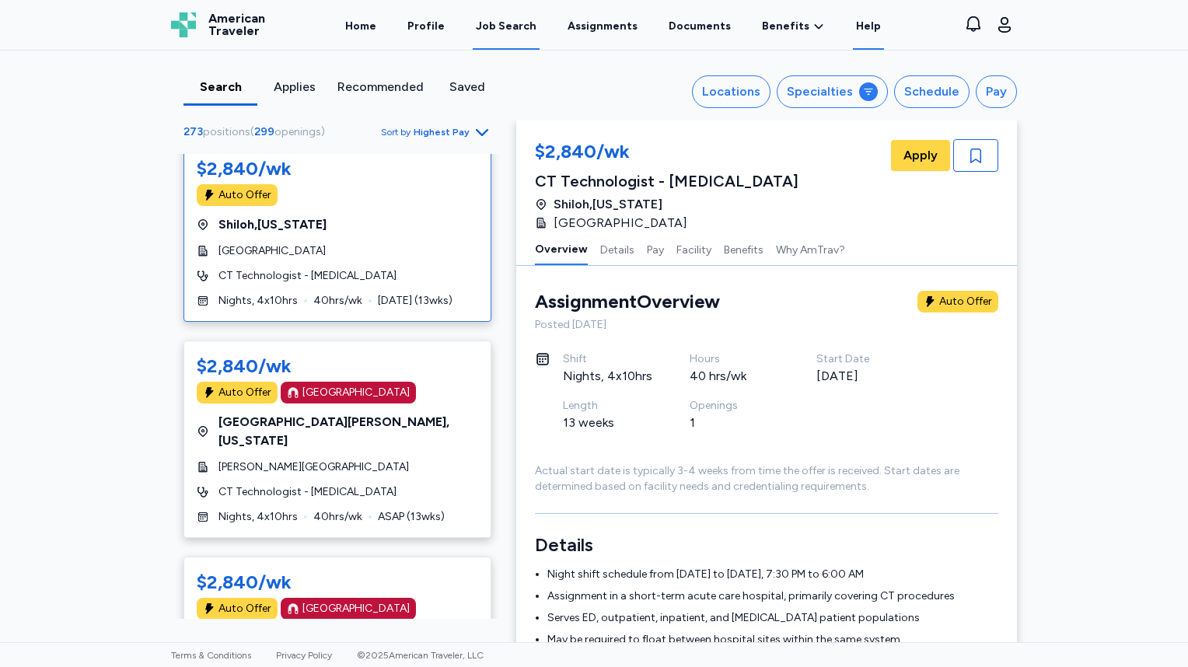
click at [857, 25] on link "Help" at bounding box center [868, 26] width 31 height 48
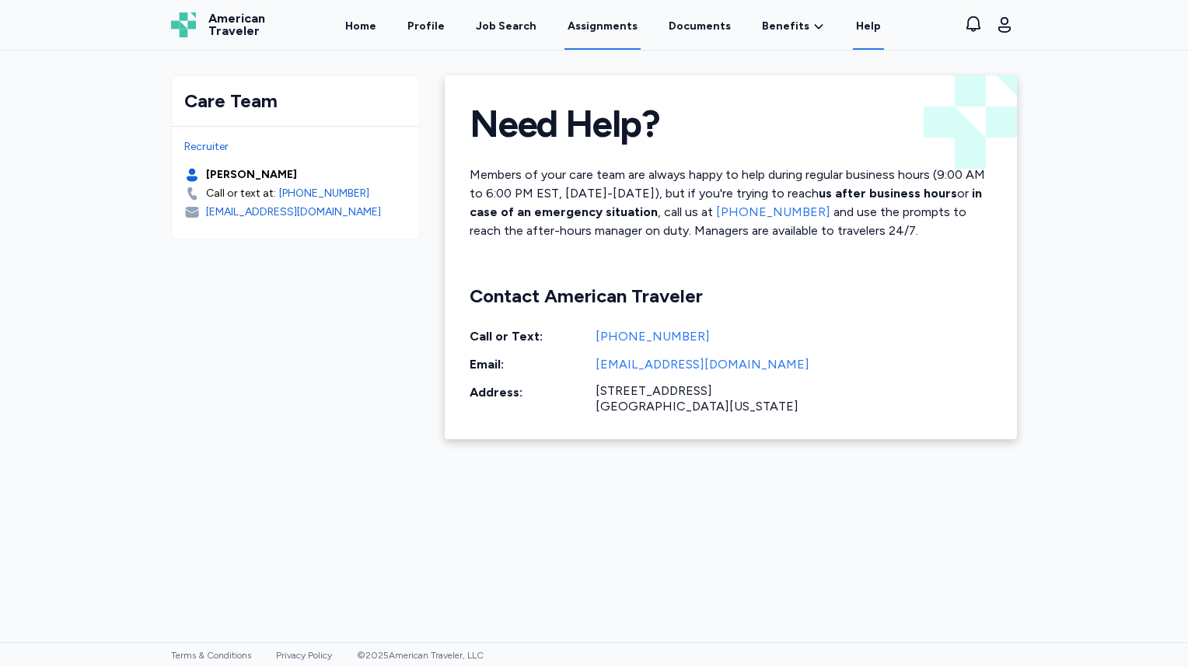
click at [599, 27] on link "Assignments" at bounding box center [602, 26] width 76 height 48
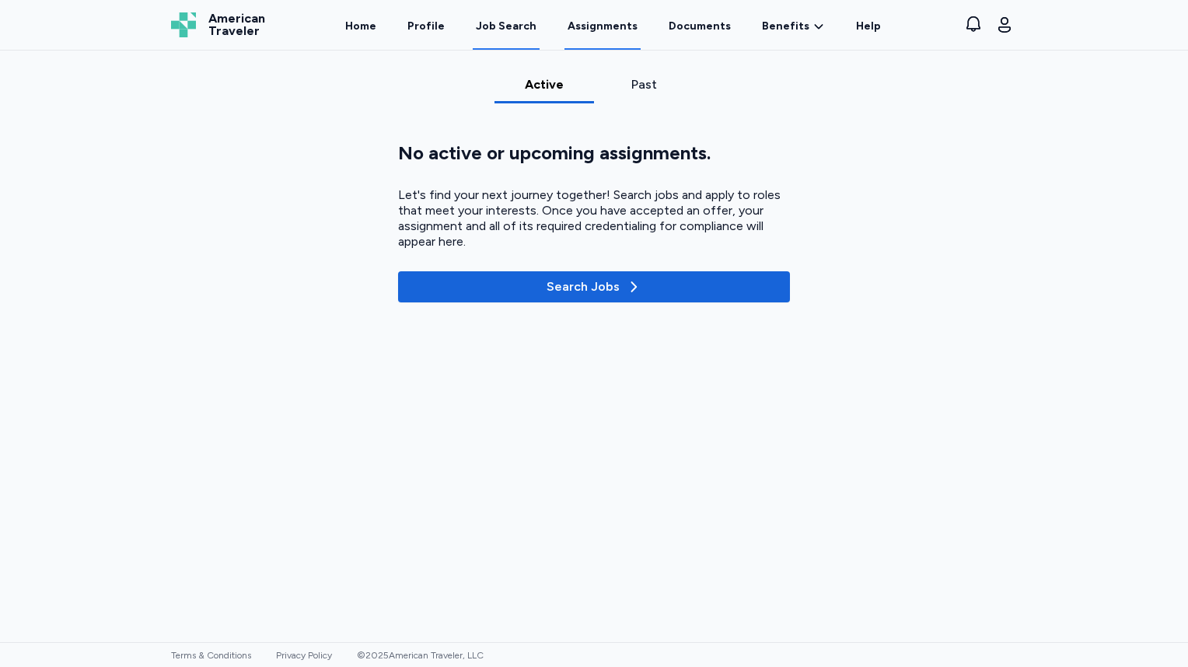
click at [512, 23] on div "Job Search" at bounding box center [506, 27] width 61 height 16
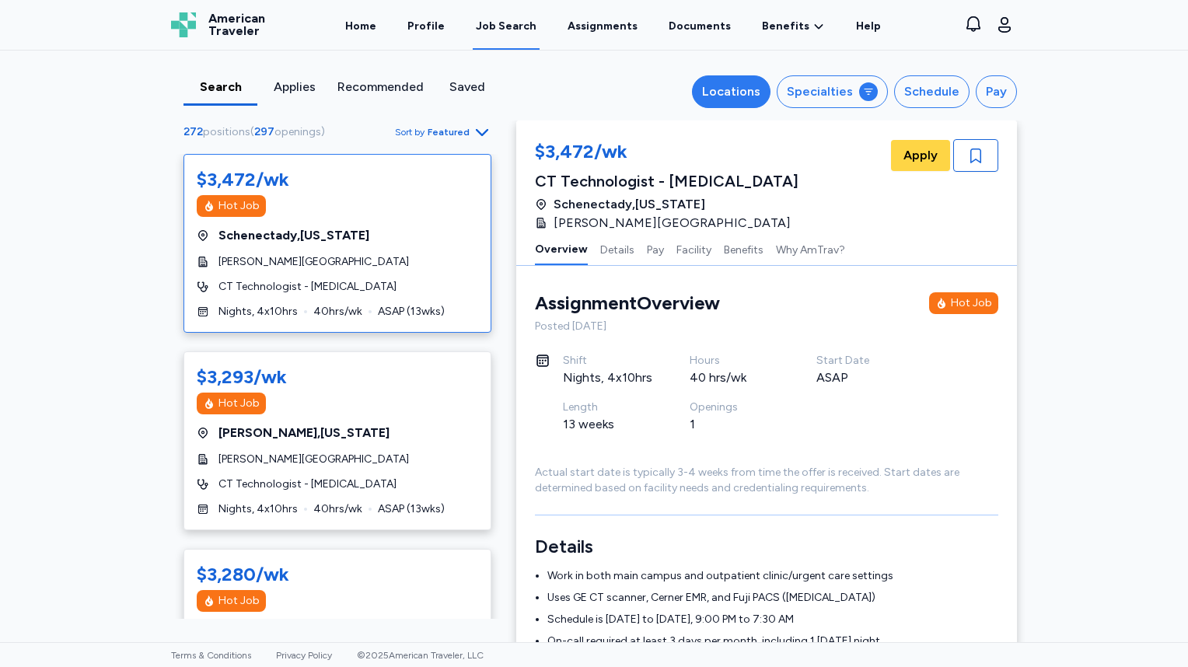
click at [756, 100] on div "Locations" at bounding box center [731, 91] width 58 height 19
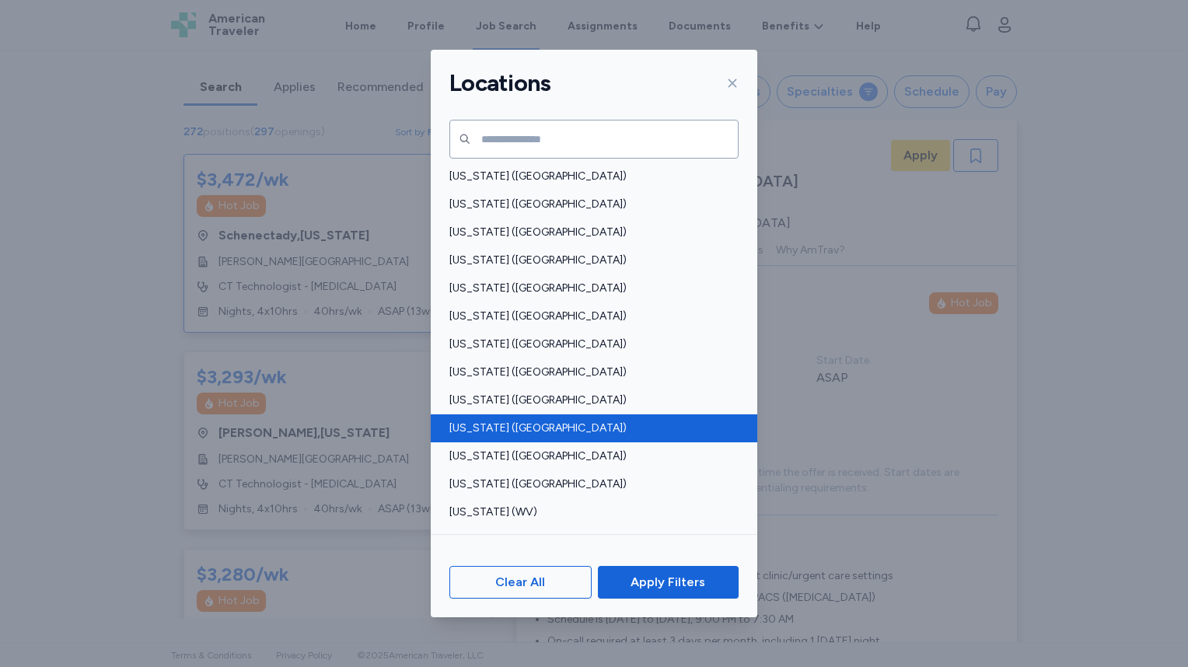
scroll to position [1011, 0]
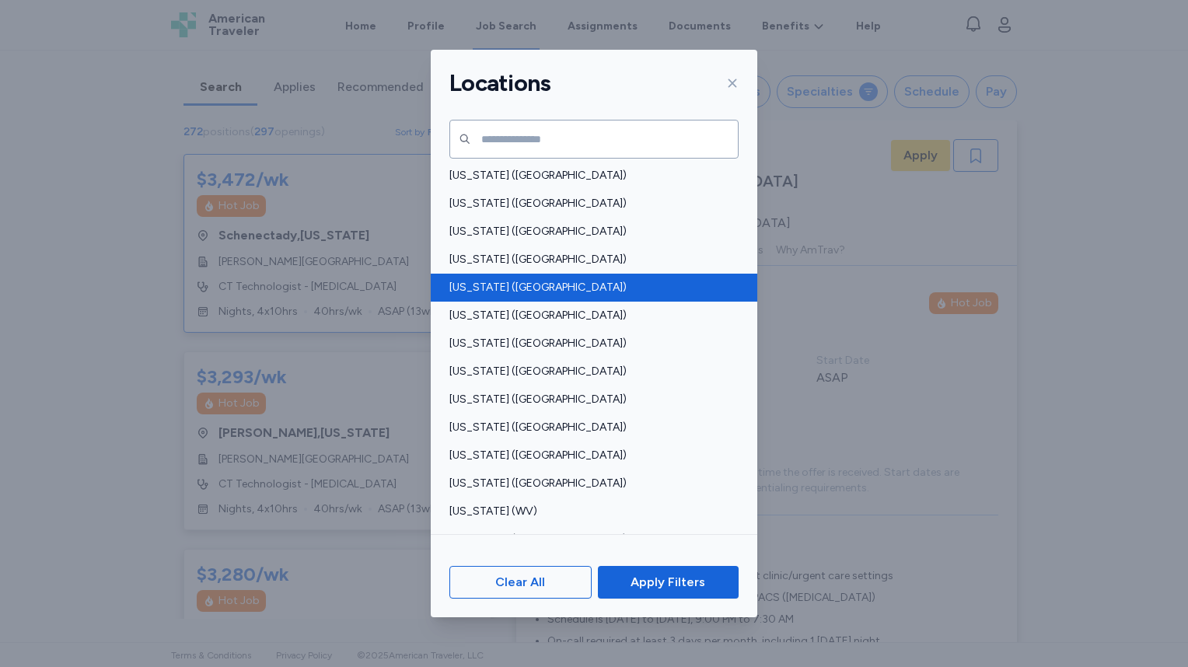
click at [552, 278] on div "[US_STATE] ([GEOGRAPHIC_DATA])" at bounding box center [594, 288] width 326 height 28
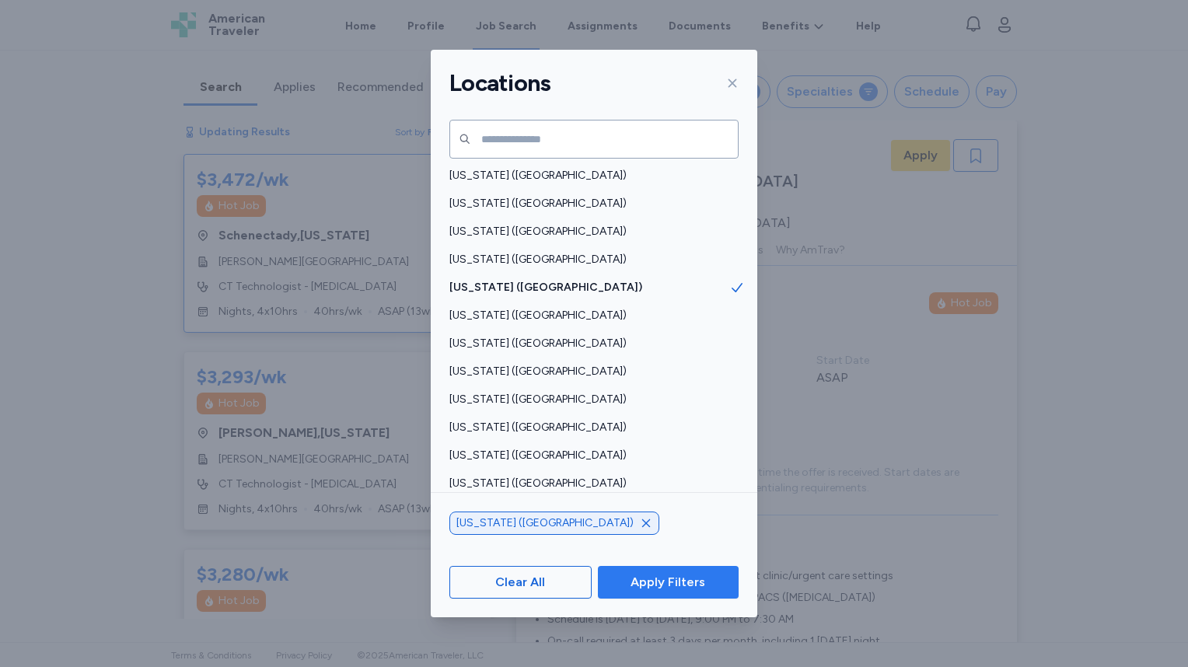
click at [690, 592] on button "Apply Filters" at bounding box center [668, 582] width 141 height 33
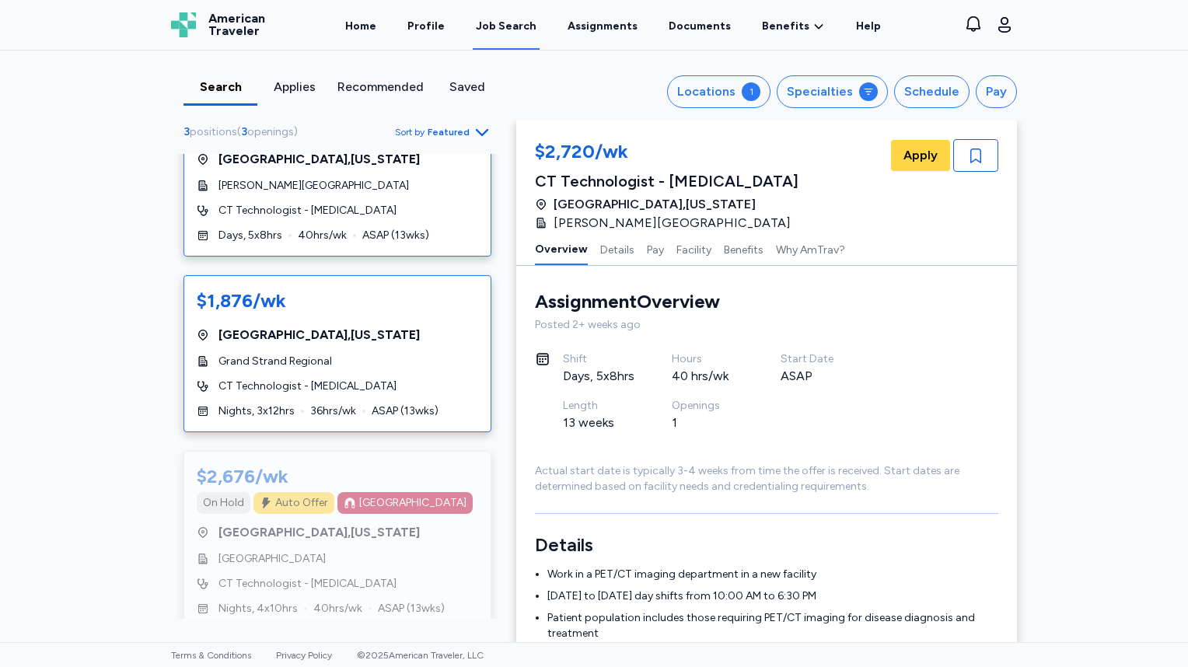
scroll to position [82, 0]
